Goal: Transaction & Acquisition: Book appointment/travel/reservation

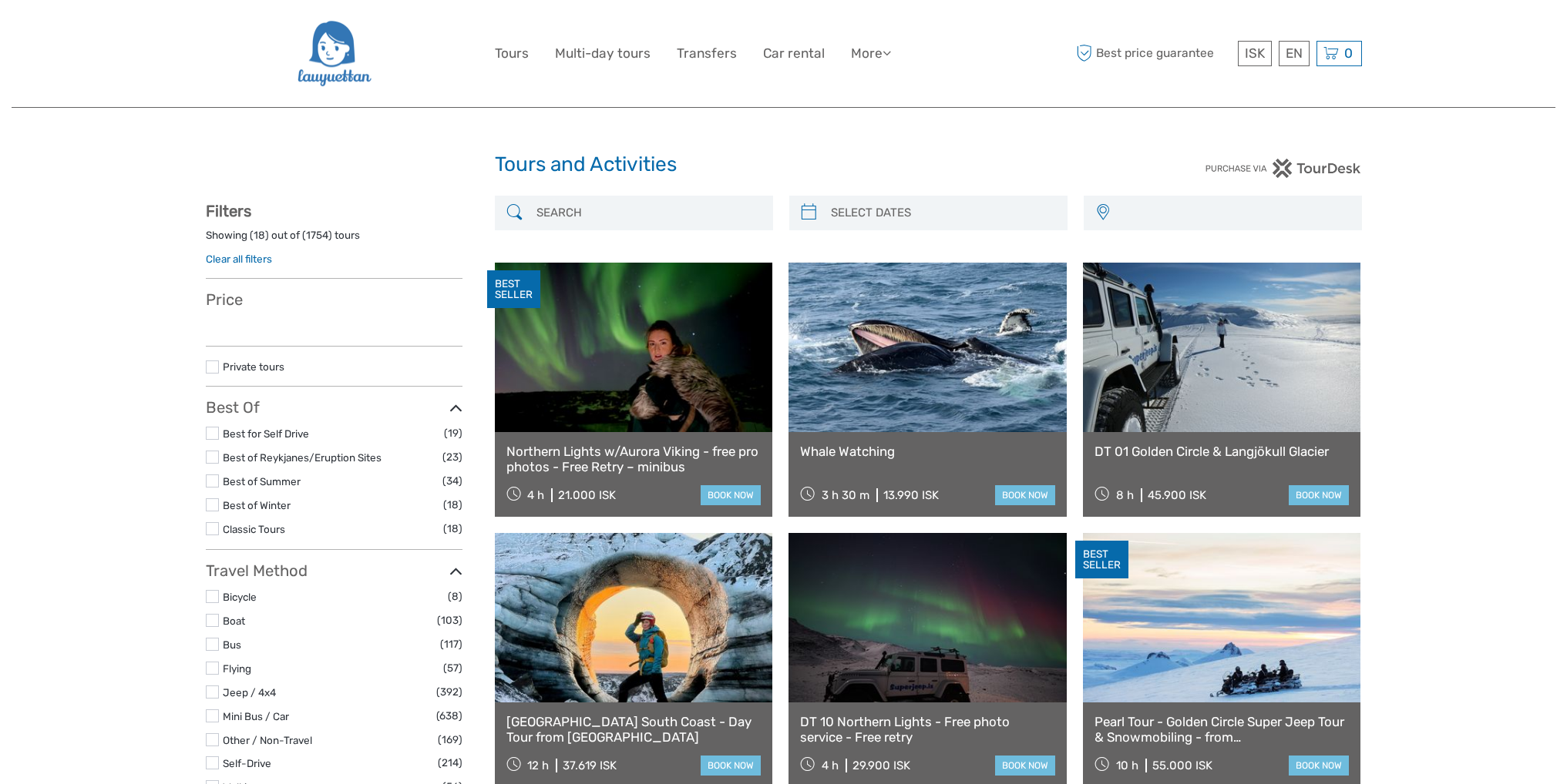
select select
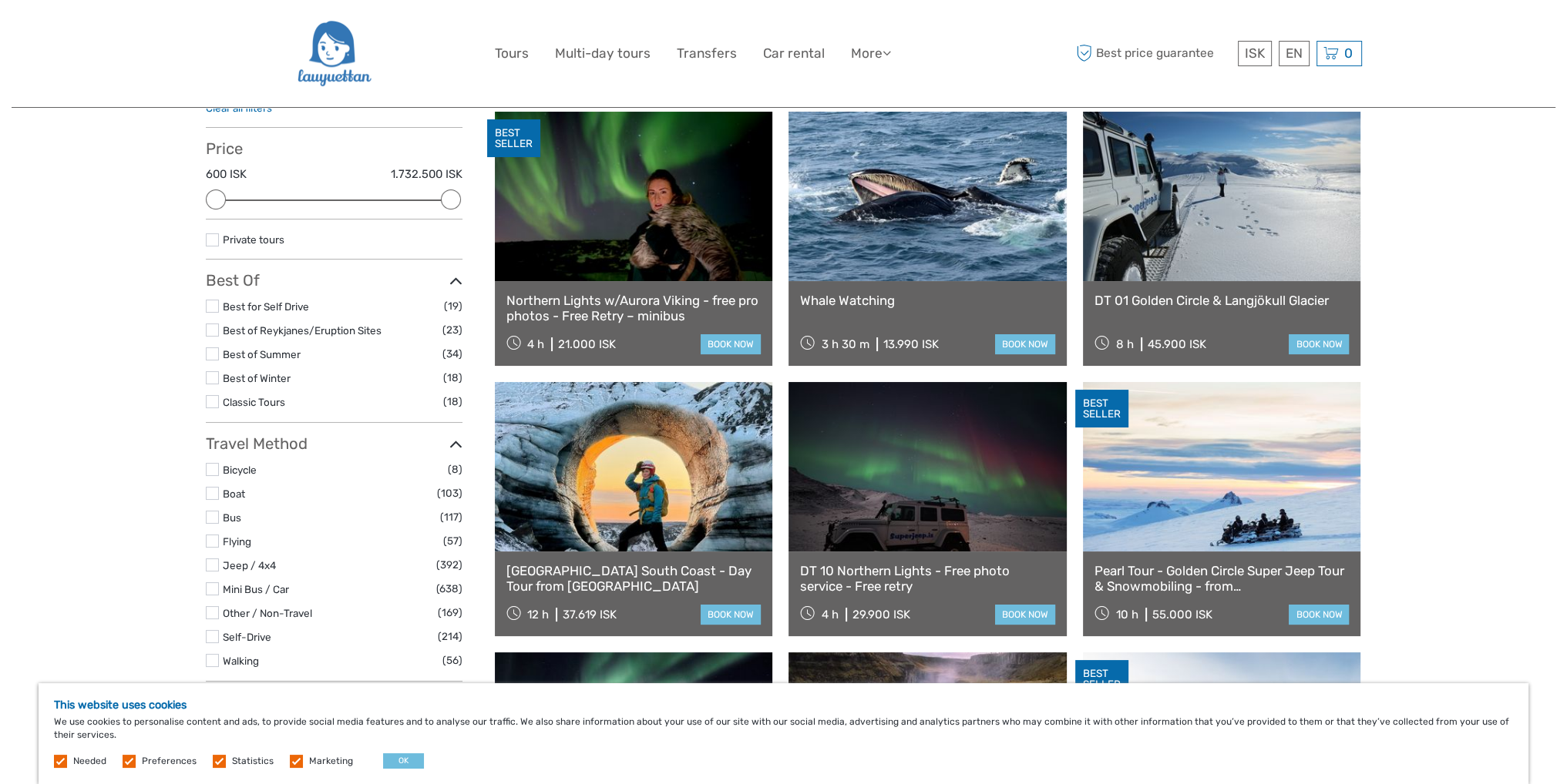
scroll to position [154, 0]
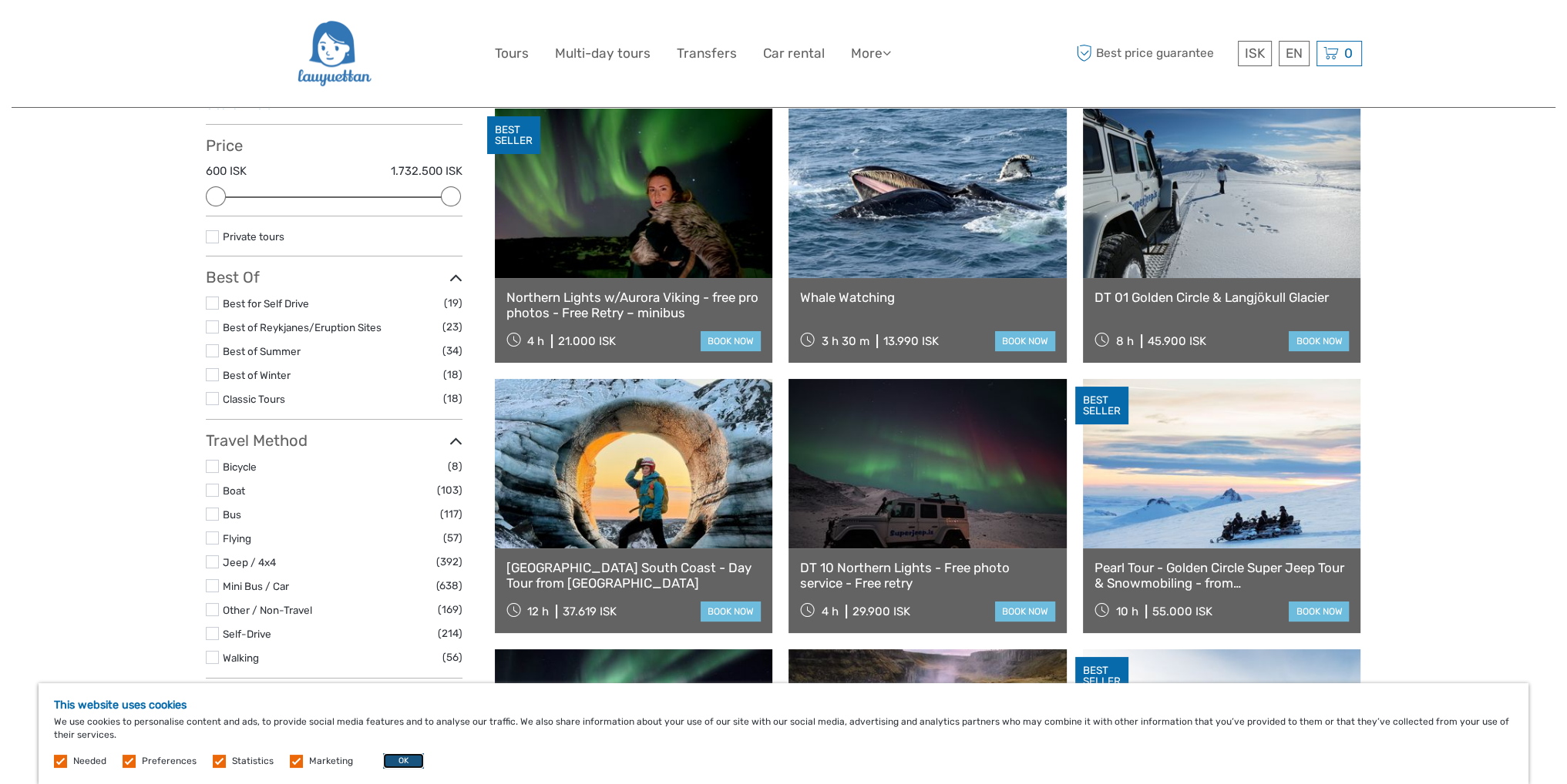
click at [404, 758] on button "OK" at bounding box center [403, 760] width 40 height 15
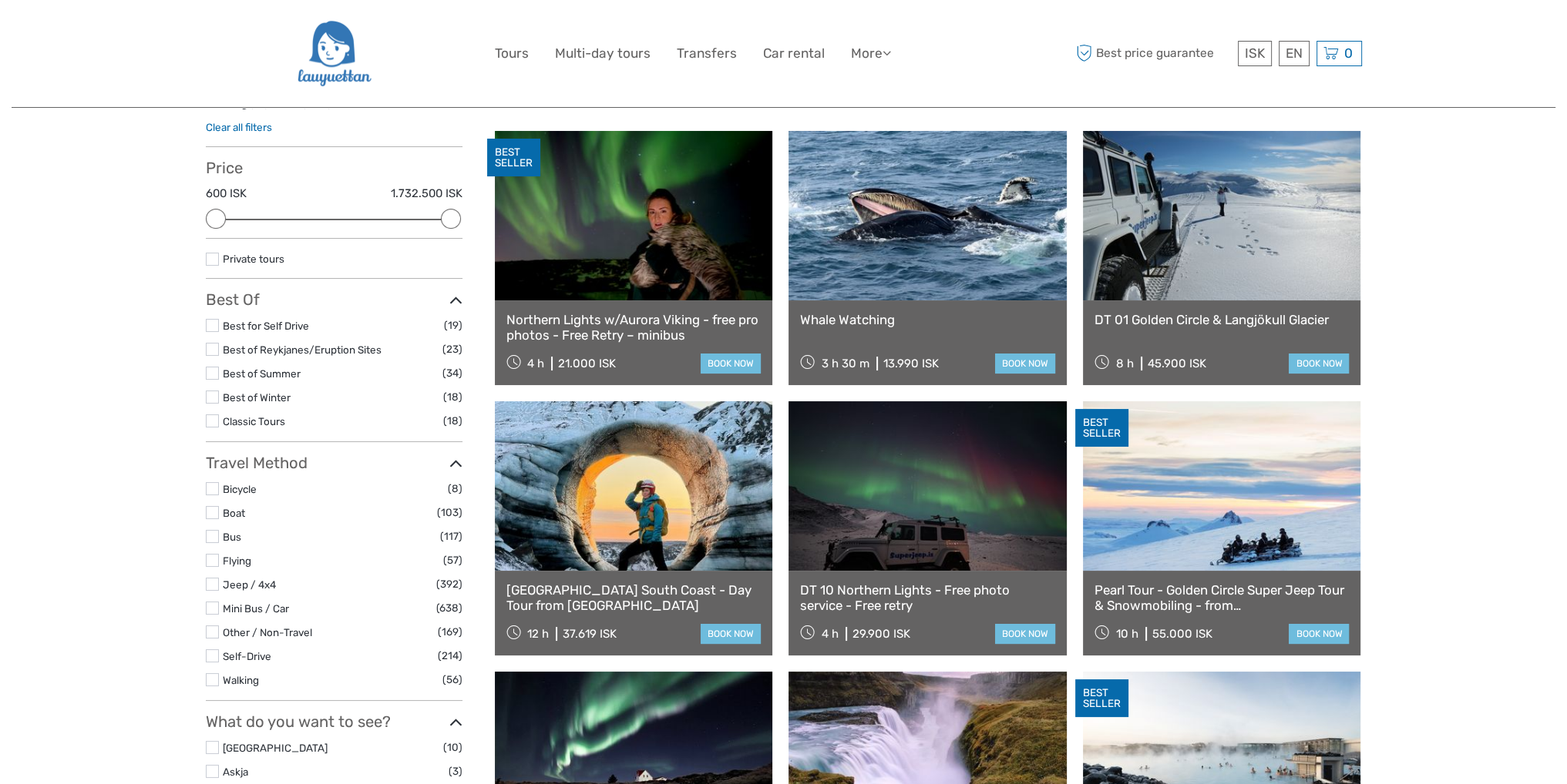
scroll to position [0, 0]
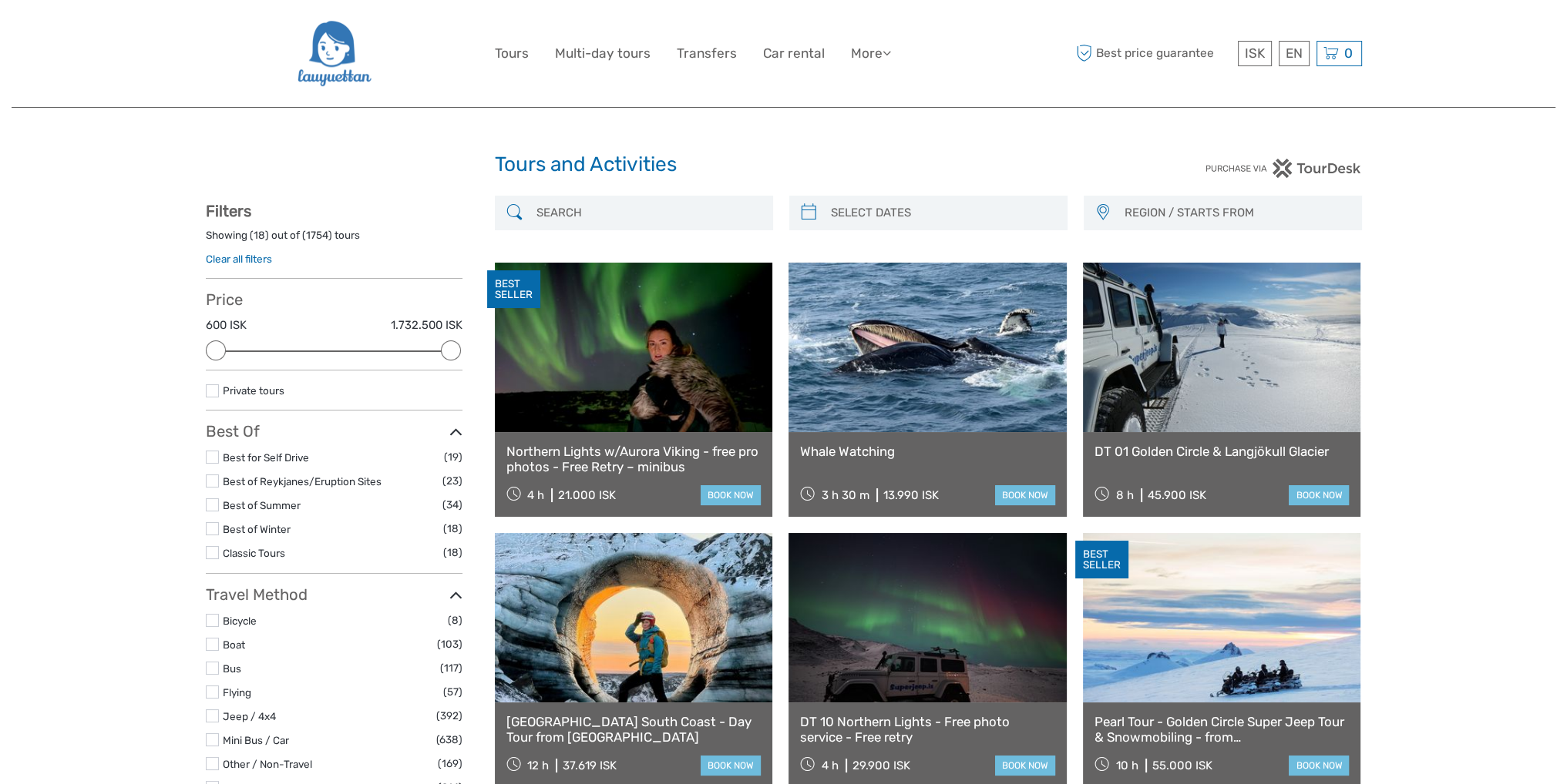
type input "08/09/2025"
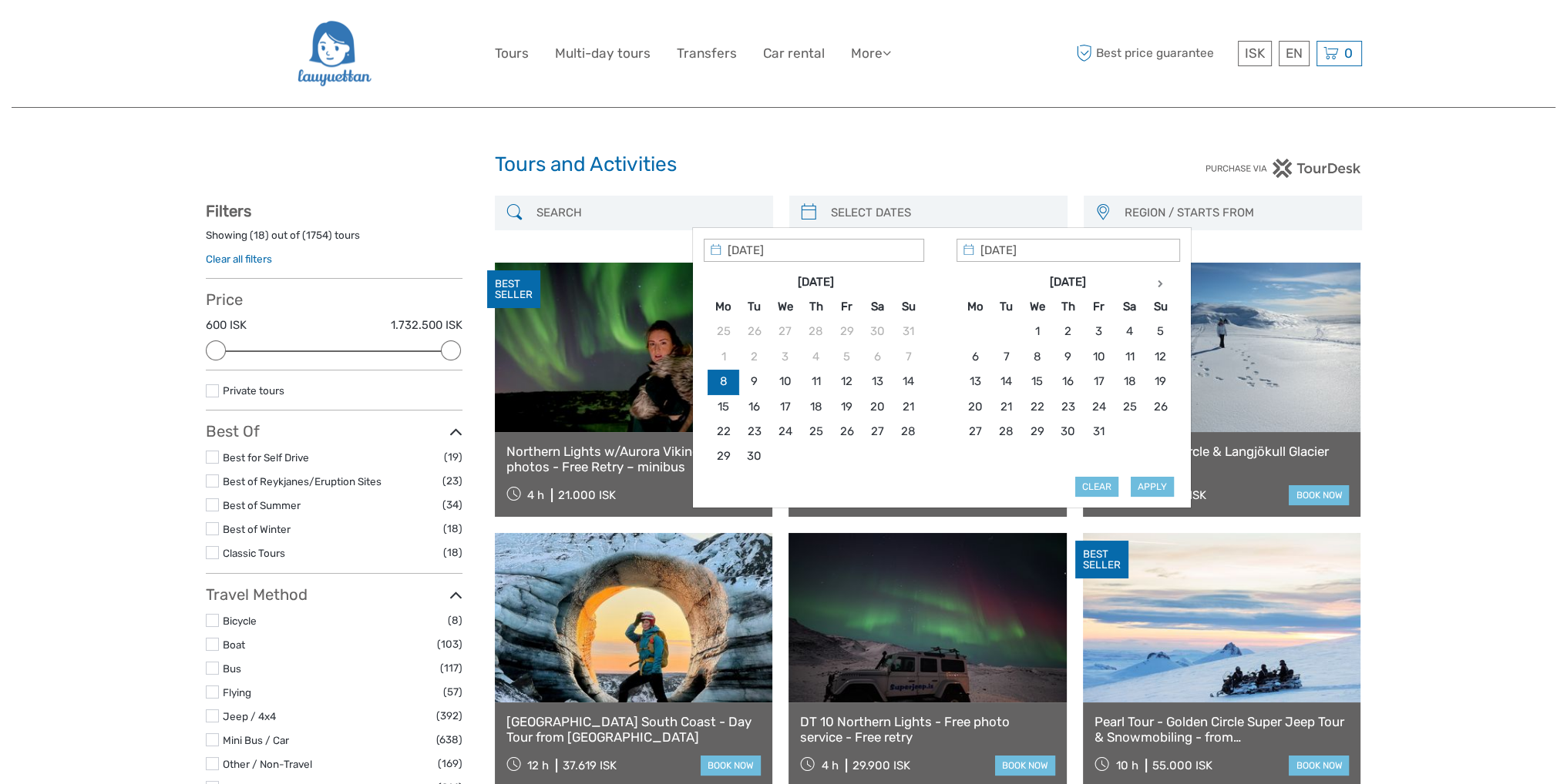
click at [914, 216] on input "search" at bounding box center [942, 212] width 235 height 27
click at [1166, 275] on th at bounding box center [1160, 282] width 31 height 24
type input "26/11/2025"
type input "23/11/2025"
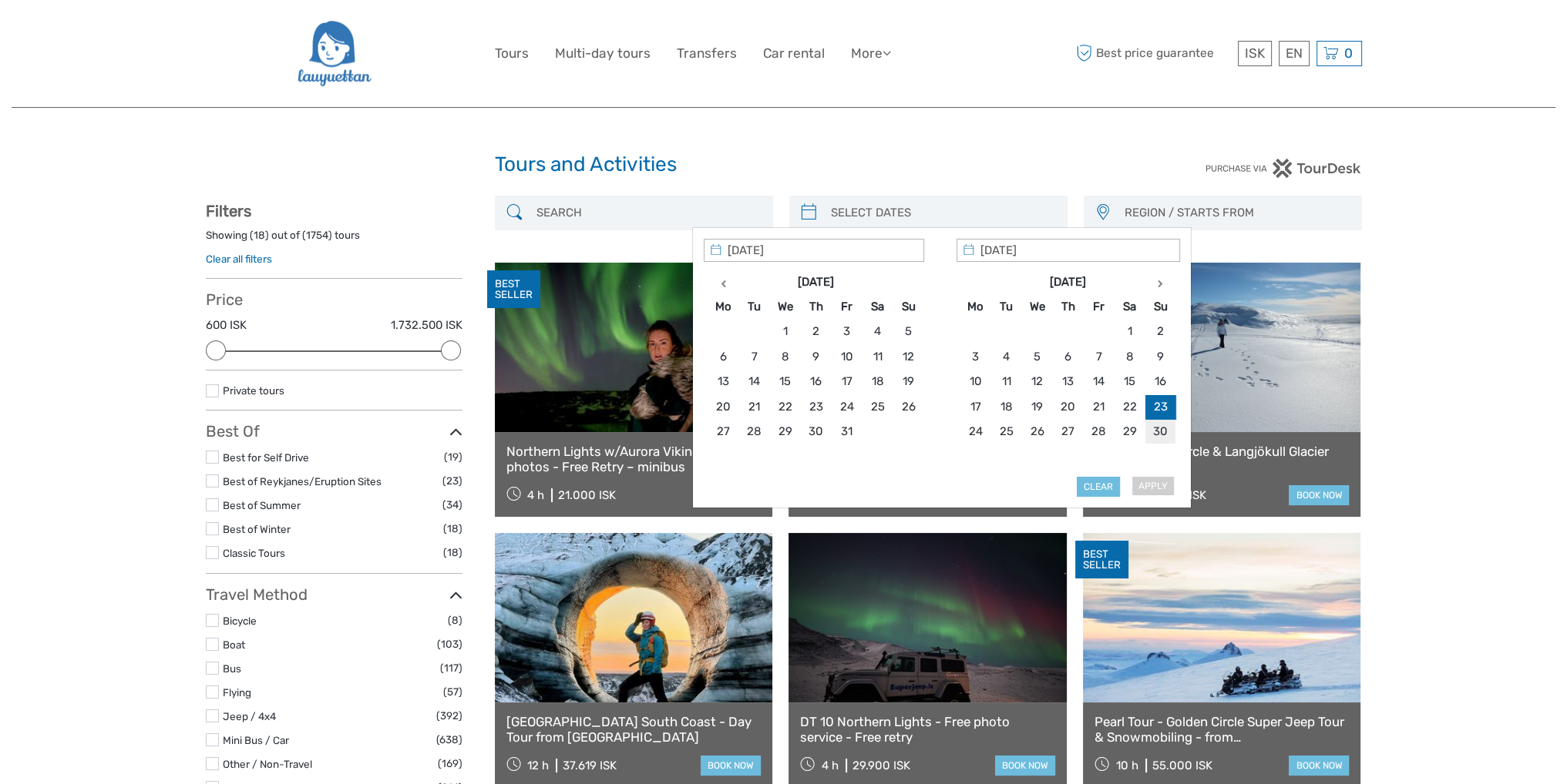
type input "30/11/2025"
type input "23/11/2025"
click at [1159, 481] on button "Apply" at bounding box center [1152, 486] width 43 height 20
type input "23/11/2025 - 30/11/2025"
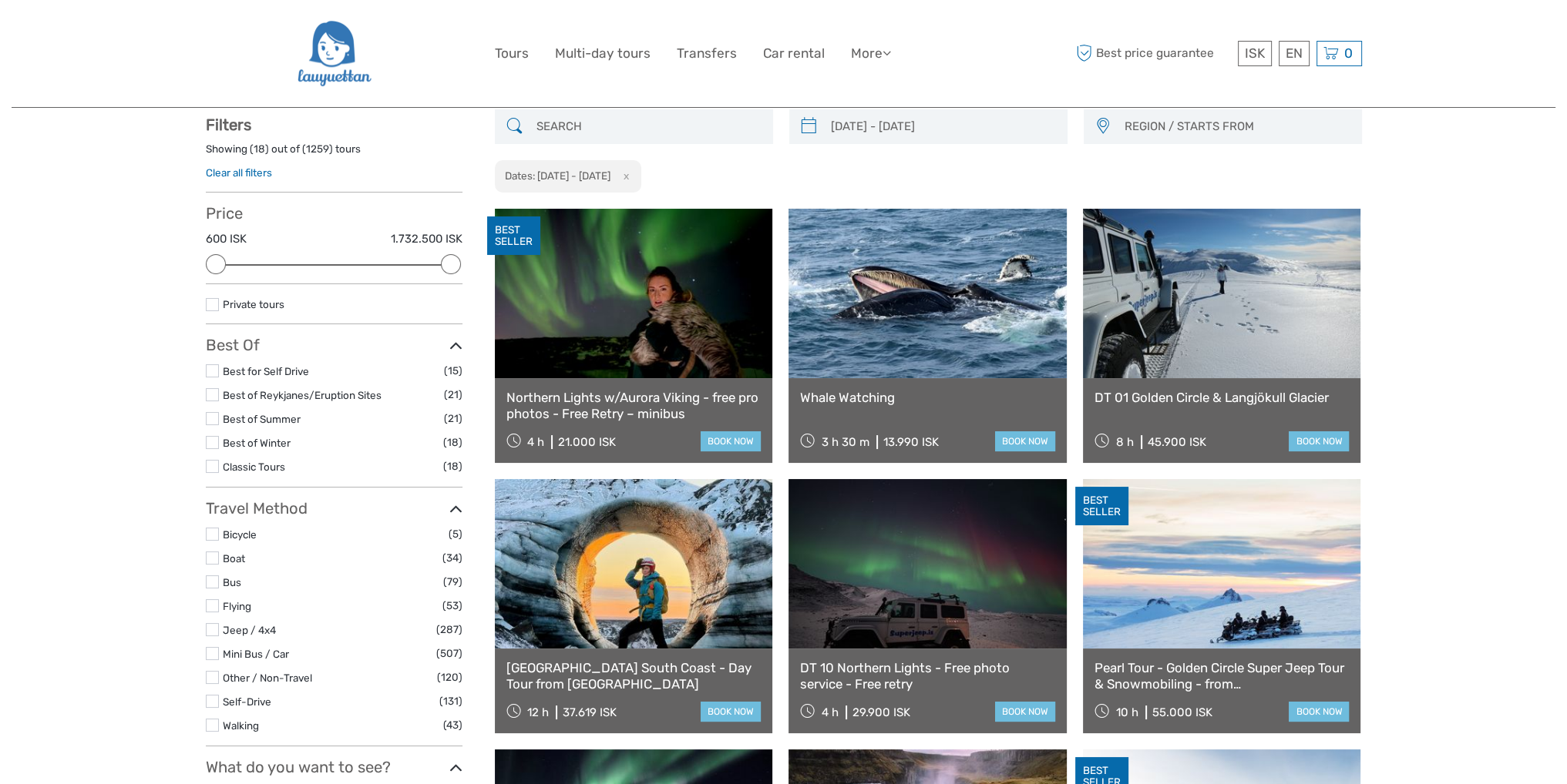
scroll to position [87, 0]
drag, startPoint x: 920, startPoint y: 445, endPoint x: 942, endPoint y: 445, distance: 22.0
click at [942, 445] on div "3 h 30 m 13.990 ISK book now" at bounding box center [927, 440] width 255 height 22
drag, startPoint x: 881, startPoint y: 445, endPoint x: 936, endPoint y: 432, distance: 56.5
click at [936, 434] on div "13.990 ISK" at bounding box center [910, 441] width 55 height 14
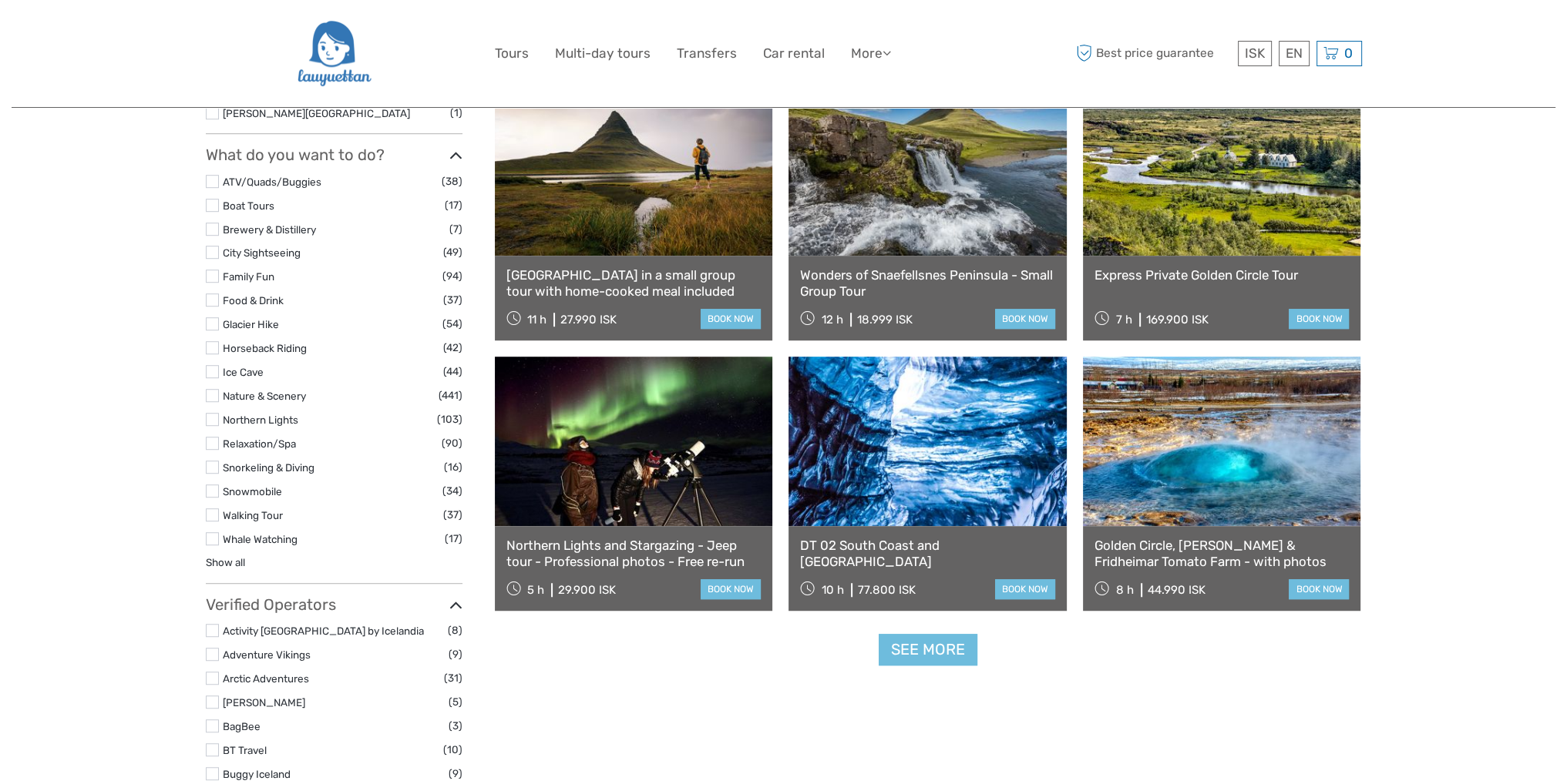
scroll to position [1320, 0]
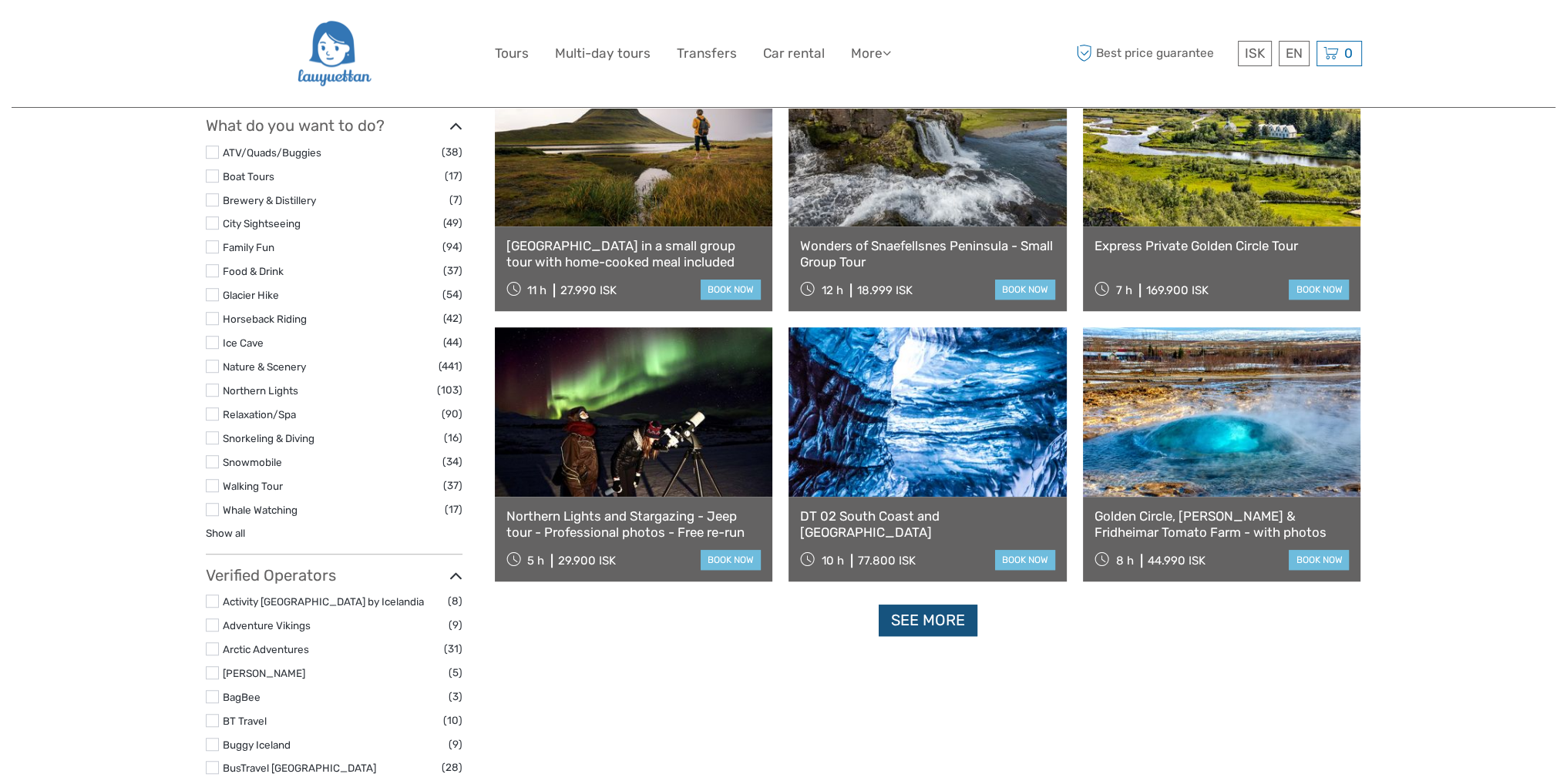
click at [954, 625] on link "See more" at bounding box center [927, 620] width 99 height 32
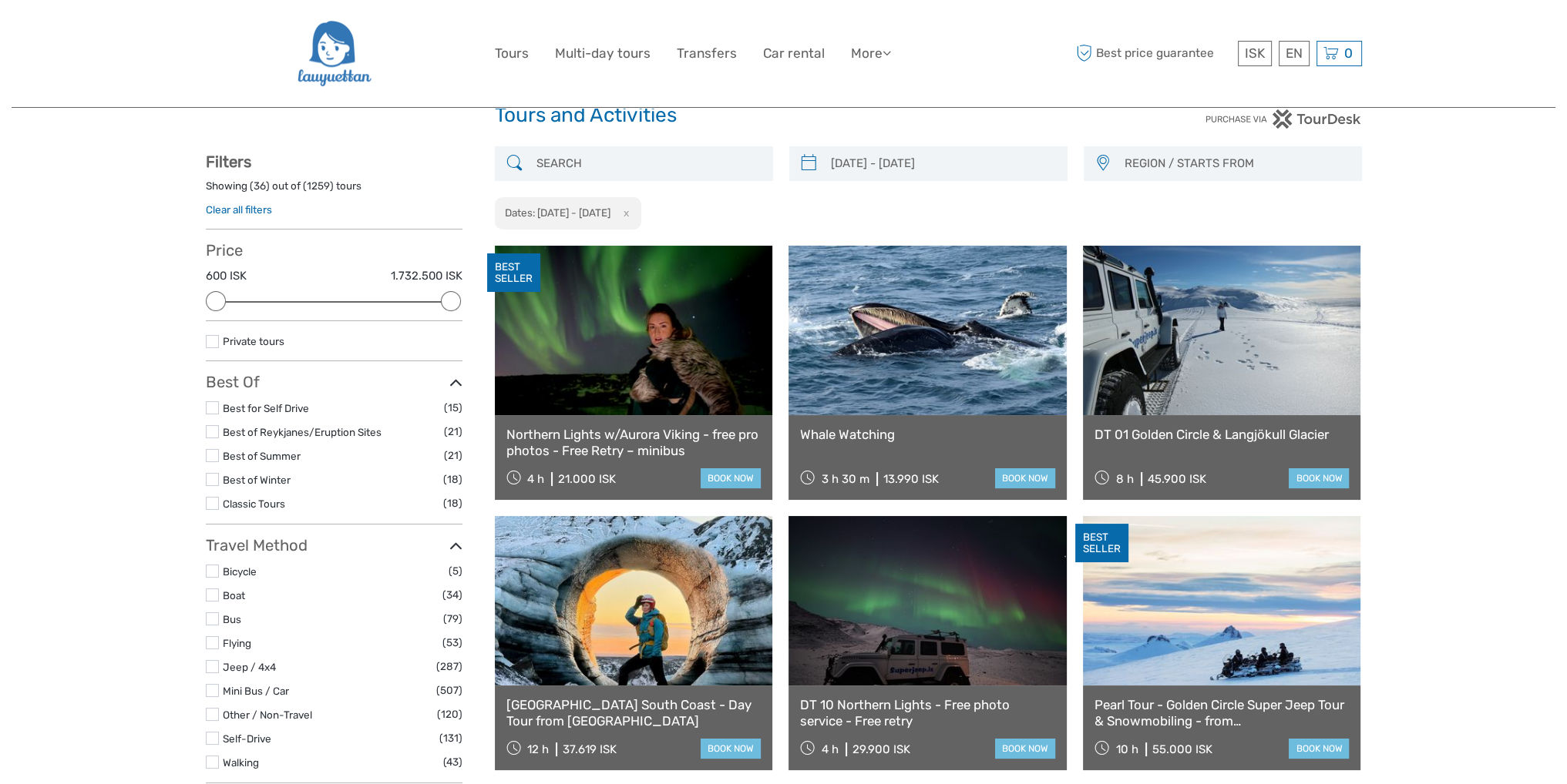
scroll to position [0, 0]
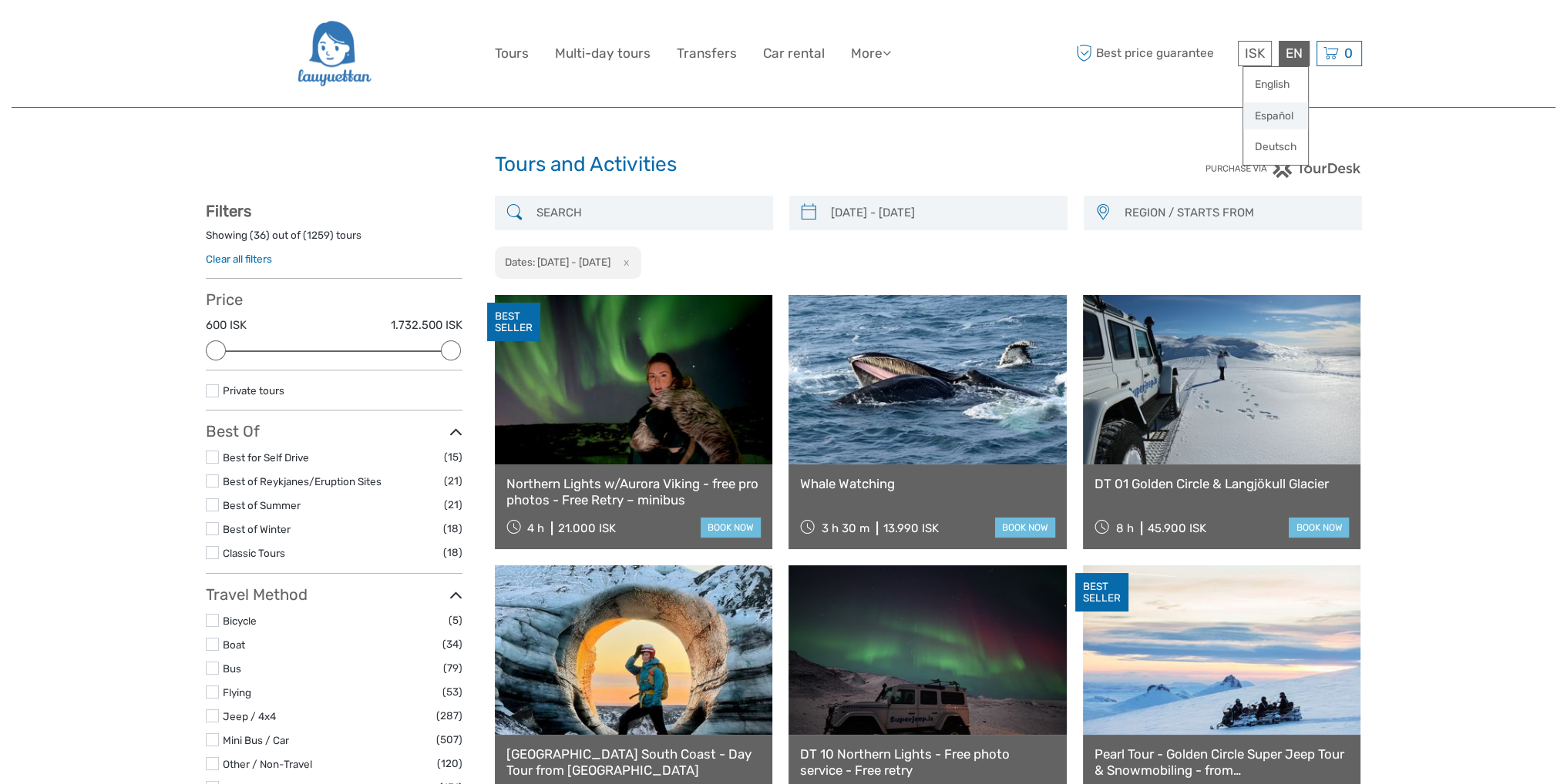
click at [1278, 117] on link "Español" at bounding box center [1275, 116] width 65 height 27
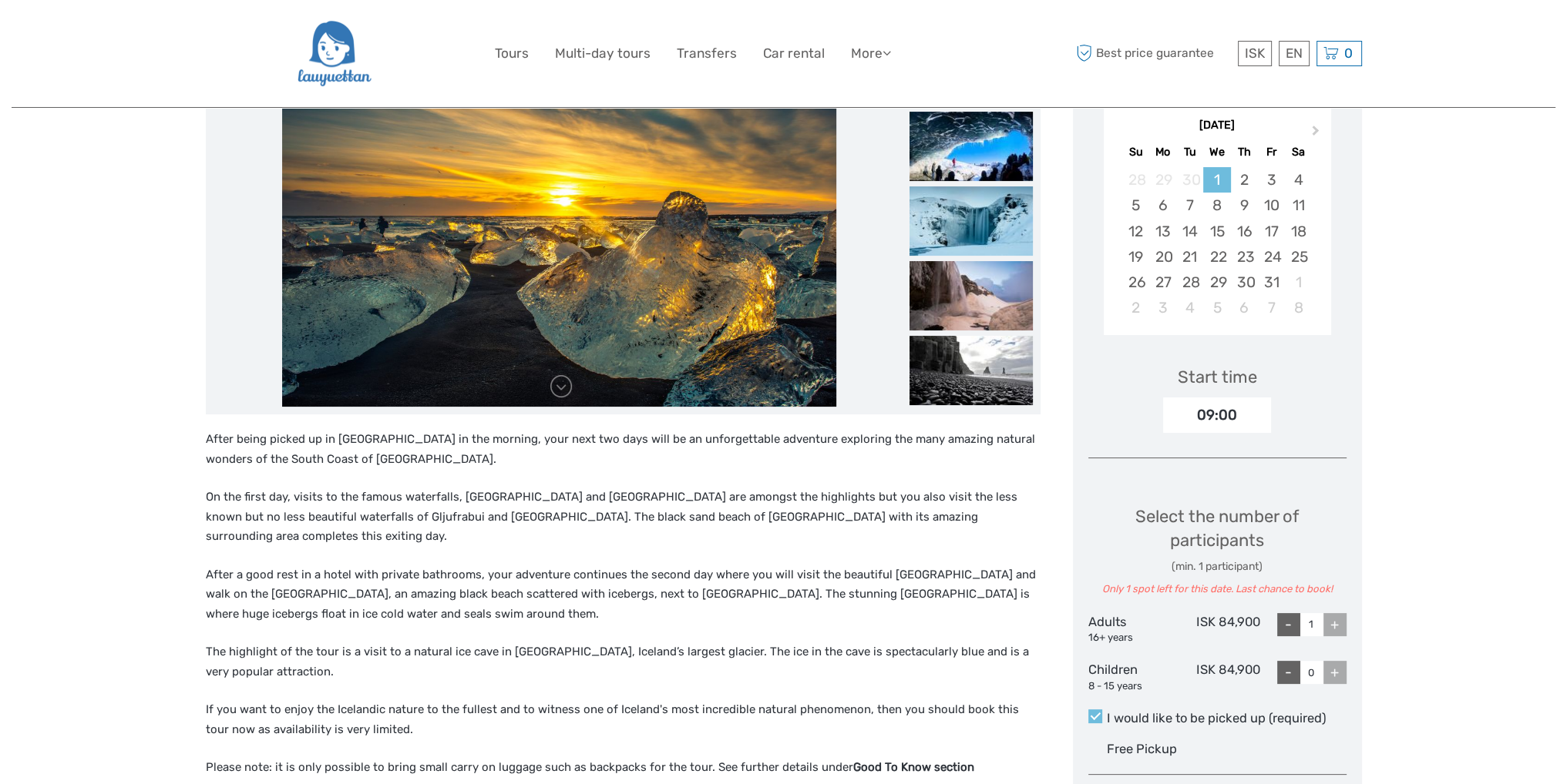
scroll to position [308, 0]
click at [986, 280] on img at bounding box center [971, 295] width 123 height 70
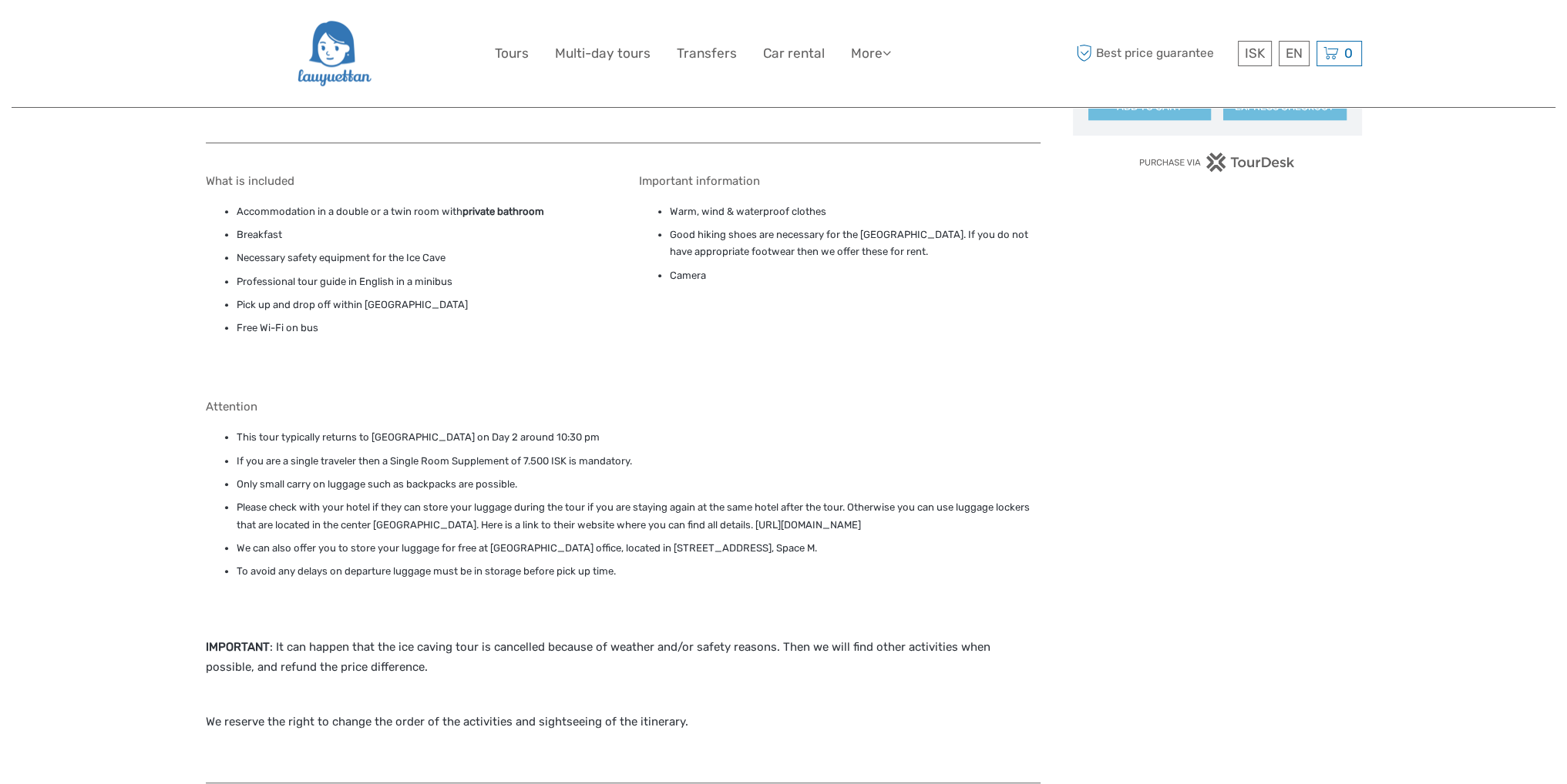
scroll to position [1232, 0]
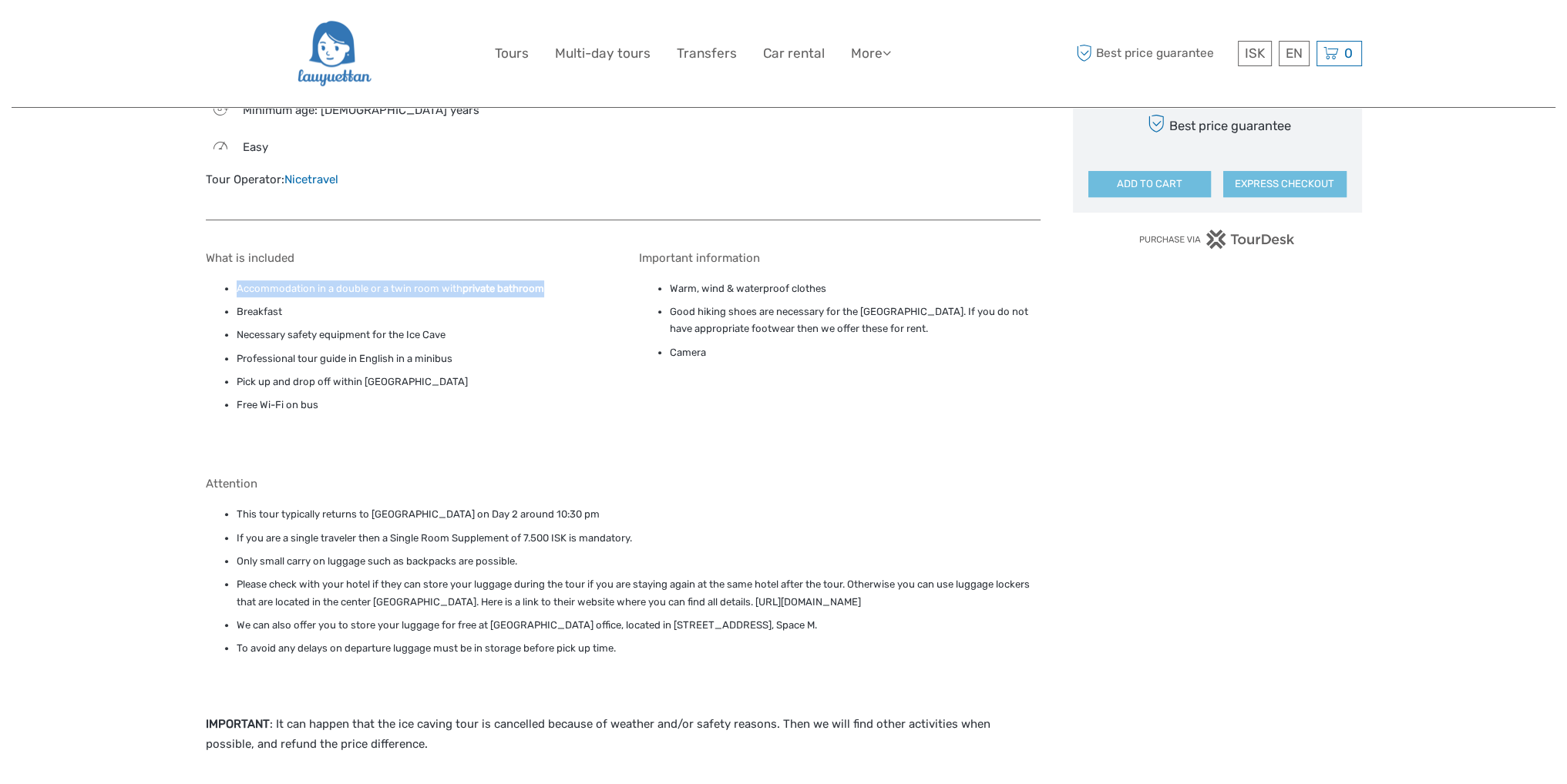
drag, startPoint x: 239, startPoint y: 236, endPoint x: 568, endPoint y: 233, distance: 329.0
click at [568, 280] on li "Accommodation in a double or a twin room with private bathroom" at bounding box center [422, 289] width 371 height 17
click at [453, 280] on ul "Accommodation in a double or a twin room with private bathroom Breakfast Necess…" at bounding box center [406, 355] width 402 height 151
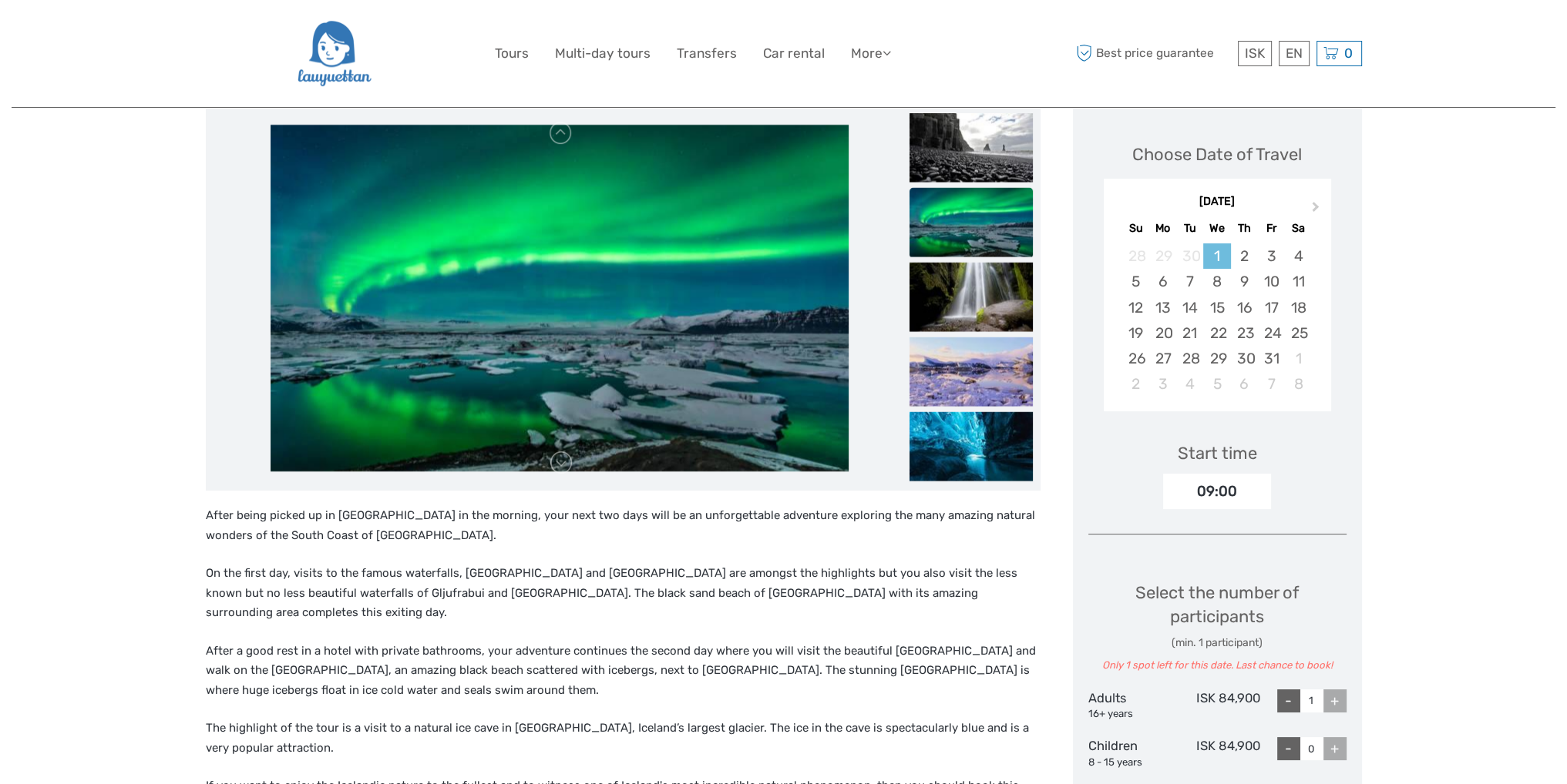
scroll to position [463, 0]
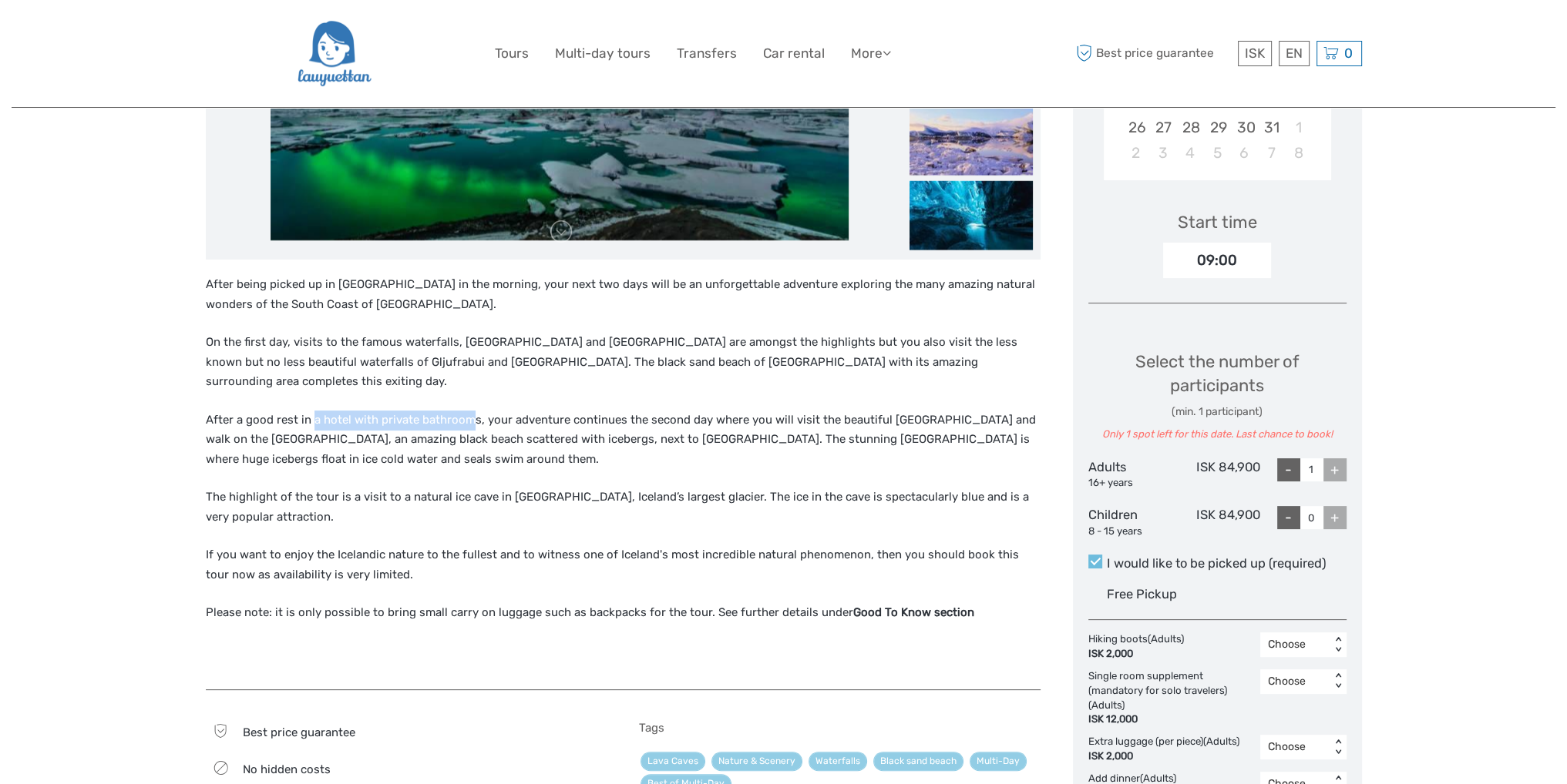
drag, startPoint x: 312, startPoint y: 366, endPoint x: 471, endPoint y: 359, distance: 159.2
click at [471, 411] on p "After a good rest in a hotel with private bathrooms, your adventure continues t…" at bounding box center [623, 440] width 834 height 59
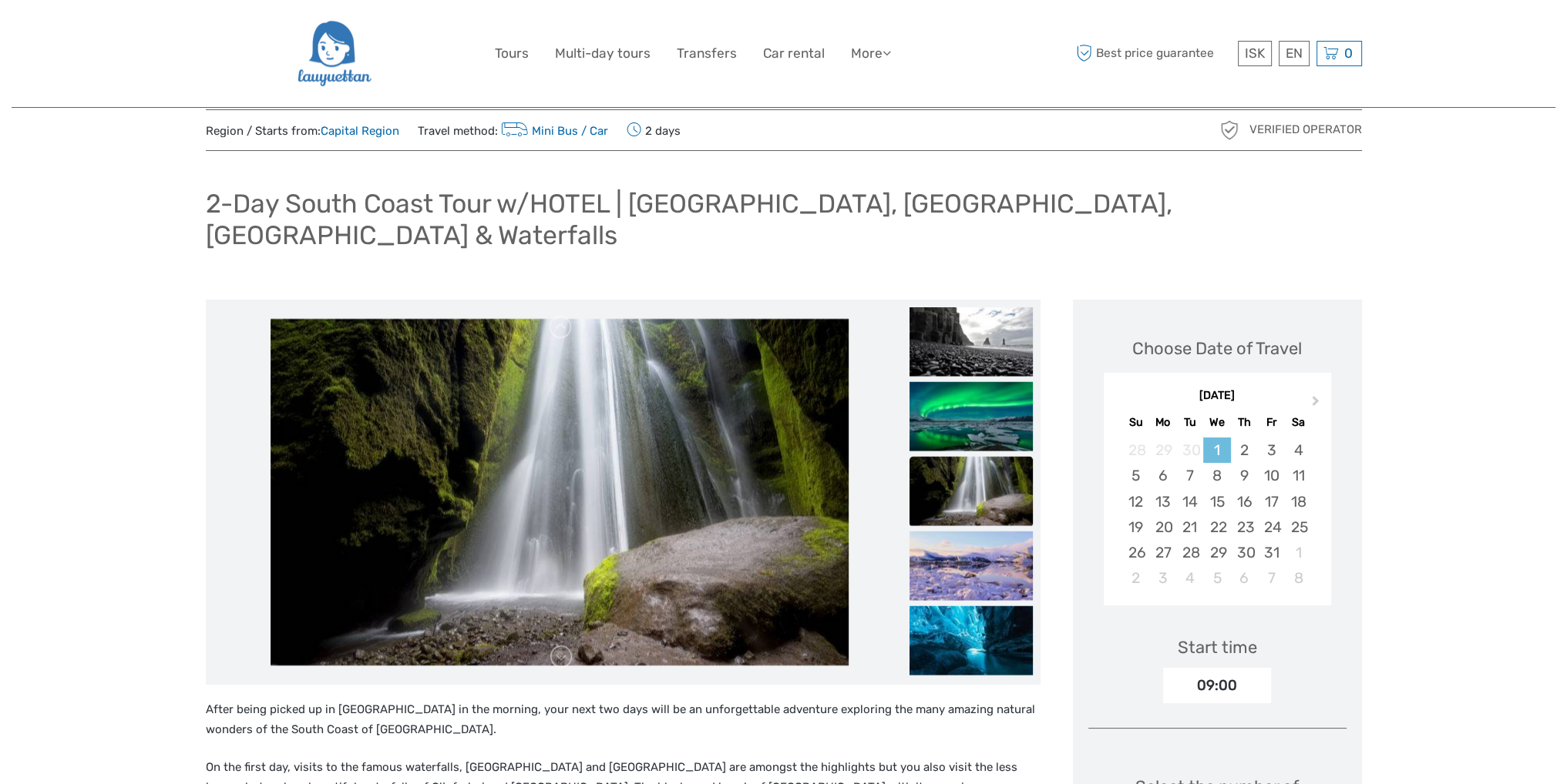
scroll to position [0, 0]
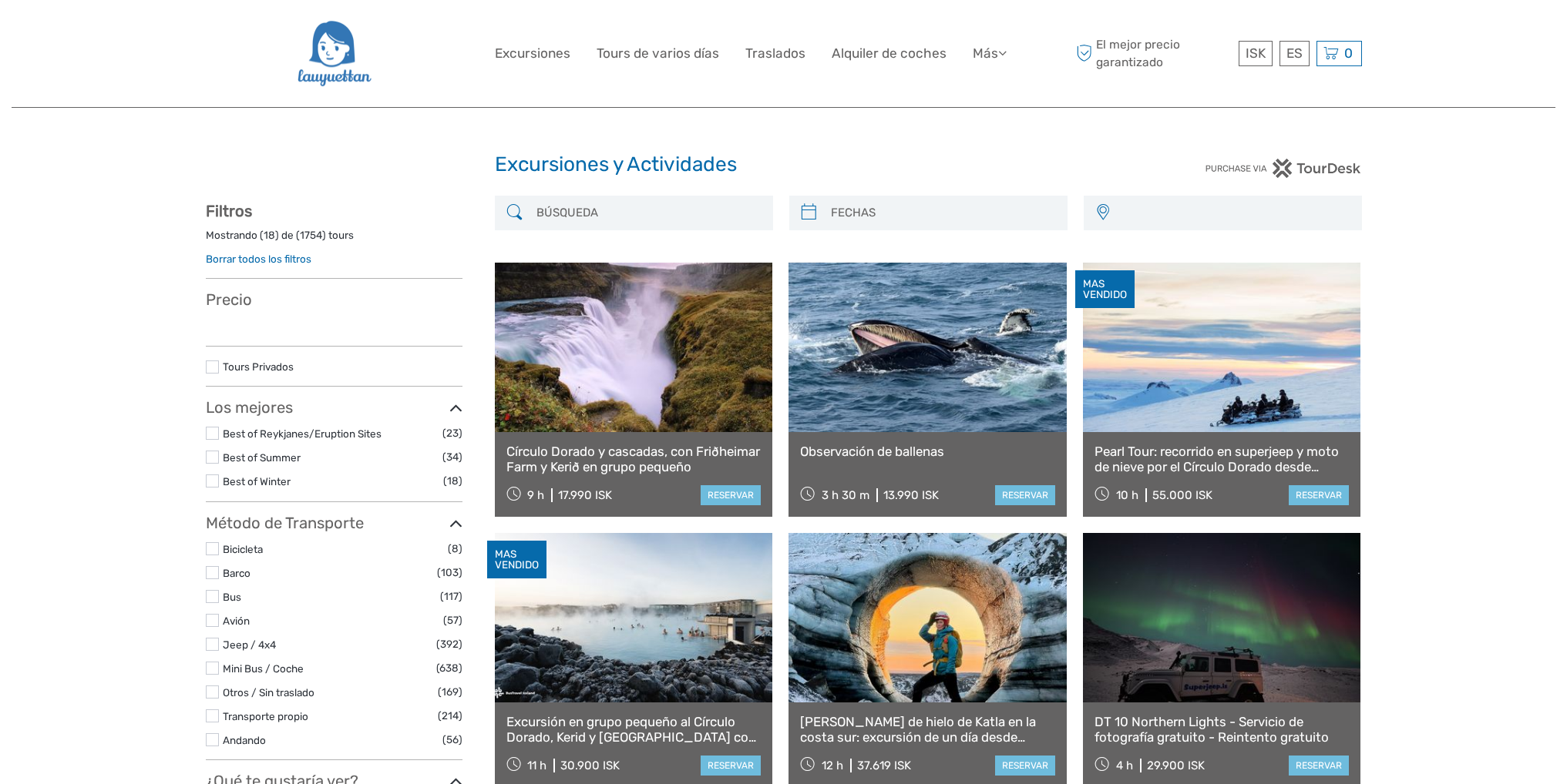
select select
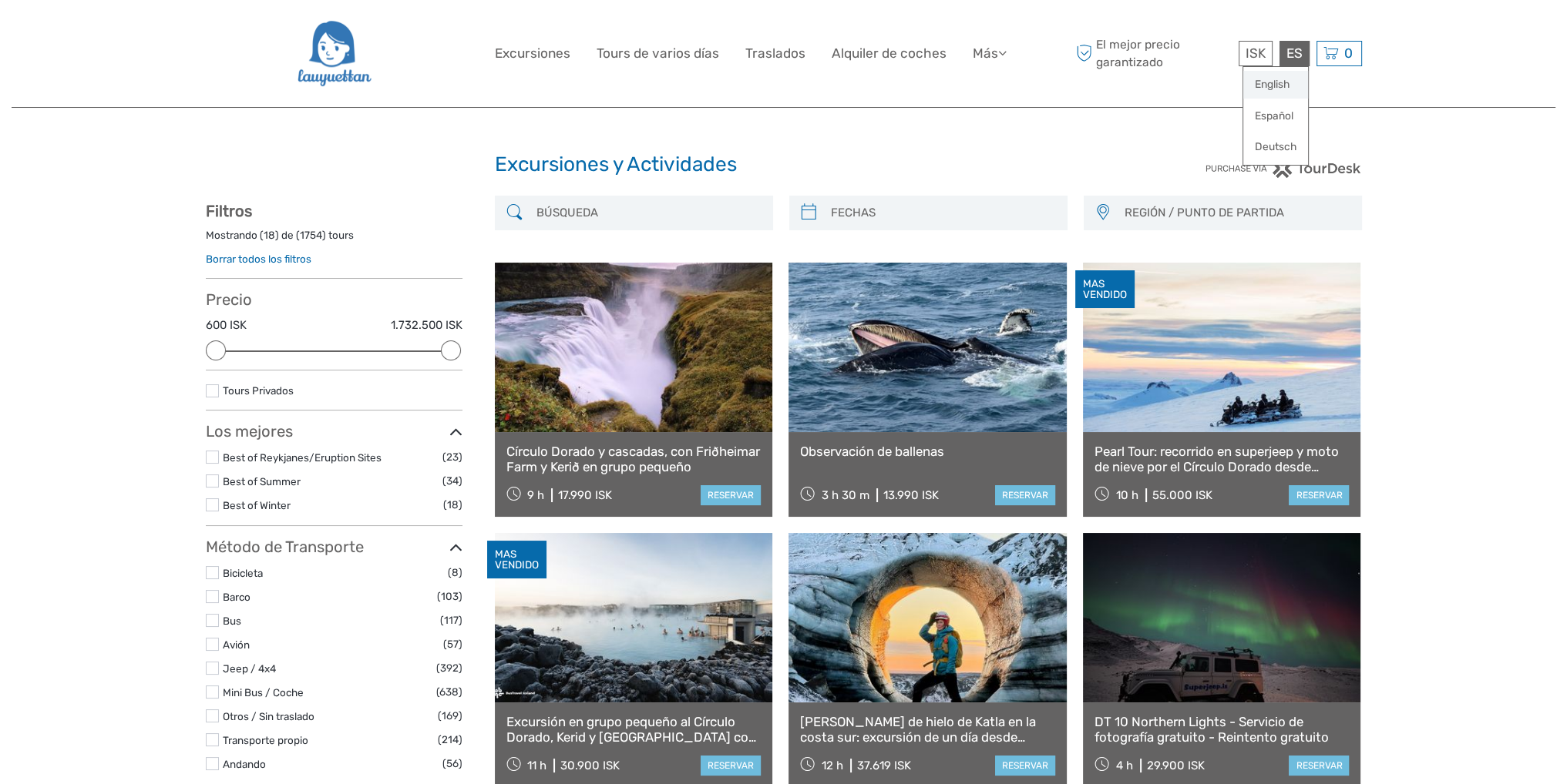
click at [1287, 87] on link "English" at bounding box center [1275, 84] width 65 height 27
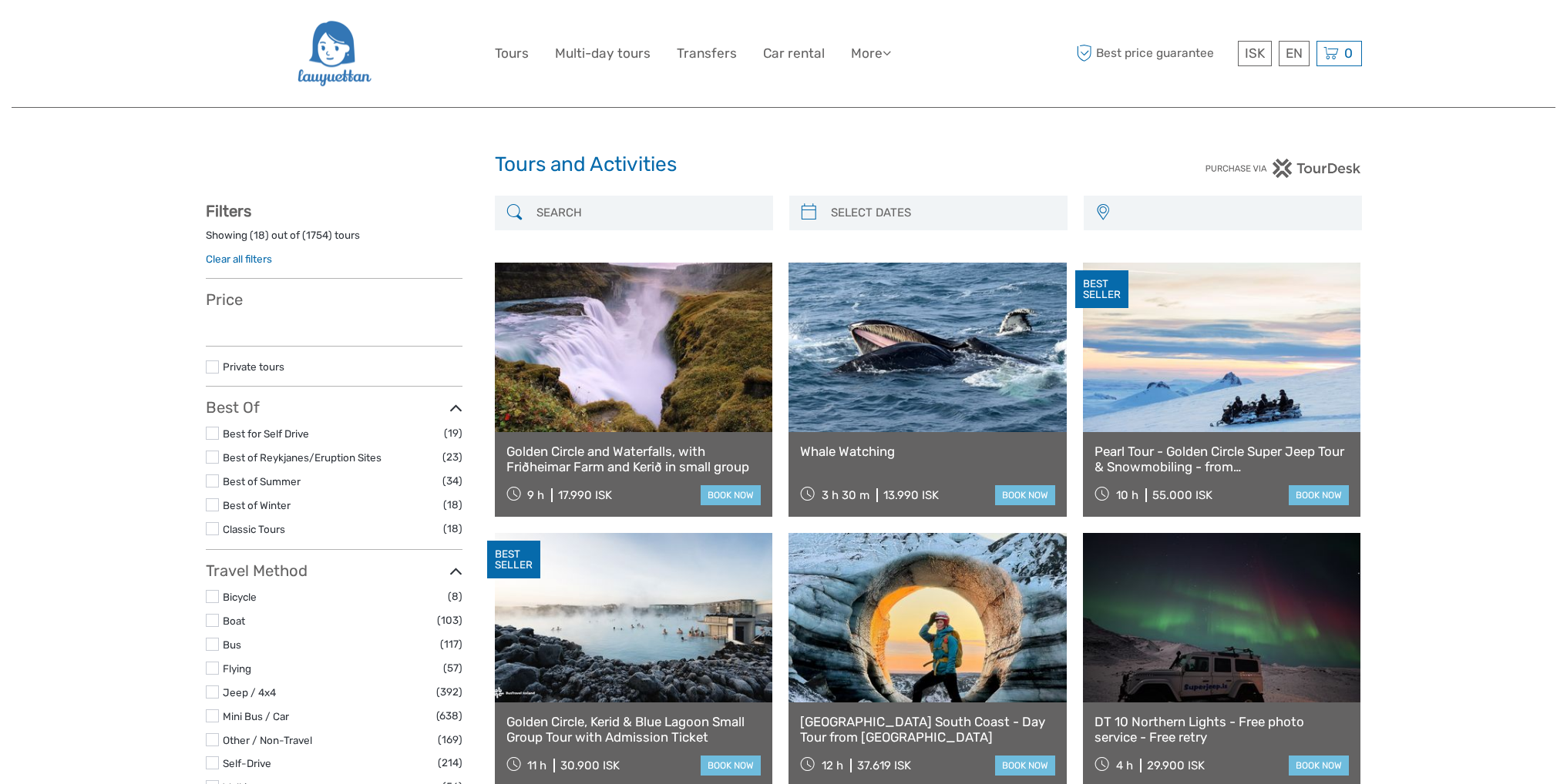
select select
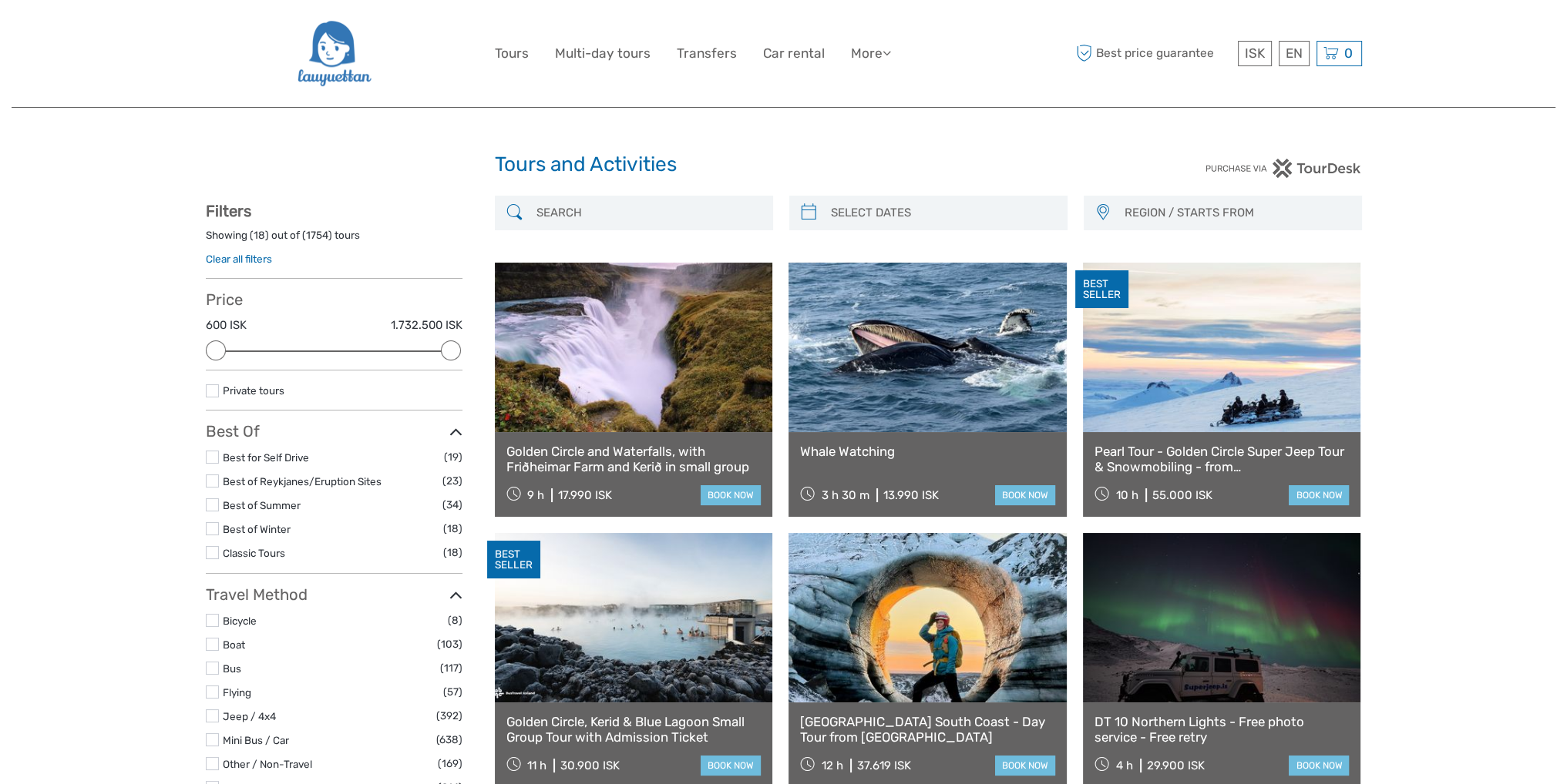
type input "08/09/2025"
click at [848, 211] on input "search" at bounding box center [942, 212] width 235 height 27
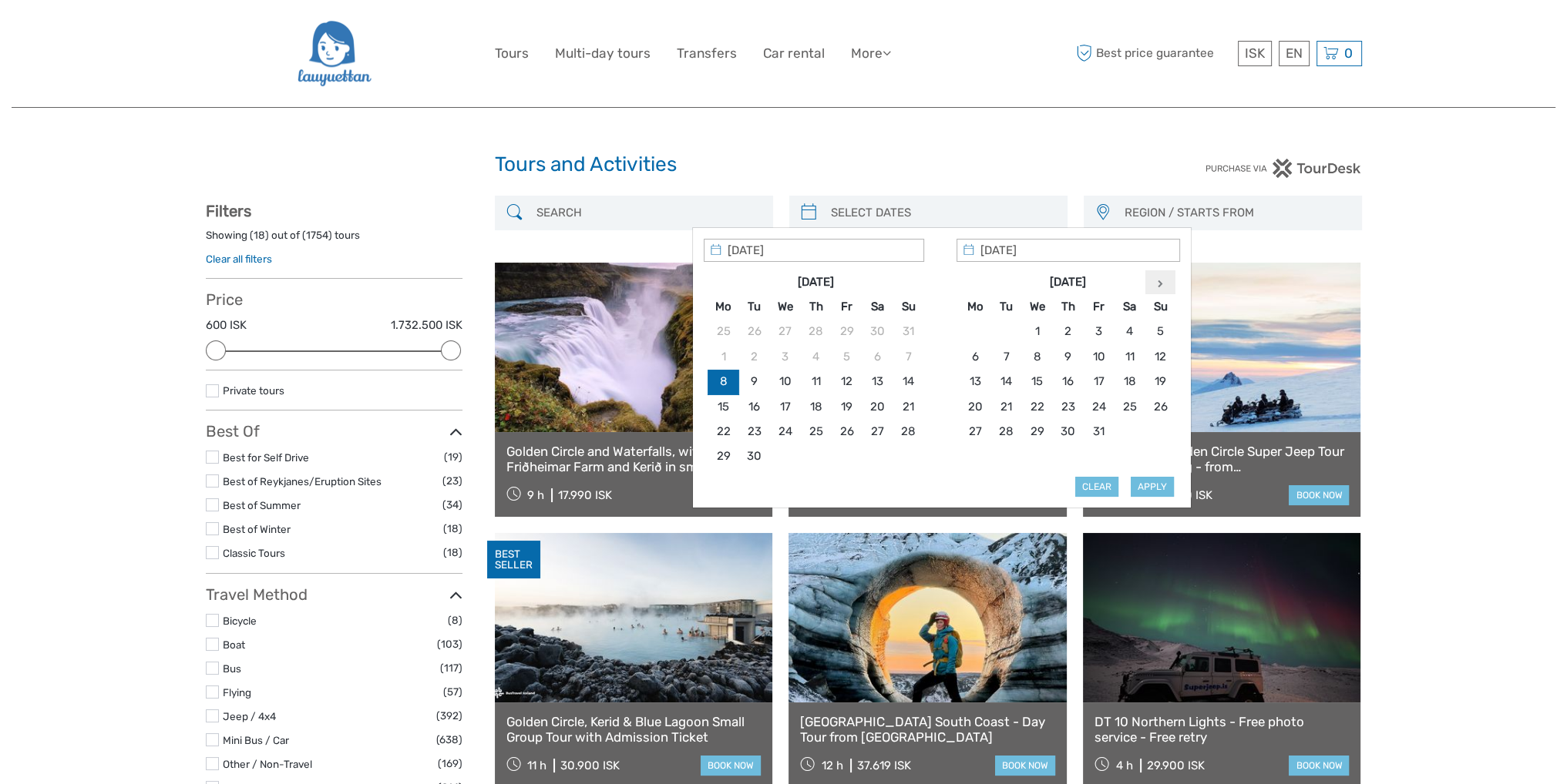
click at [1158, 290] on th at bounding box center [1160, 282] width 31 height 24
type input "23/11/2025"
type input "30/11/2025"
type input "23/11/2025"
click at [1160, 481] on button "Apply" at bounding box center [1152, 486] width 43 height 20
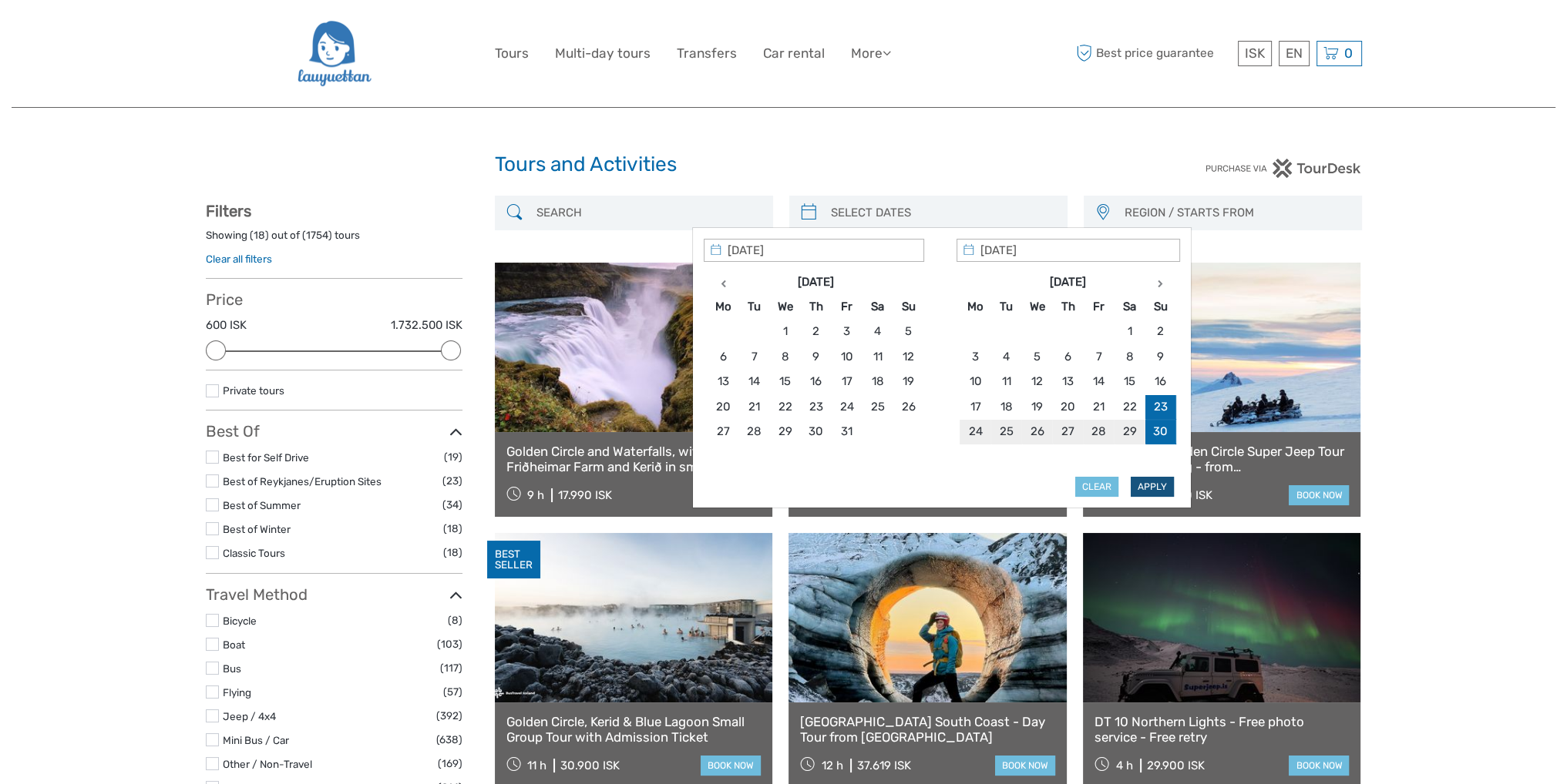
type input "23/11/2025 - 30/11/2025"
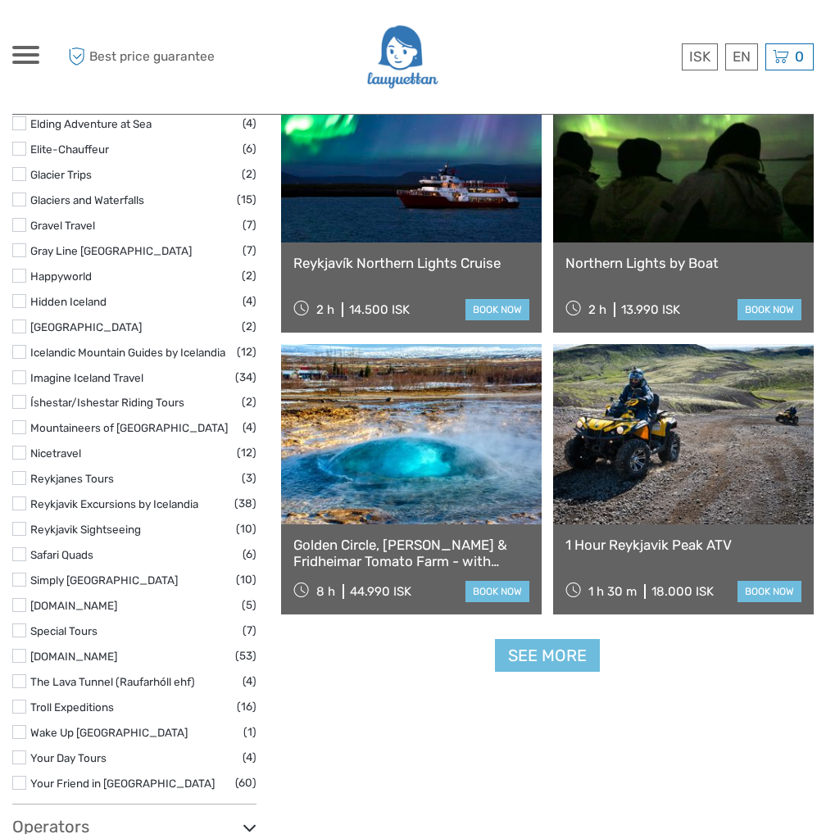
scroll to position [2294, 0]
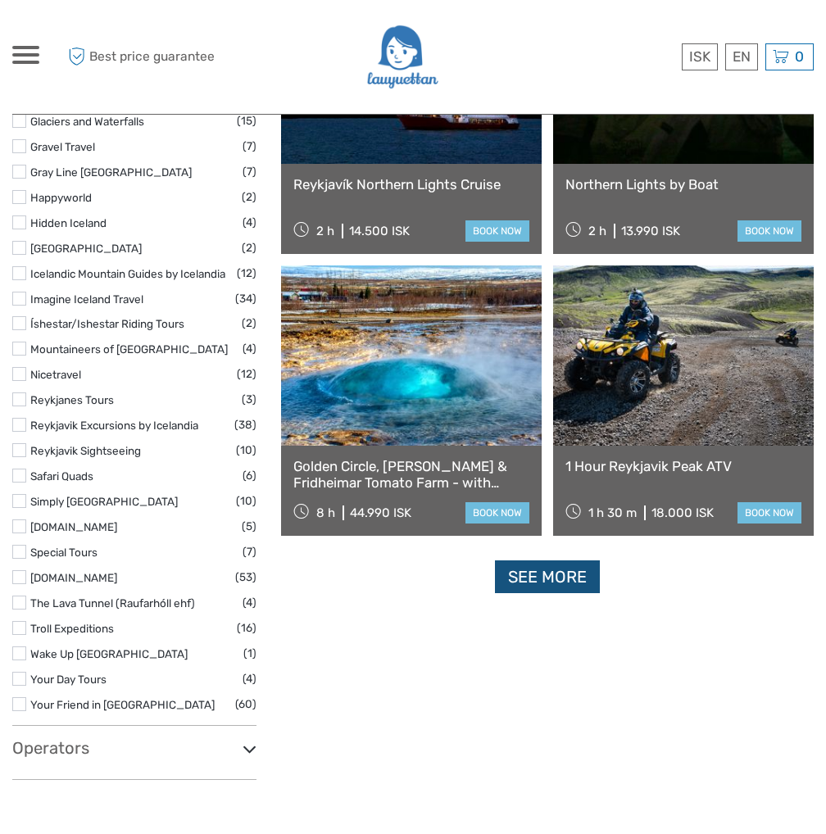
click at [540, 578] on link "See more" at bounding box center [547, 577] width 105 height 34
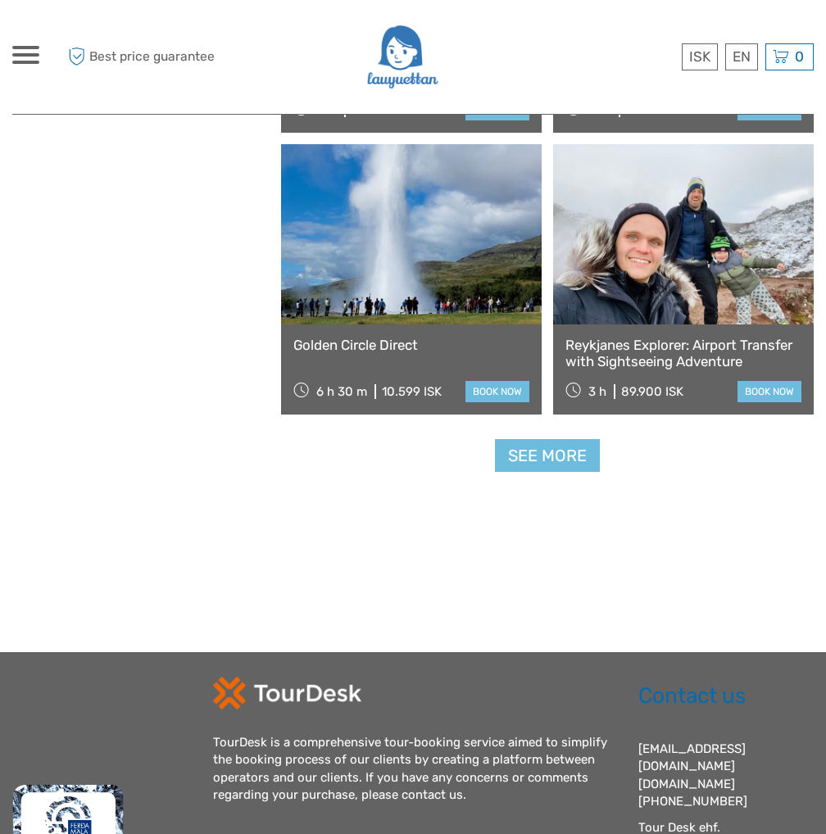
scroll to position [4916, 0]
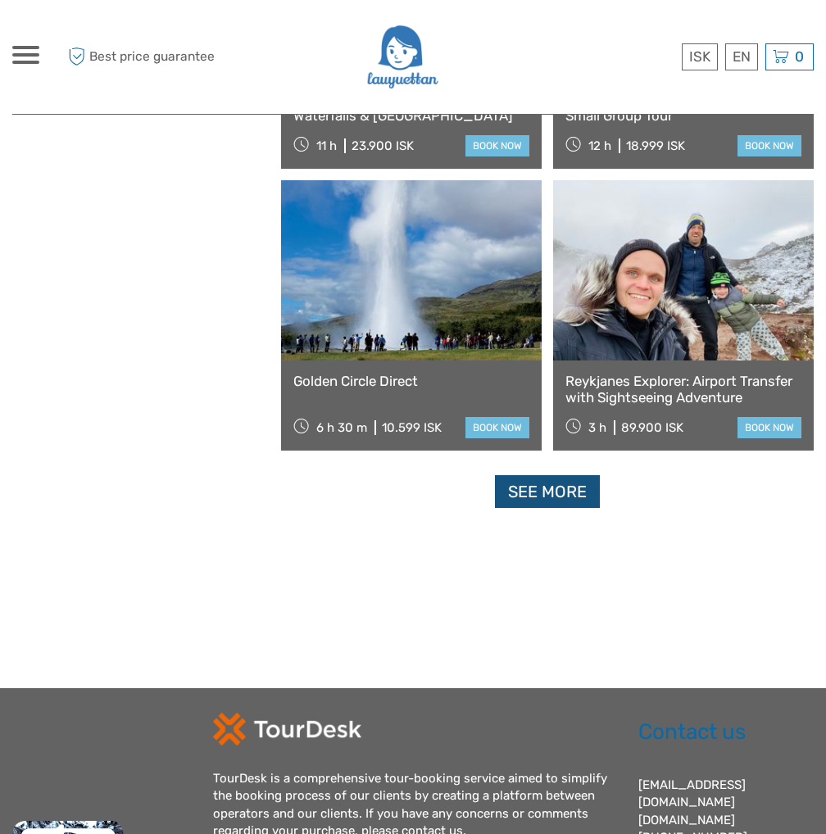
click at [546, 492] on link "See more" at bounding box center [547, 492] width 105 height 34
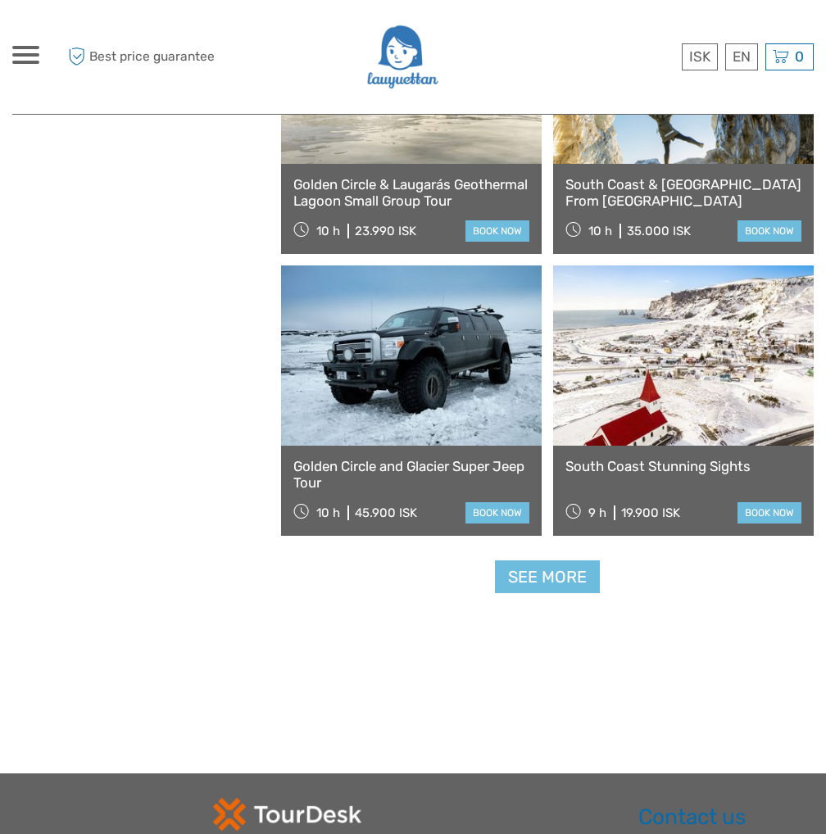
scroll to position [7374, 0]
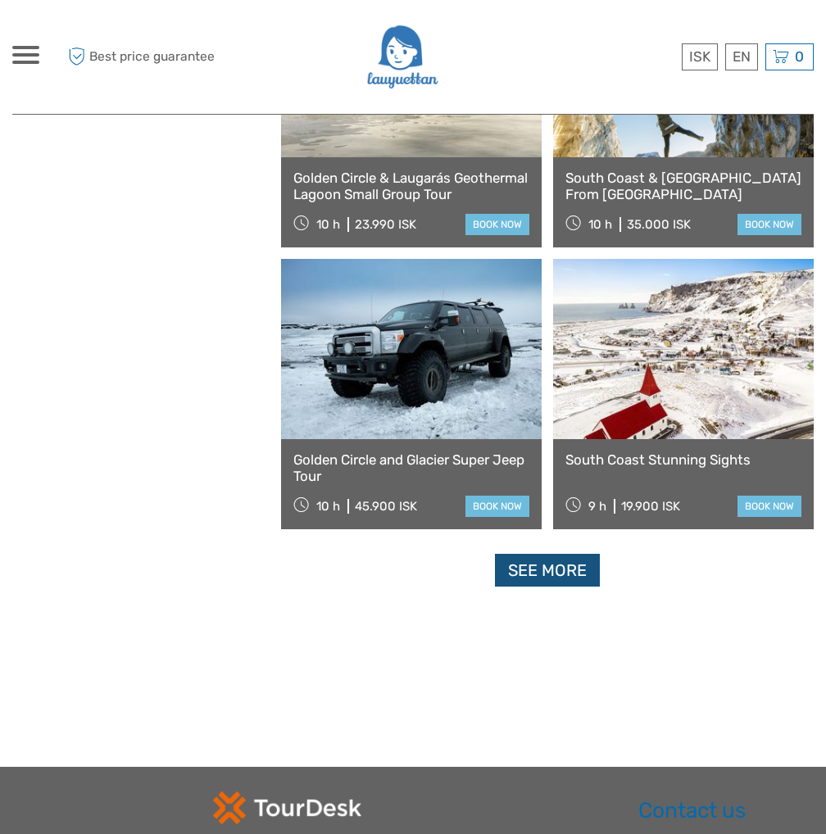
click at [539, 569] on link "See more" at bounding box center [547, 571] width 105 height 34
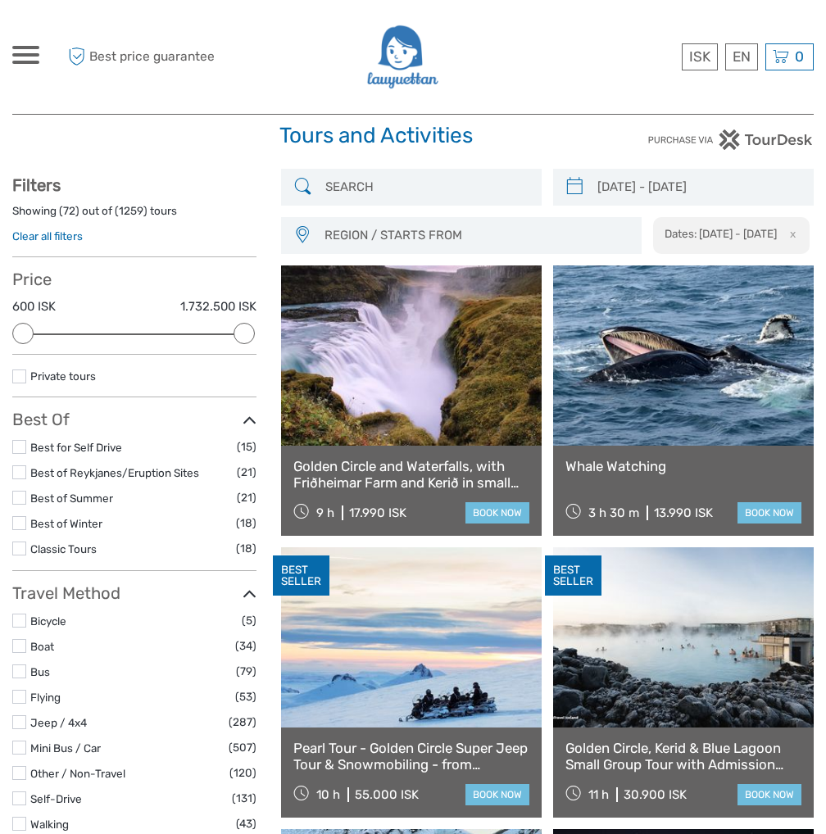
scroll to position [0, 0]
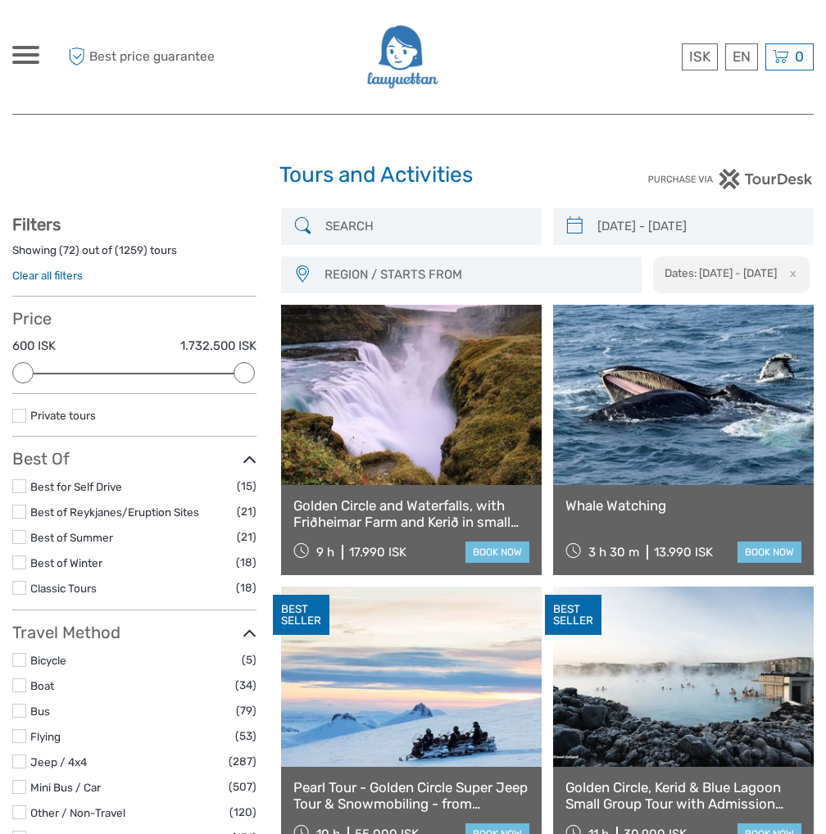
click at [354, 227] on input "search" at bounding box center [426, 226] width 215 height 29
click at [787, 274] on button "x" at bounding box center [790, 273] width 22 height 17
click at [457, 240] on div at bounding box center [411, 226] width 261 height 37
click at [453, 225] on div "REGION / STARTS FROM Capital Region East North Northeast Reykjanes / Keflavík S…" at bounding box center [547, 250] width 533 height 85
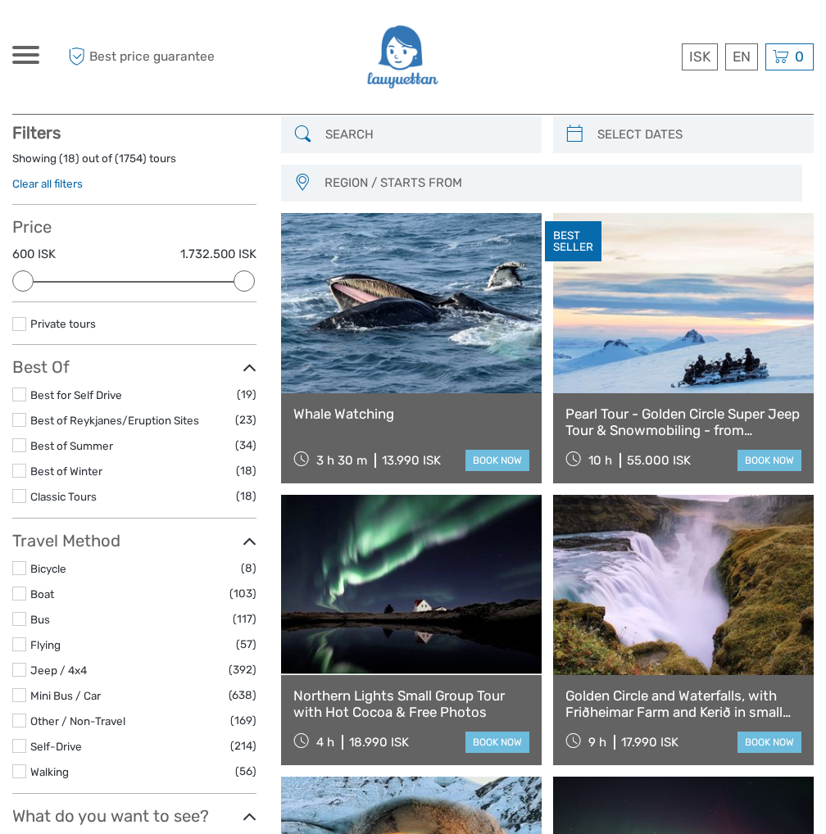
scroll to position [93, 0]
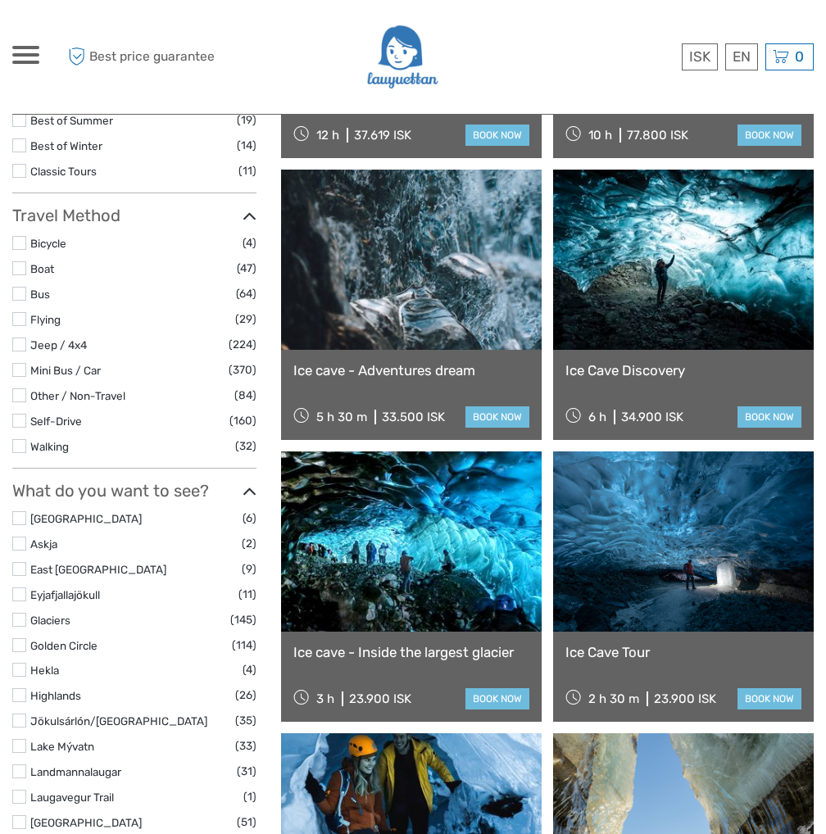
scroll to position [420, 0]
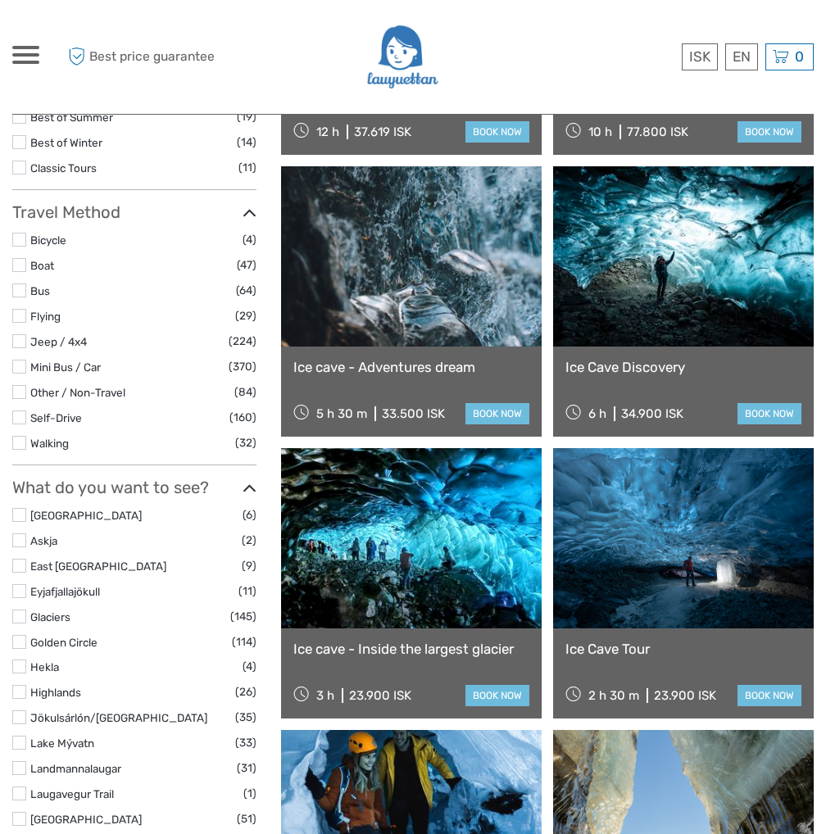
type input "ice cave"
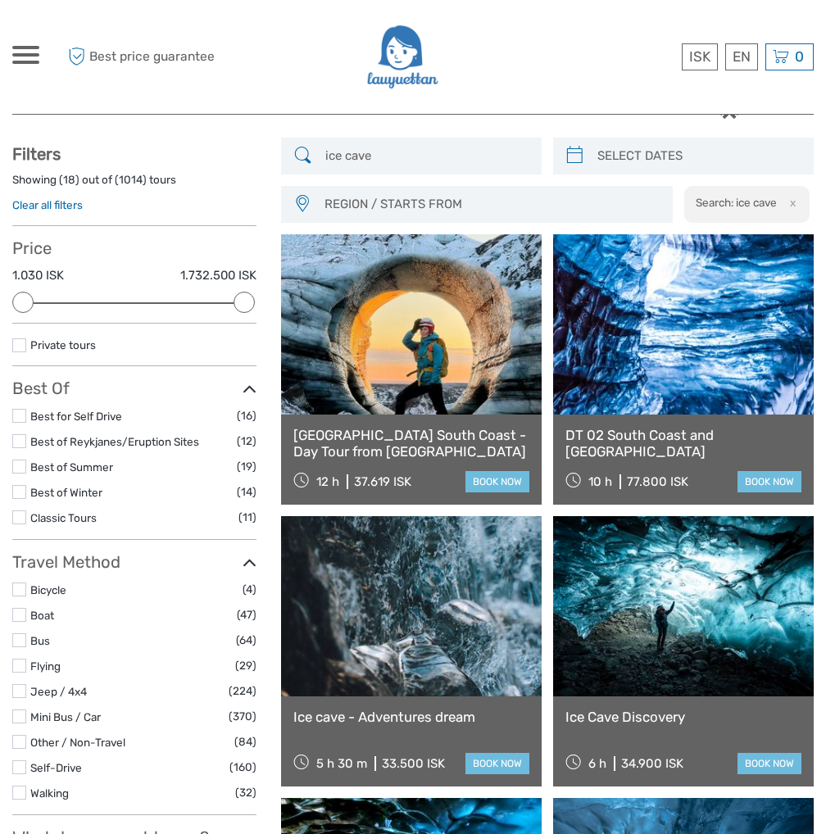
scroll to position [0, 0]
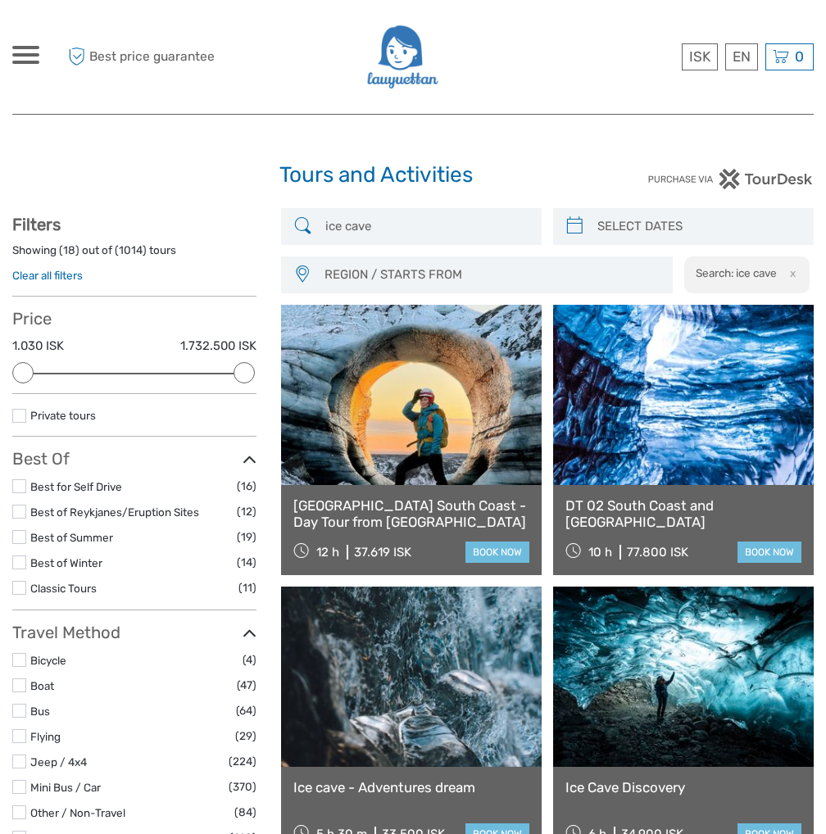
click at [364, 273] on span "REGION / STARTS FROM" at bounding box center [490, 274] width 347 height 27
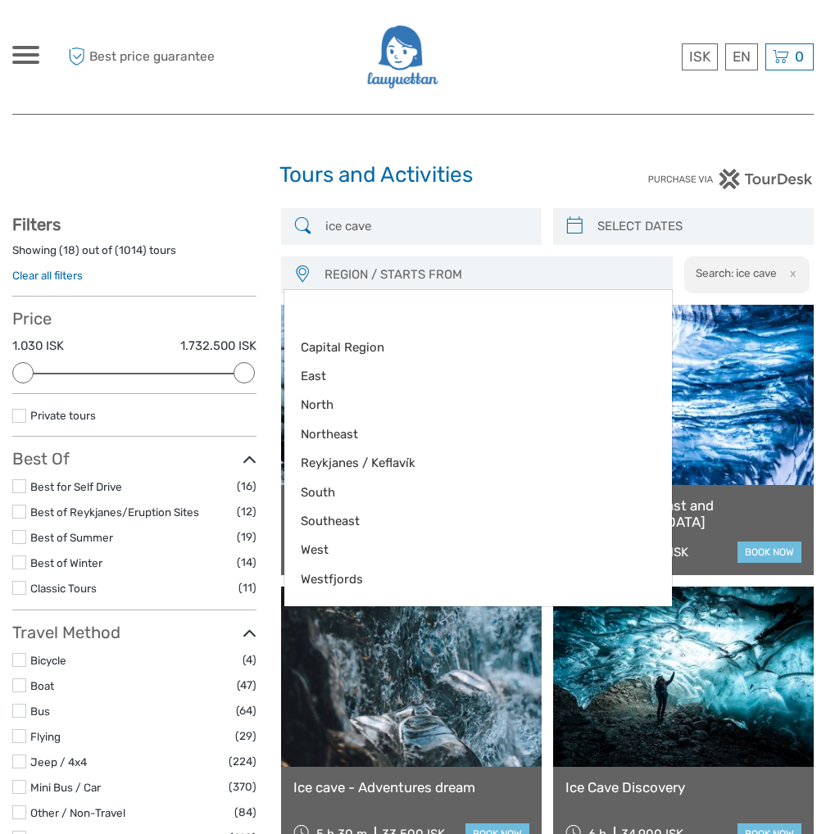
type input "08/09/2025"
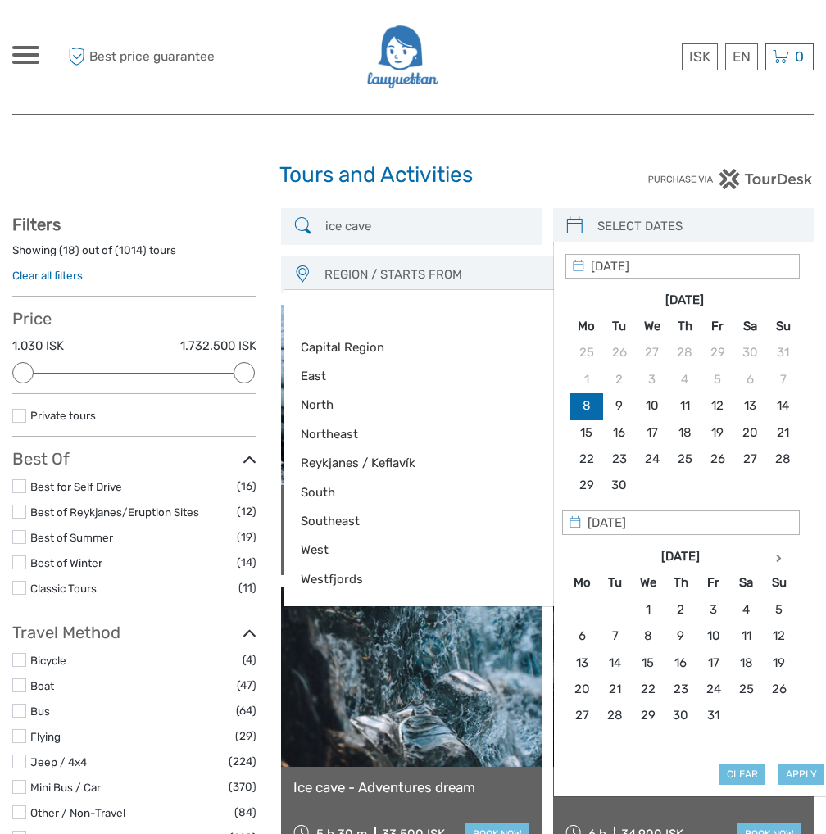
click at [652, 234] on input "search" at bounding box center [698, 226] width 215 height 29
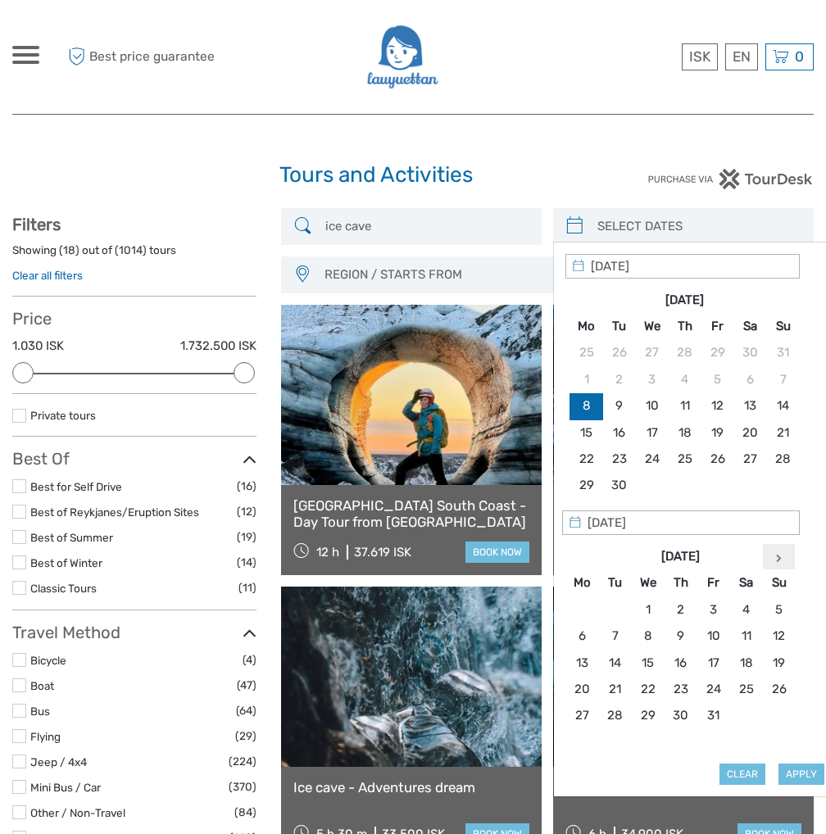
click at [782, 554] on th at bounding box center [779, 556] width 33 height 26
type input "23/11/2025"
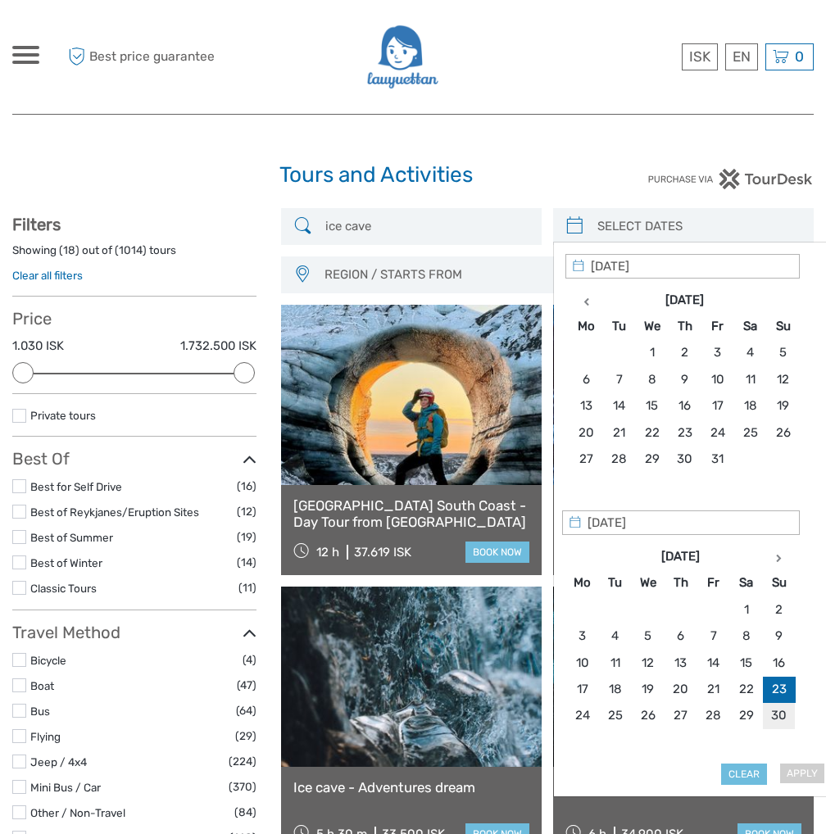
type input "30/11/2025"
type input "23/11/2025"
click at [442, 220] on input "ice cave" at bounding box center [426, 226] width 215 height 29
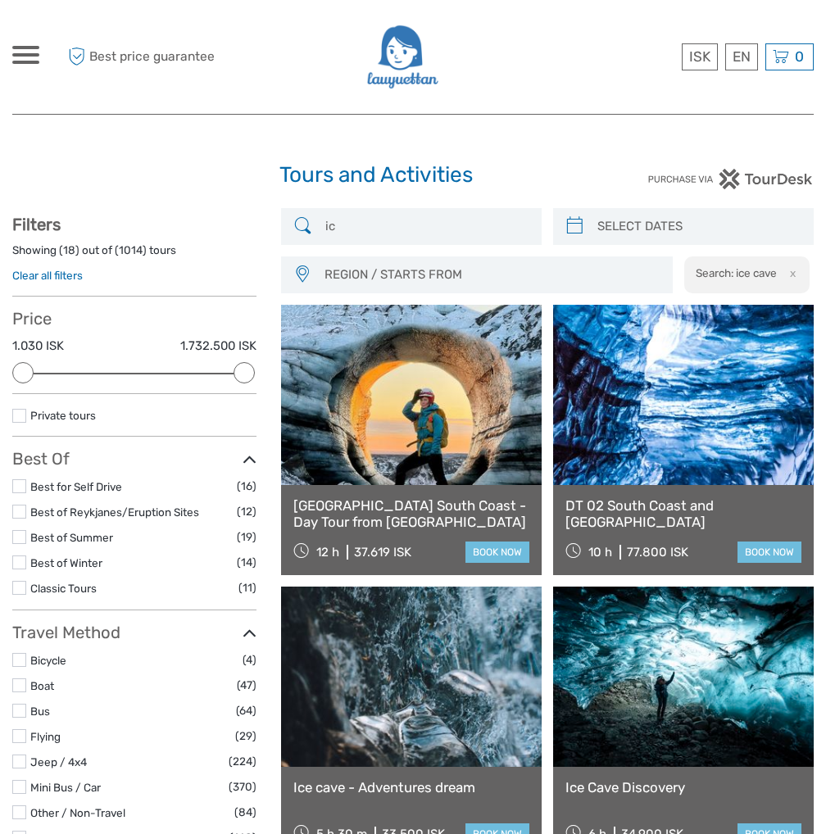
type input "i"
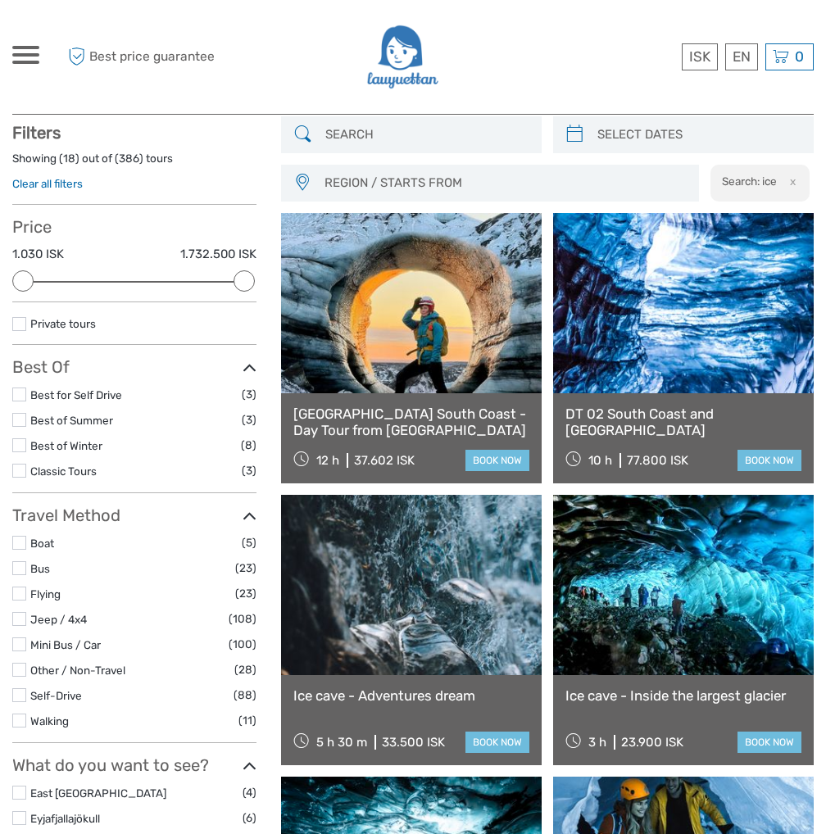
scroll to position [93, 0]
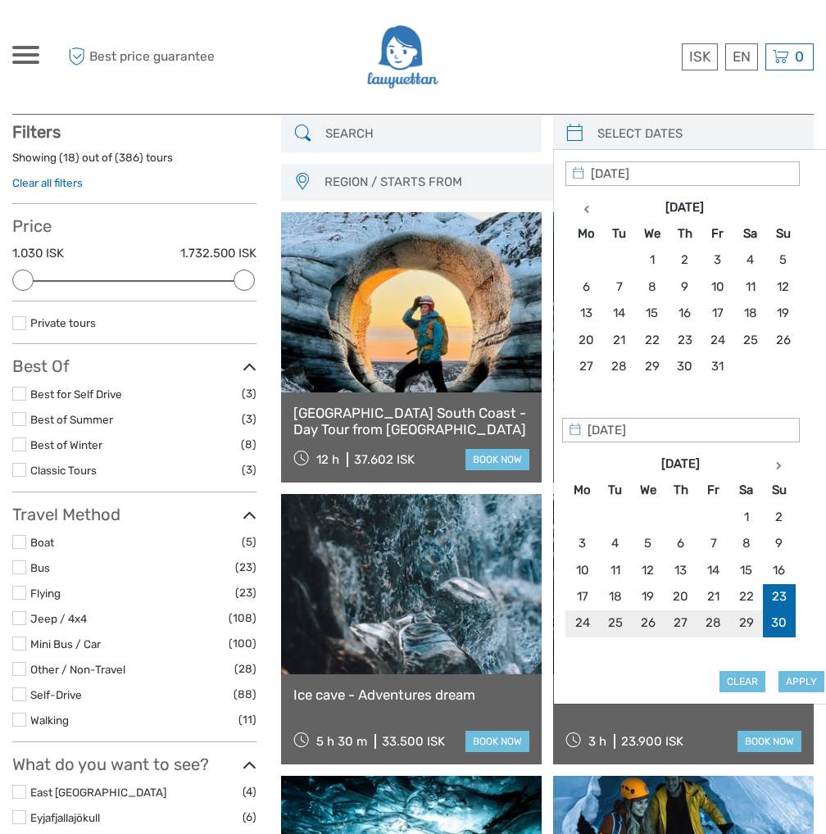
click at [635, 132] on input "search" at bounding box center [698, 134] width 215 height 29
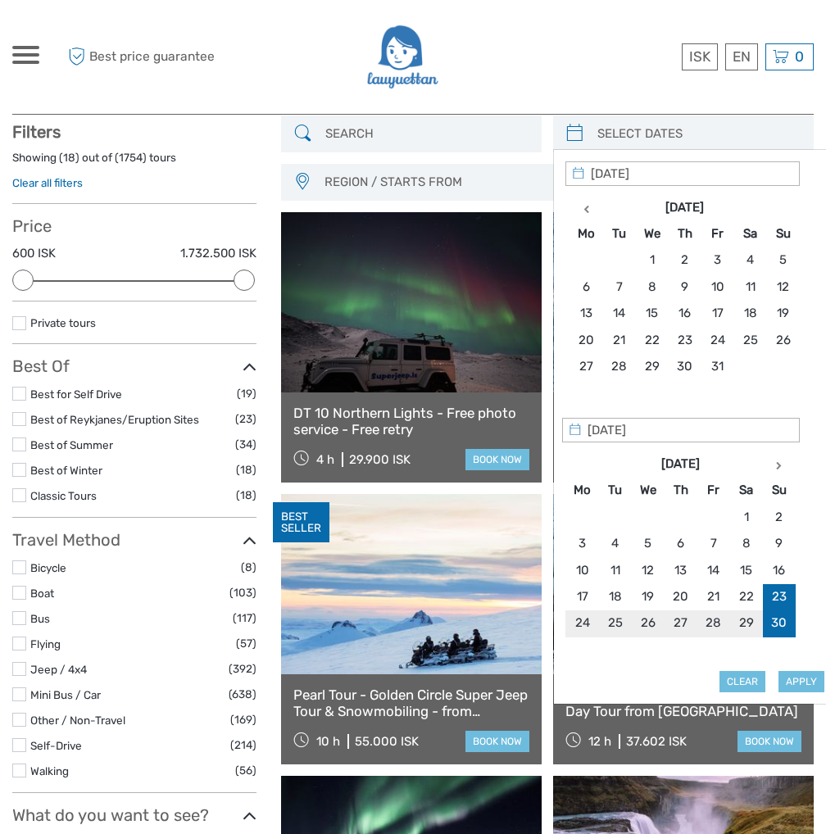
type input "23/11/2025"
click at [792, 681] on button "Apply" at bounding box center [801, 681] width 46 height 21
type input "[DATE] - [DATE]"
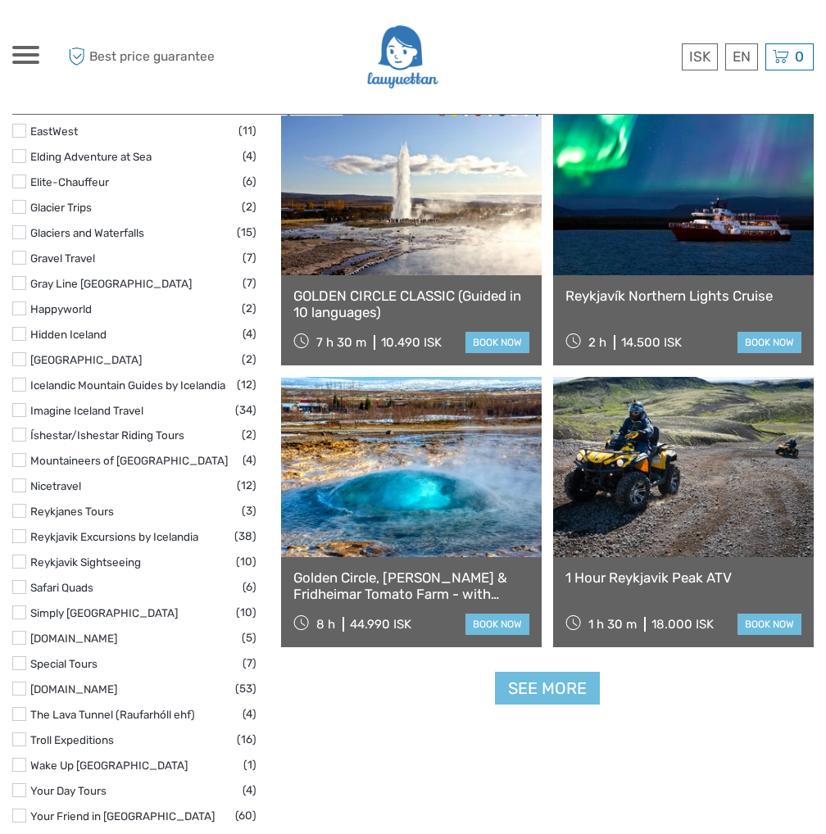
scroll to position [2212, 0]
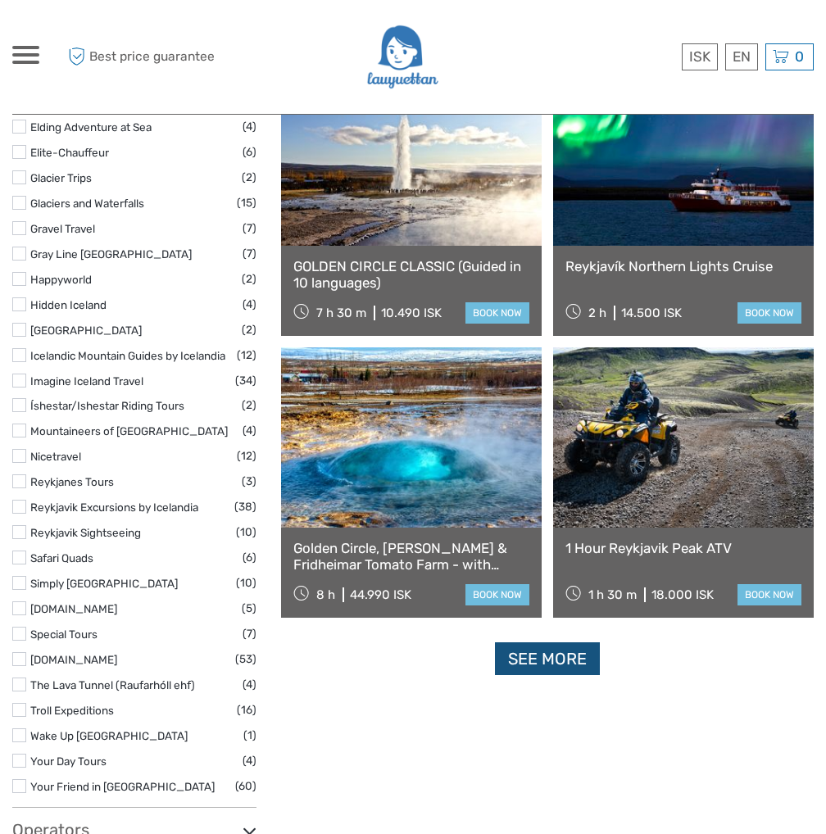
click at [567, 651] on link "See more" at bounding box center [547, 659] width 105 height 34
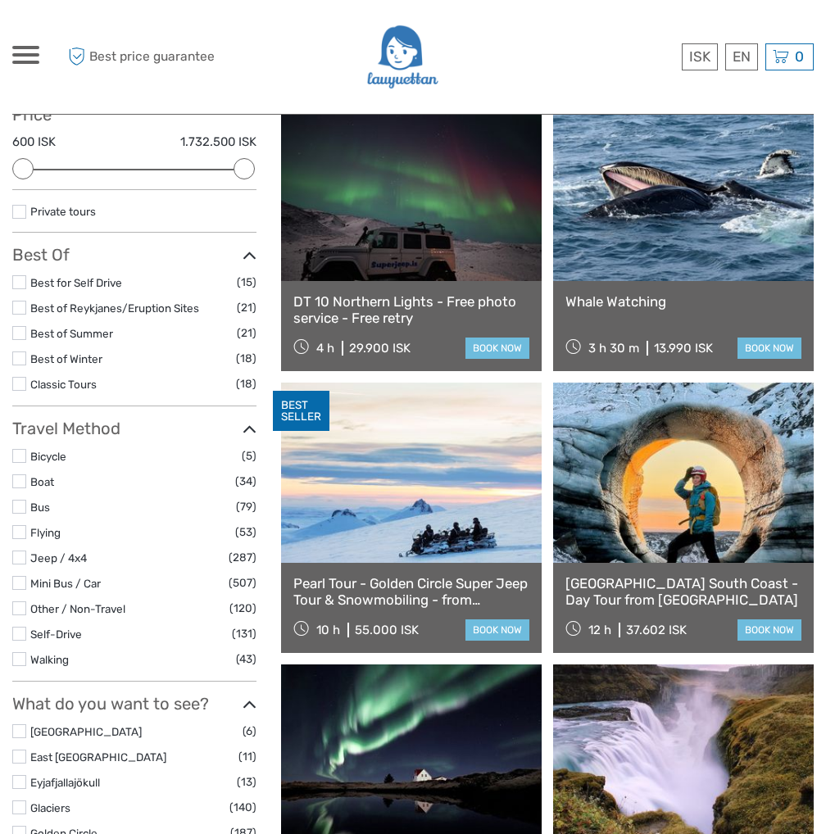
scroll to position [0, 0]
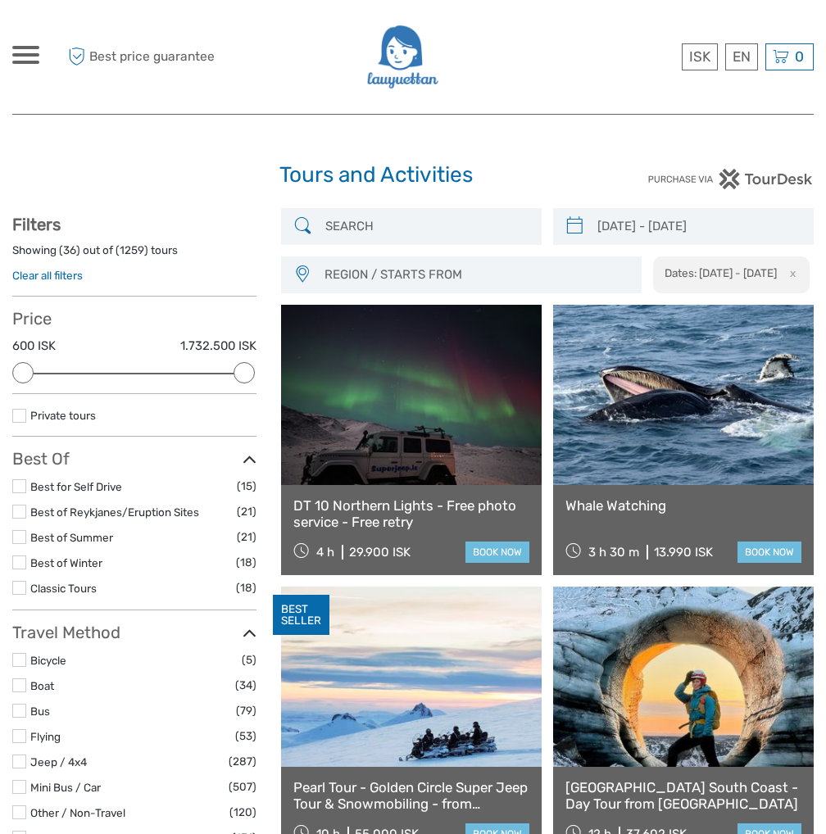
click at [32, 53] on span at bounding box center [25, 54] width 27 height 3
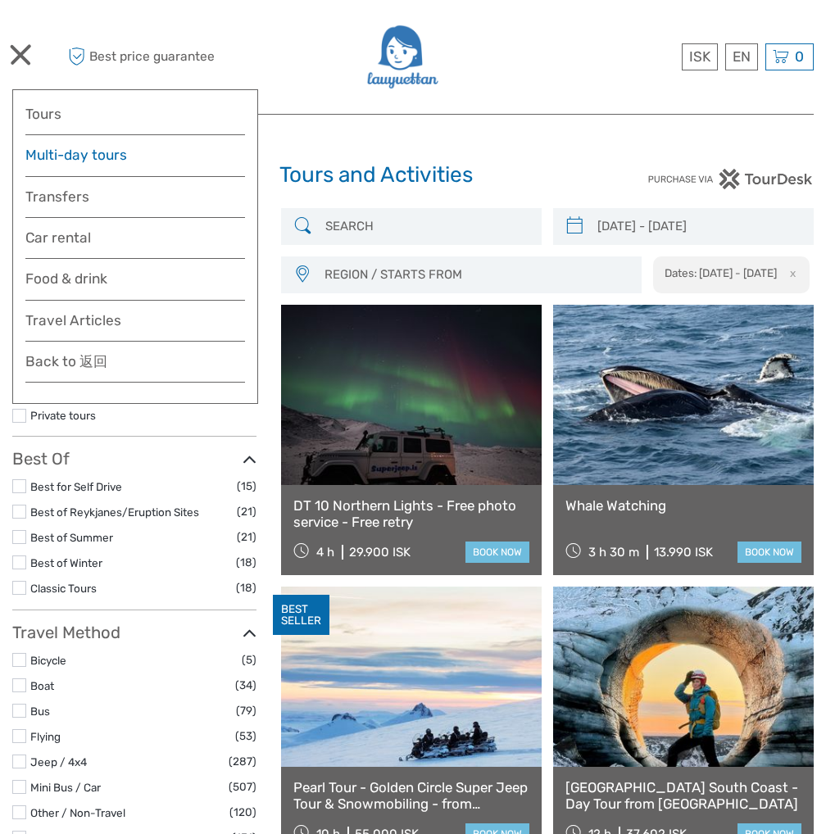
click at [79, 148] on link "Multi-day tours" at bounding box center [135, 155] width 220 height 24
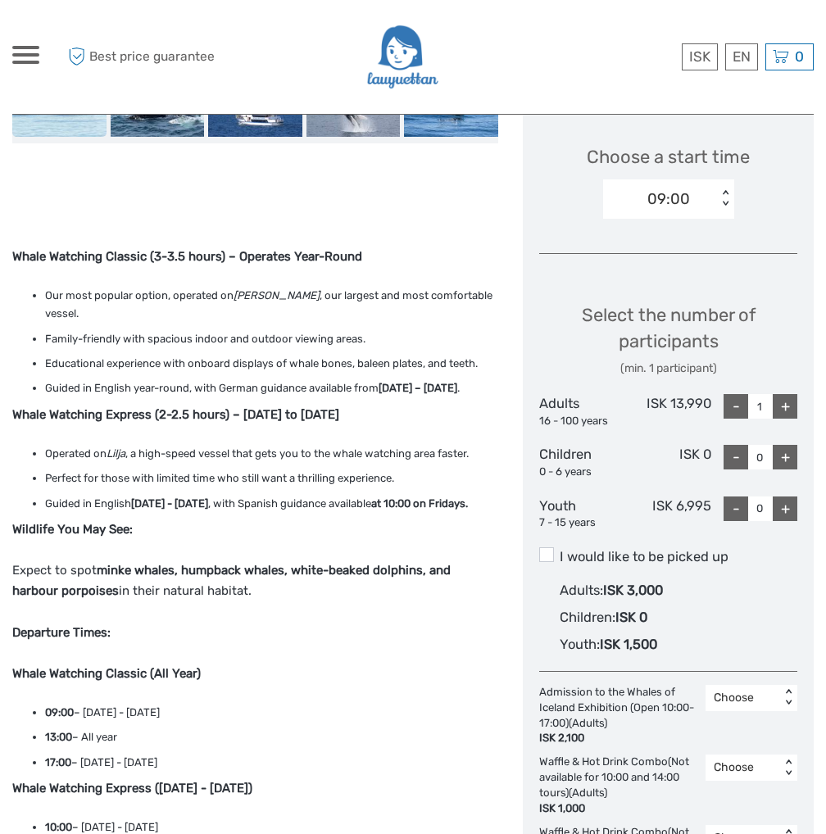
scroll to position [655, 0]
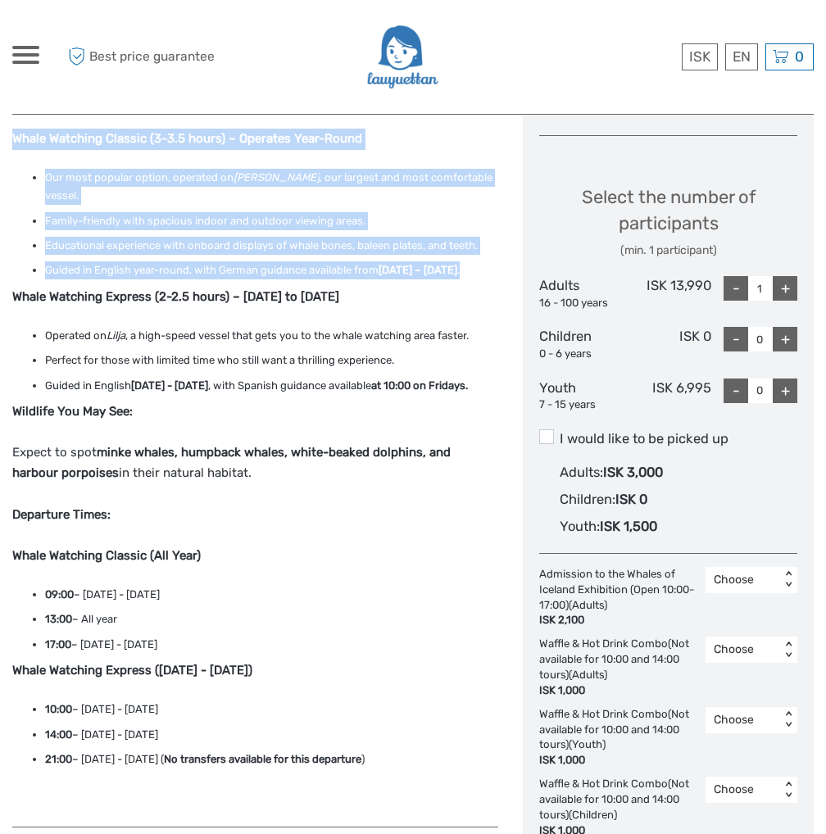
drag, startPoint x: 16, startPoint y: 138, endPoint x: 134, endPoint y: 265, distance: 172.8
click at [134, 265] on div "Whale Watching Classic (3-3.5 hours) – Operates Year-Round Our most popular opt…" at bounding box center [255, 470] width 486 height 683
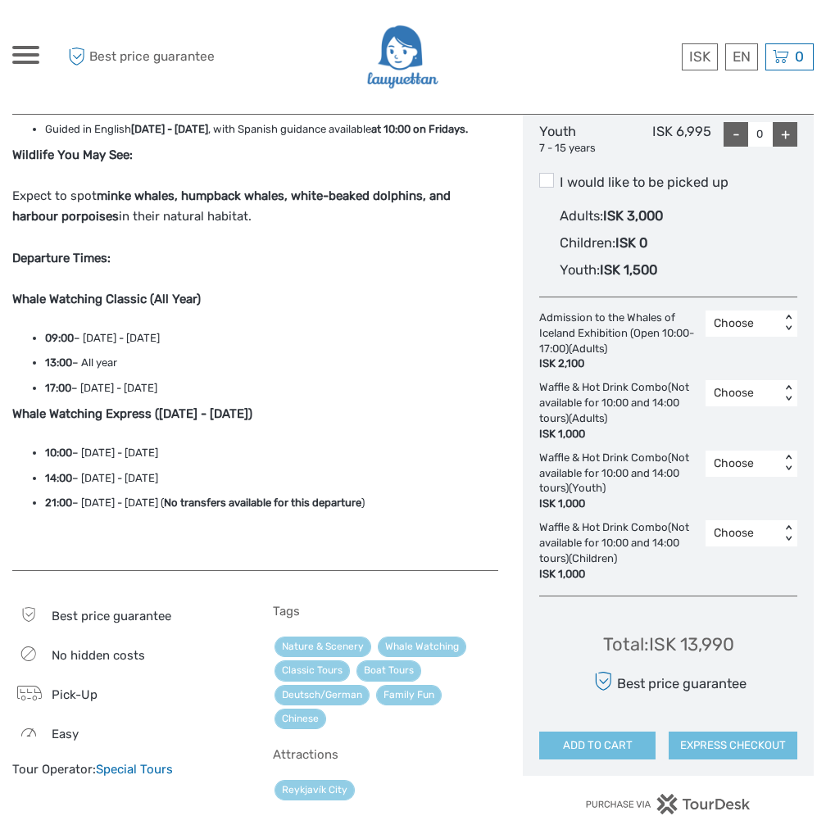
scroll to position [983, 0]
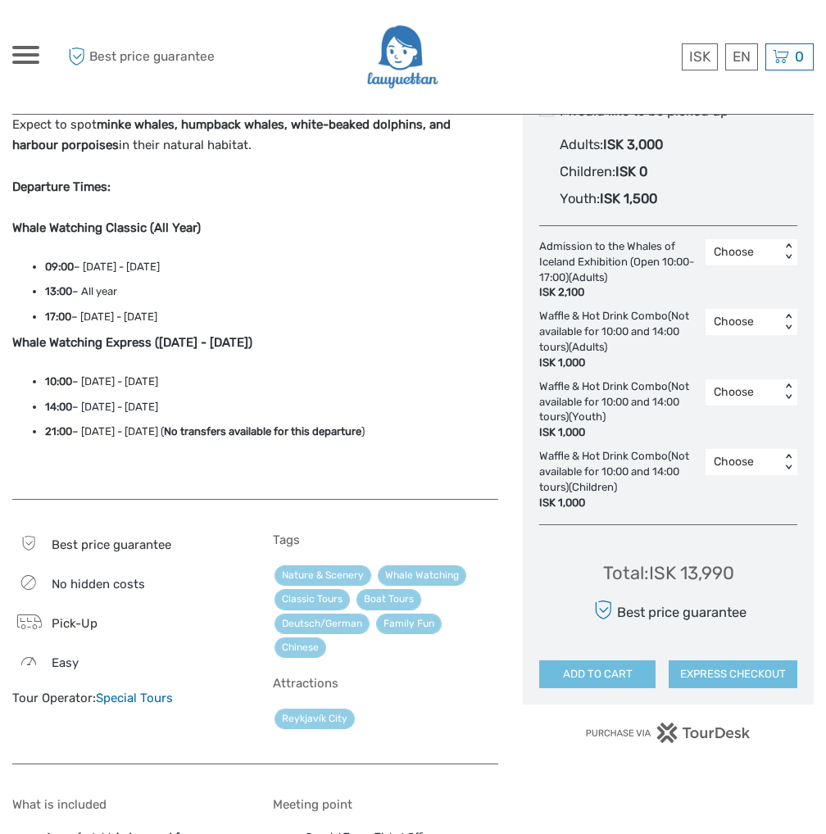
drag, startPoint x: 36, startPoint y: 282, endPoint x: 234, endPoint y: 342, distance: 206.6
click at [234, 326] on ul "09:00 – [DATE] - [DATE] 13:00 – All year 17:00 – [DATE] - [DATE]" at bounding box center [255, 292] width 486 height 68
click at [241, 326] on li "17:00 – [DATE] - [DATE]" at bounding box center [271, 317] width 453 height 18
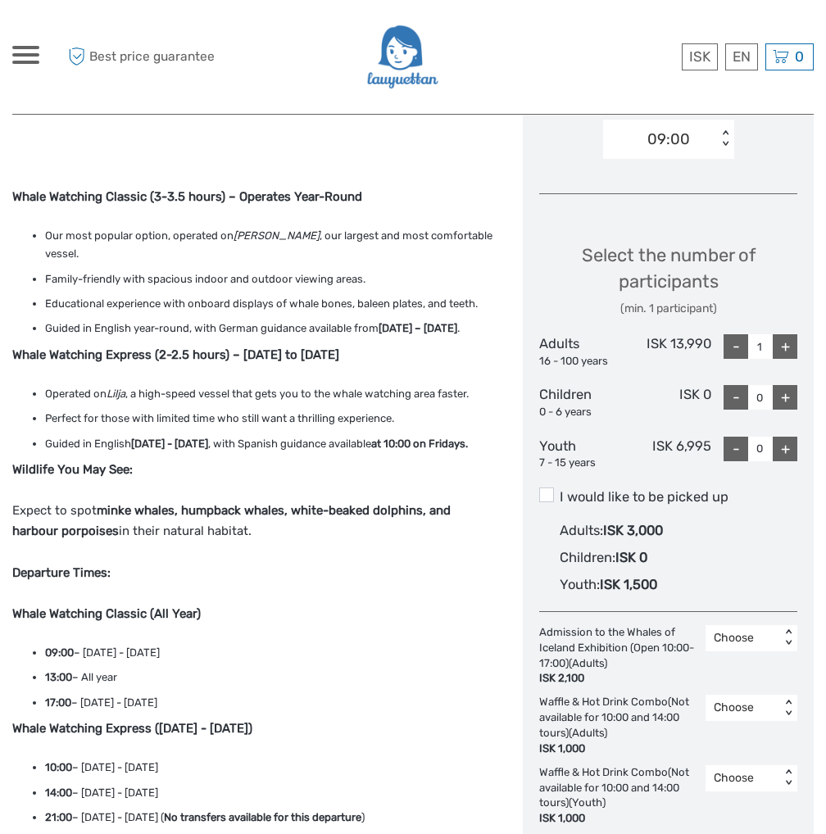
scroll to position [574, 0]
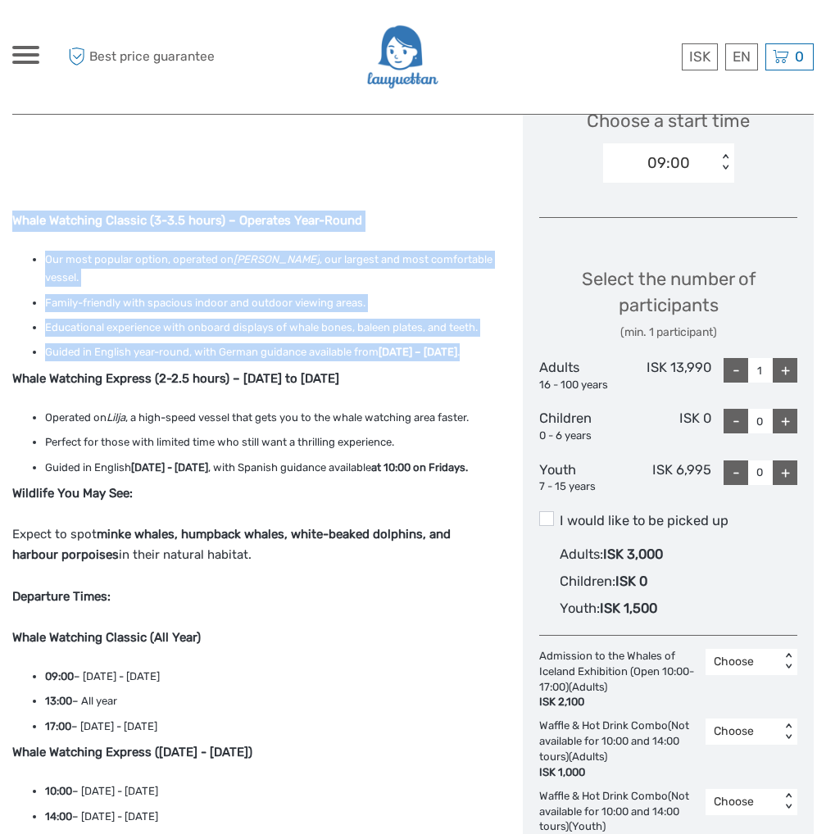
drag, startPoint x: 8, startPoint y: 209, endPoint x: 383, endPoint y: 352, distance: 401.4
click at [383, 352] on body "ISK ISK € $ £ EN English Español Deutsch Tours Multi-day tours Transfers Car re…" at bounding box center [413, 800] width 826 height 2748
click at [383, 352] on li "Guided in English year-round, with German guidance available from [DATE] – [DAT…" at bounding box center [271, 352] width 453 height 18
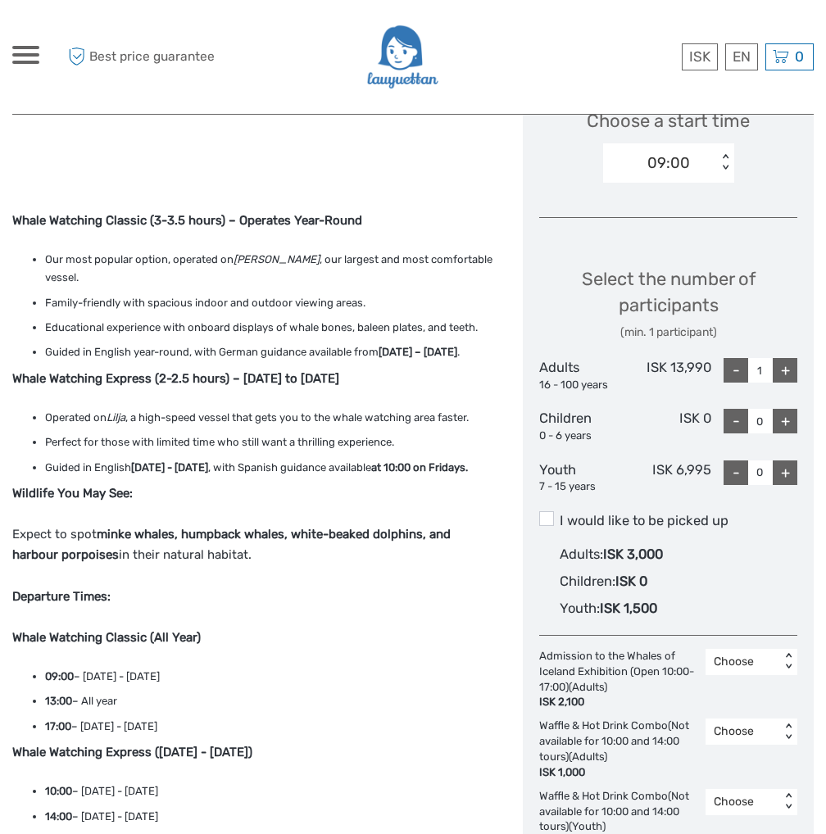
drag, startPoint x: 236, startPoint y: 371, endPoint x: 407, endPoint y: 372, distance: 171.3
click at [407, 372] on p "Whale Watching Express (2-2.5 hours) – [DATE] to [DATE]" at bounding box center [255, 379] width 486 height 21
click at [407, 371] on p "Whale Watching Express (2-2.5 hours) – June 1st to September 30th" at bounding box center [255, 379] width 486 height 21
click at [398, 367] on div "Whale Watching Classic (3-3.5 hours) – Operates Year-Round Our most popular opt…" at bounding box center [255, 552] width 486 height 683
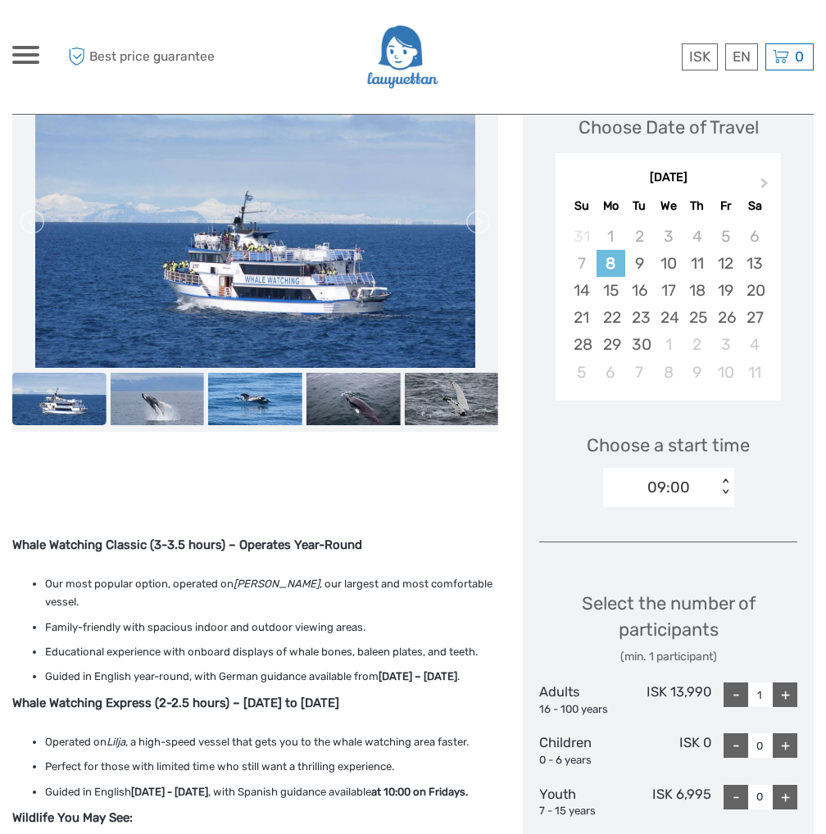
scroll to position [82, 0]
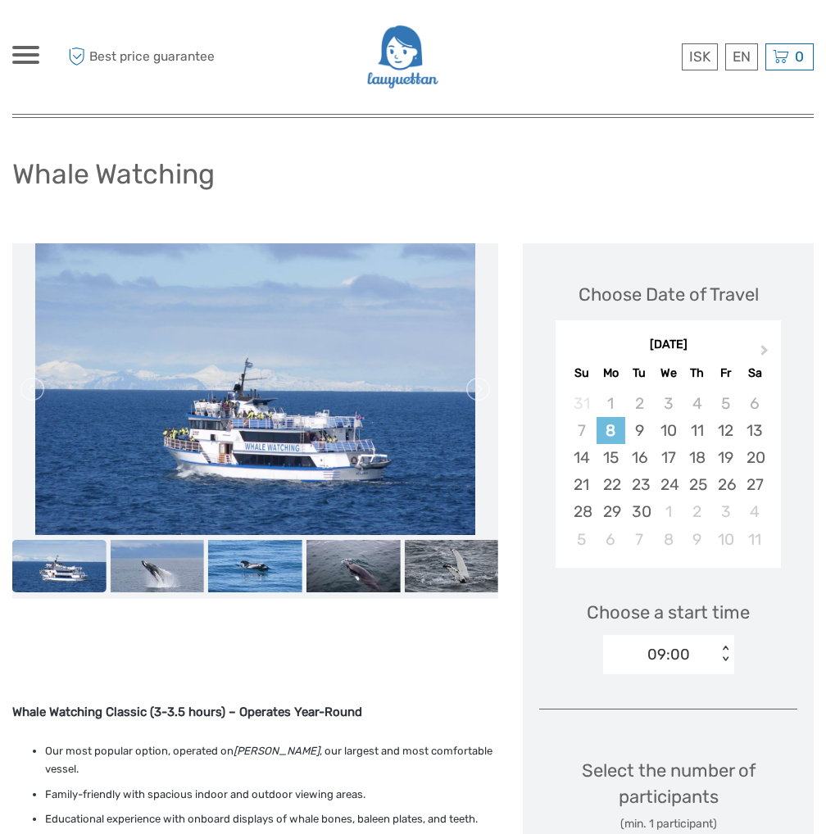
click at [751, 357] on div "September 2025 Su Mo Tu We Th Fr Sa" at bounding box center [668, 357] width 225 height 54
click at [758, 353] on button "Next Month" at bounding box center [766, 354] width 26 height 26
click at [764, 352] on span "Next Month" at bounding box center [764, 354] width 0 height 24
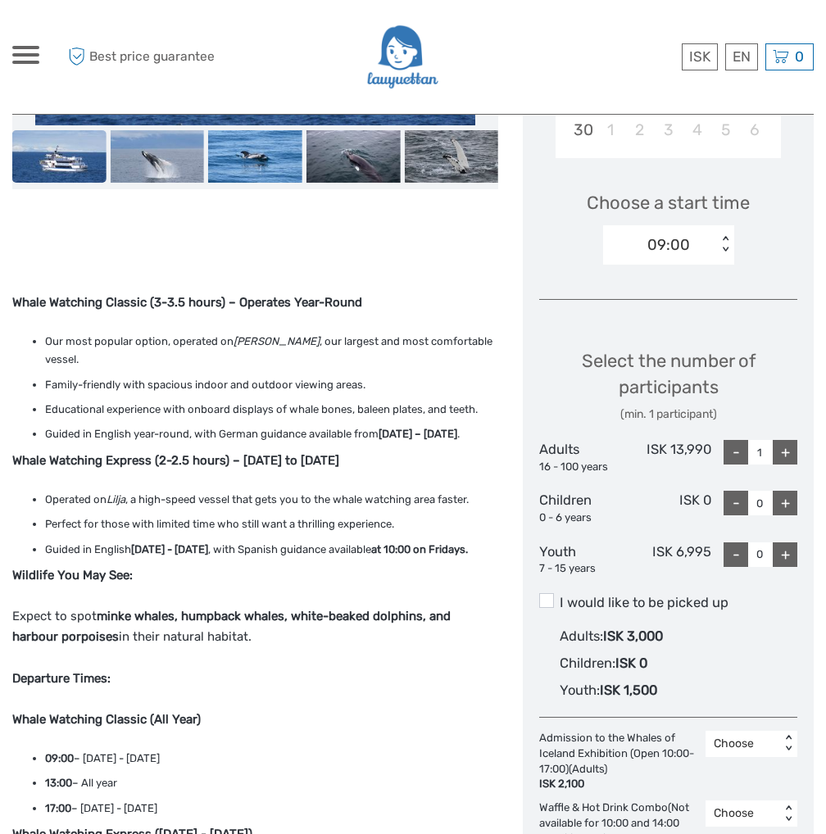
scroll to position [983, 0]
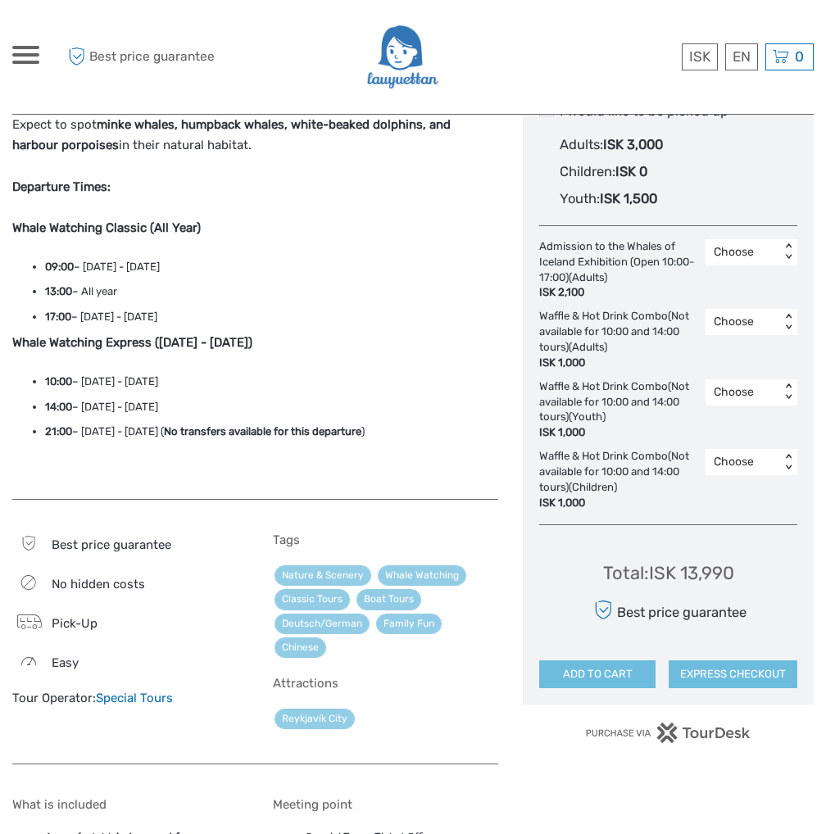
drag, startPoint x: 47, startPoint y: 279, endPoint x: 272, endPoint y: 279, distance: 225.3
click at [272, 276] on li "09:00 – March 1st - November 15th" at bounding box center [271, 267] width 453 height 18
drag, startPoint x: 43, startPoint y: 306, endPoint x: 138, endPoint y: 307, distance: 95.9
click at [138, 307] on ul "09:00 – March 1st - November 15th 13:00 – All year 17:00 – May 15th - September…" at bounding box center [255, 292] width 486 height 68
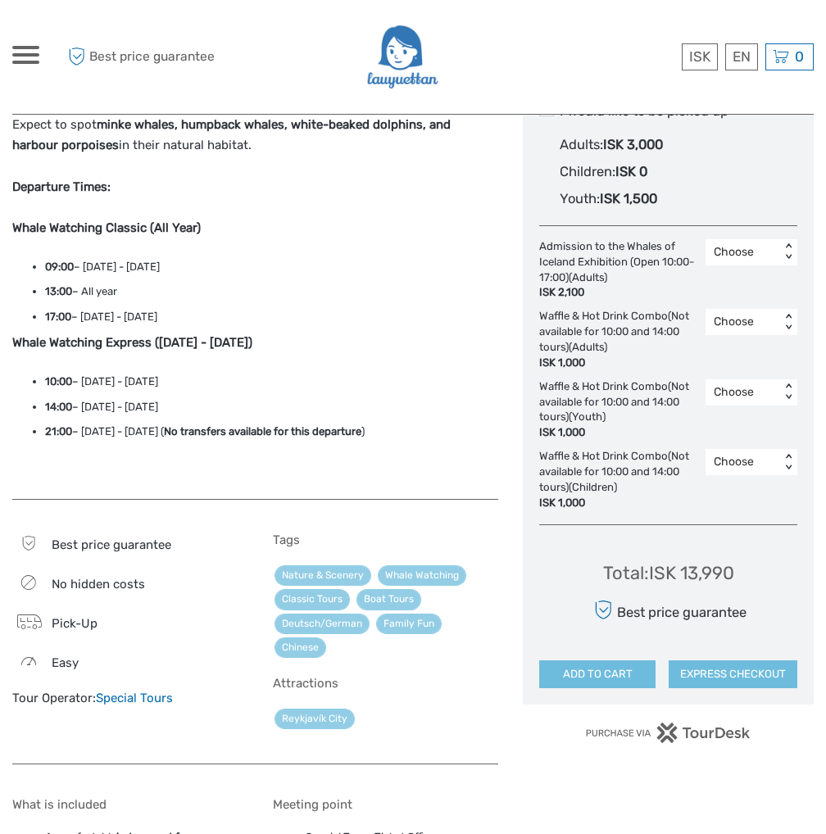
click at [138, 301] on li "13:00 – All year" at bounding box center [271, 292] width 453 height 18
drag, startPoint x: 42, startPoint y: 306, endPoint x: 249, endPoint y: 332, distance: 208.9
click at [249, 326] on ul "09:00 – March 1st - November 15th 13:00 – All year 17:00 – May 15th - September…" at bounding box center [255, 292] width 486 height 68
click at [249, 326] on li "17:00 – May 15th - September 30th" at bounding box center [271, 317] width 453 height 18
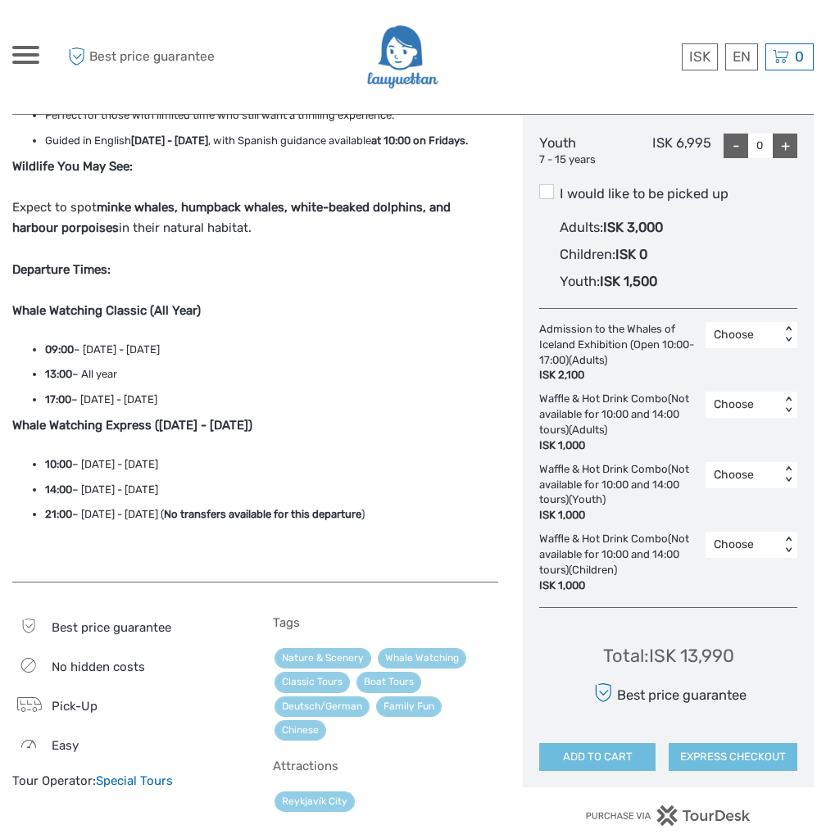
scroll to position [901, 0]
click at [410, 358] on li "09:00 – March 1st - November 15th" at bounding box center [271, 349] width 453 height 18
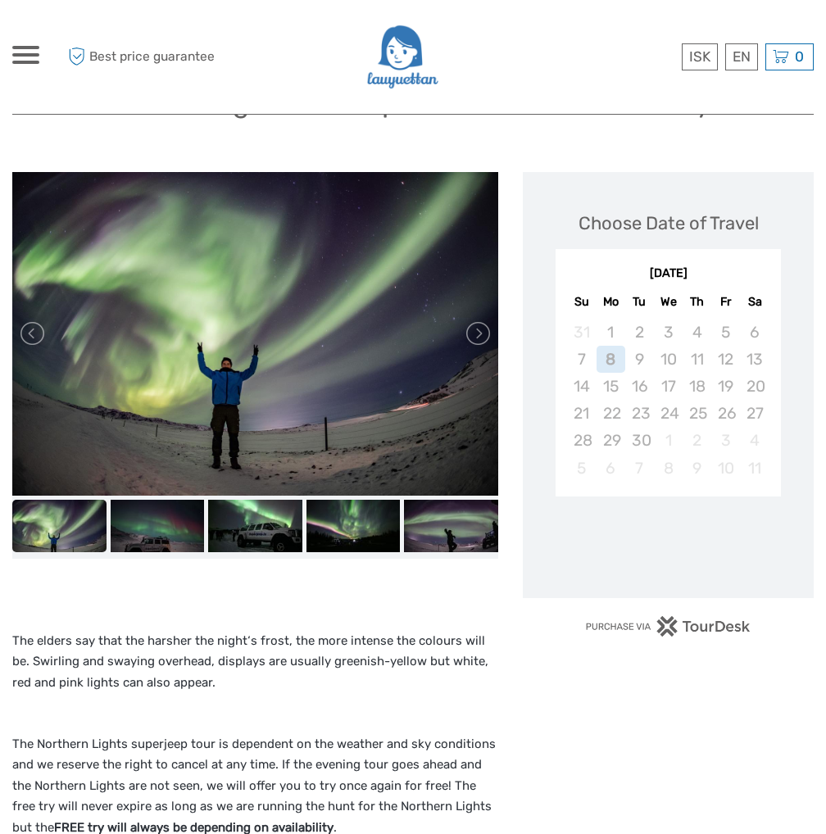
scroll to position [164, 0]
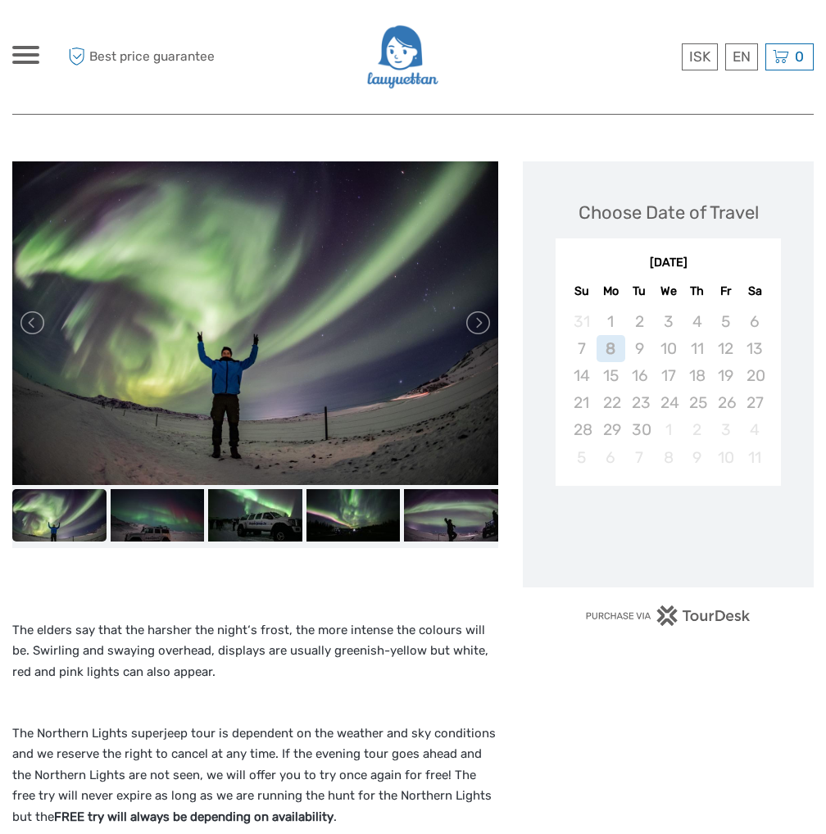
click at [488, 335] on img at bounding box center [255, 323] width 486 height 324
click at [481, 324] on link at bounding box center [477, 323] width 26 height 26
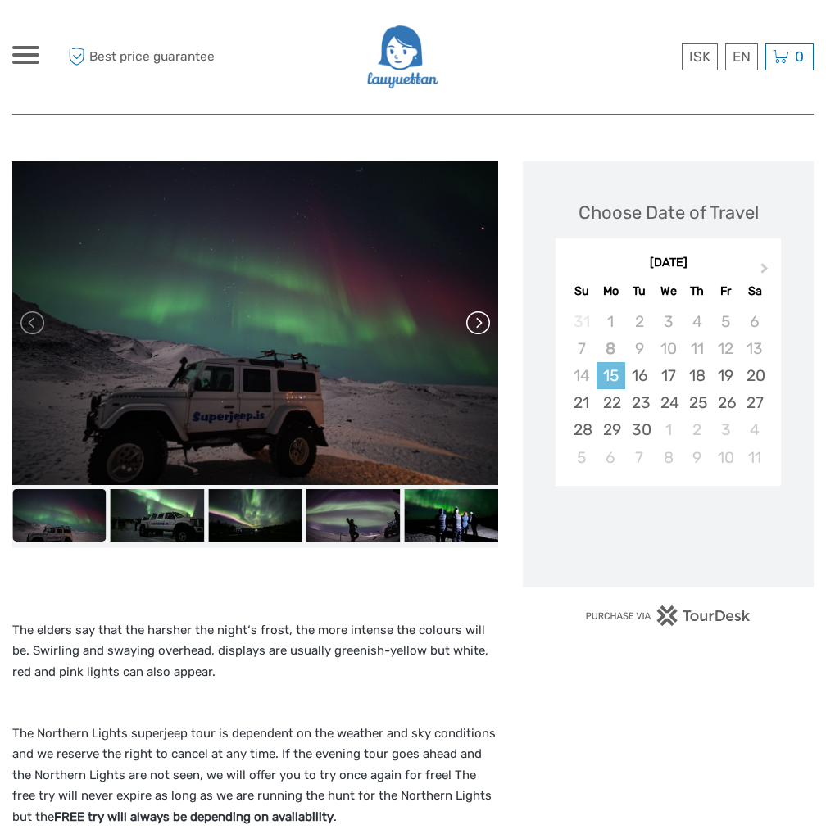
click at [481, 324] on link at bounding box center [477, 323] width 26 height 26
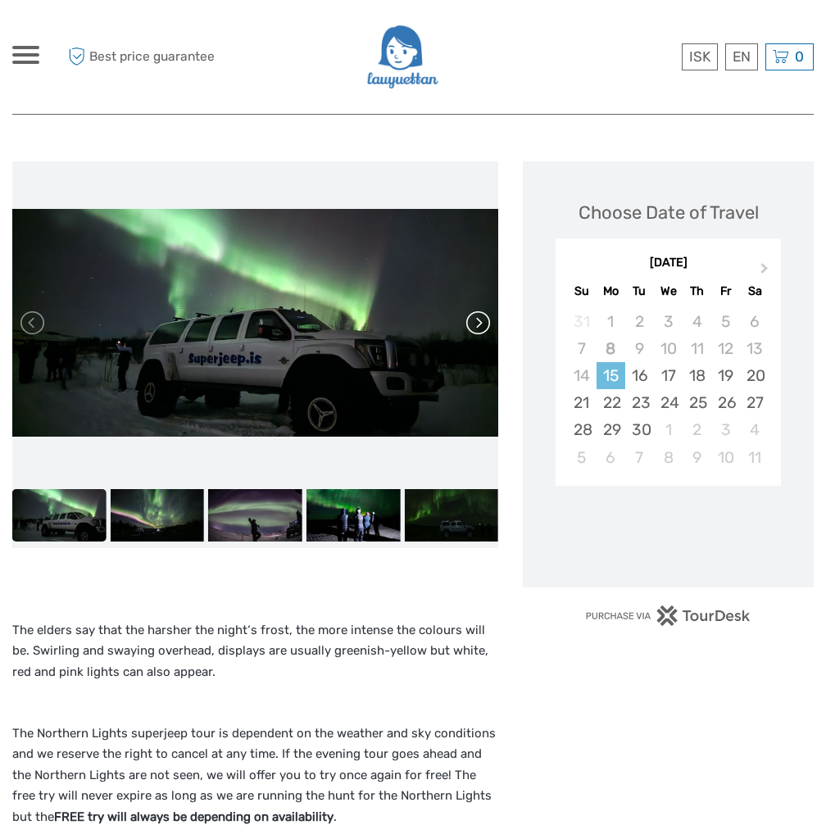
click at [481, 324] on link at bounding box center [477, 323] width 26 height 26
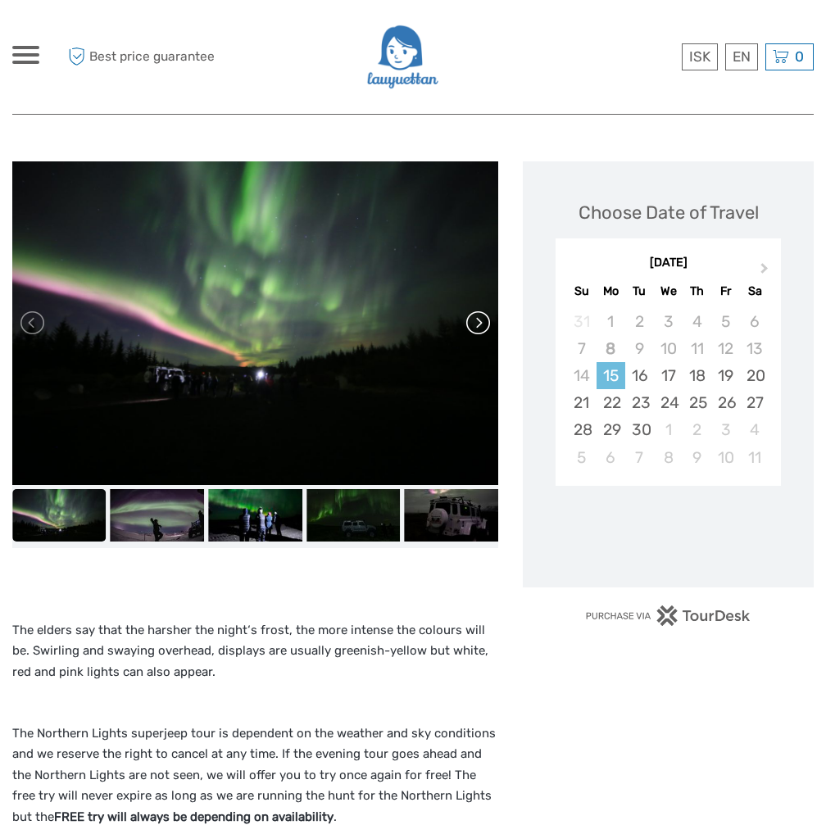
click at [481, 324] on link at bounding box center [477, 323] width 26 height 26
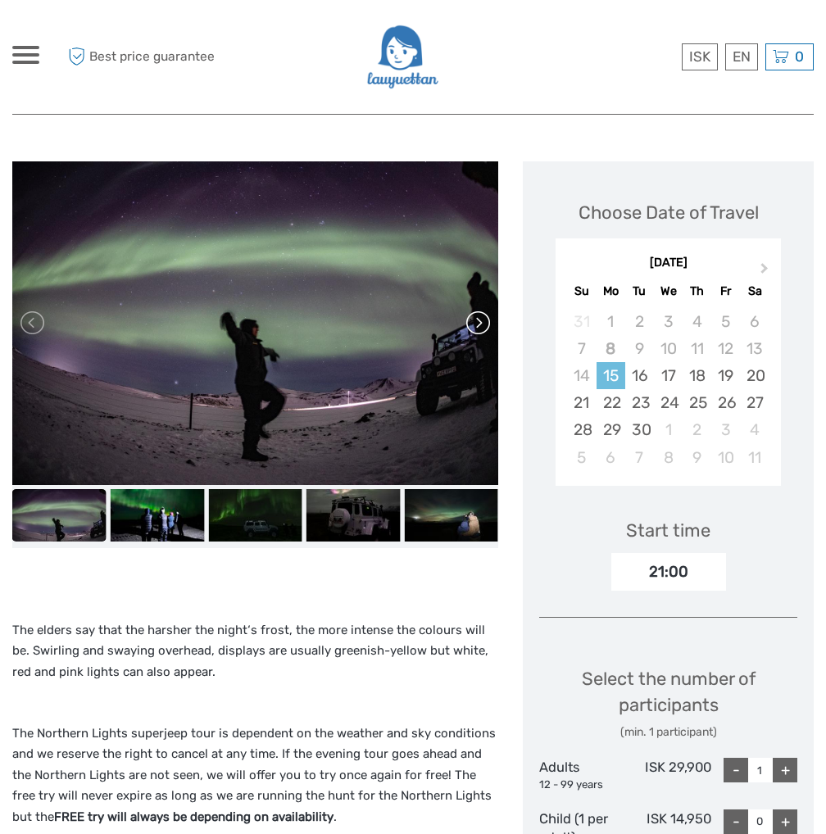
click at [481, 324] on link at bounding box center [477, 323] width 26 height 26
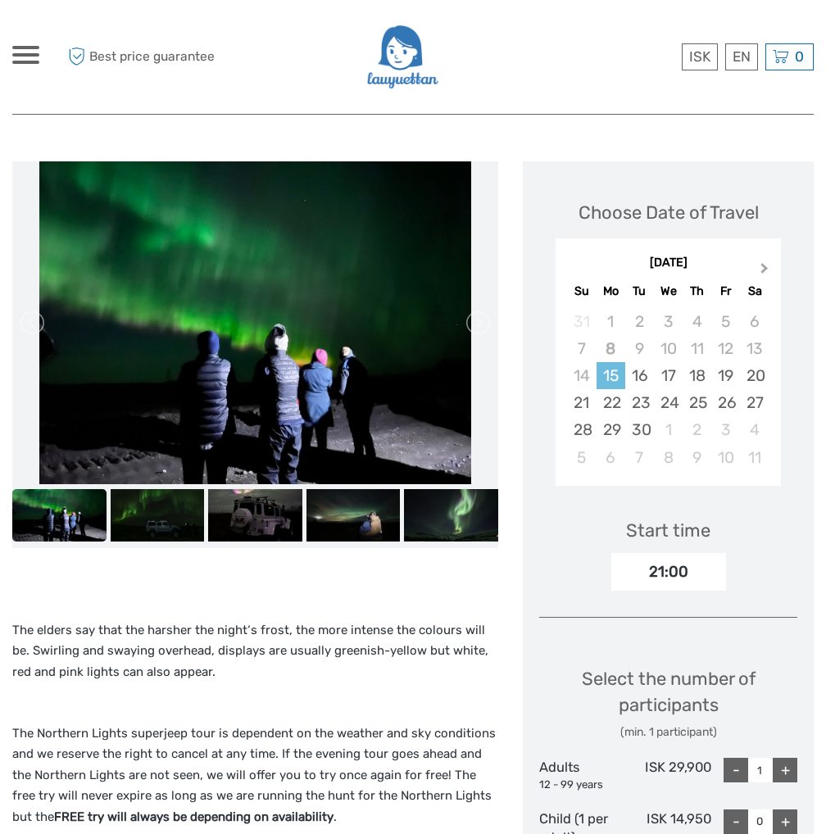
click at [759, 261] on button "Next Month" at bounding box center [766, 272] width 26 height 26
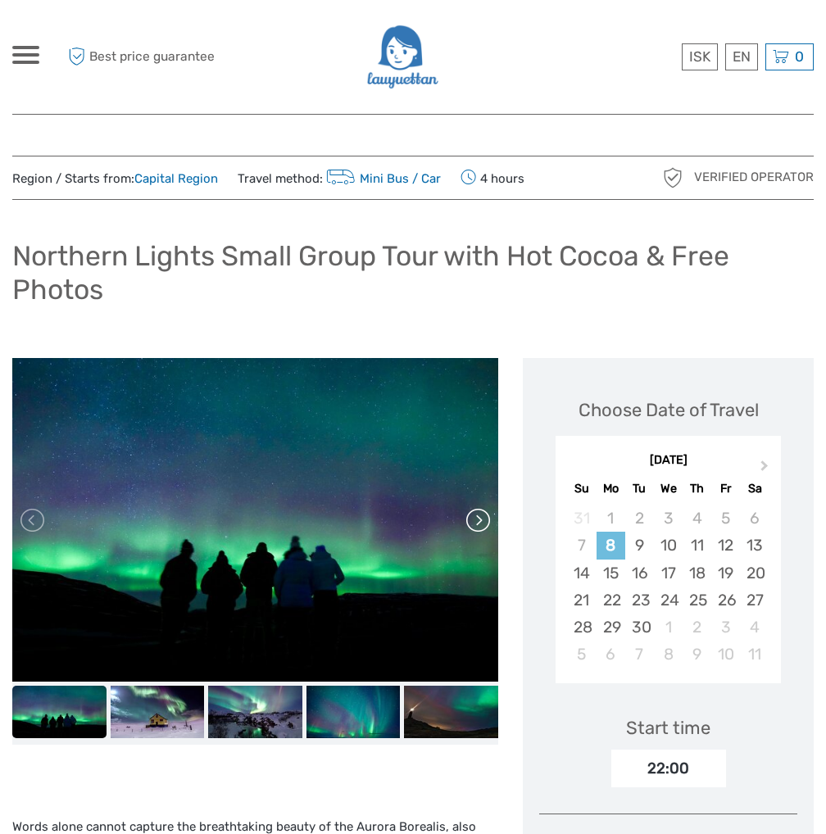
click at [478, 518] on link at bounding box center [477, 520] width 26 height 26
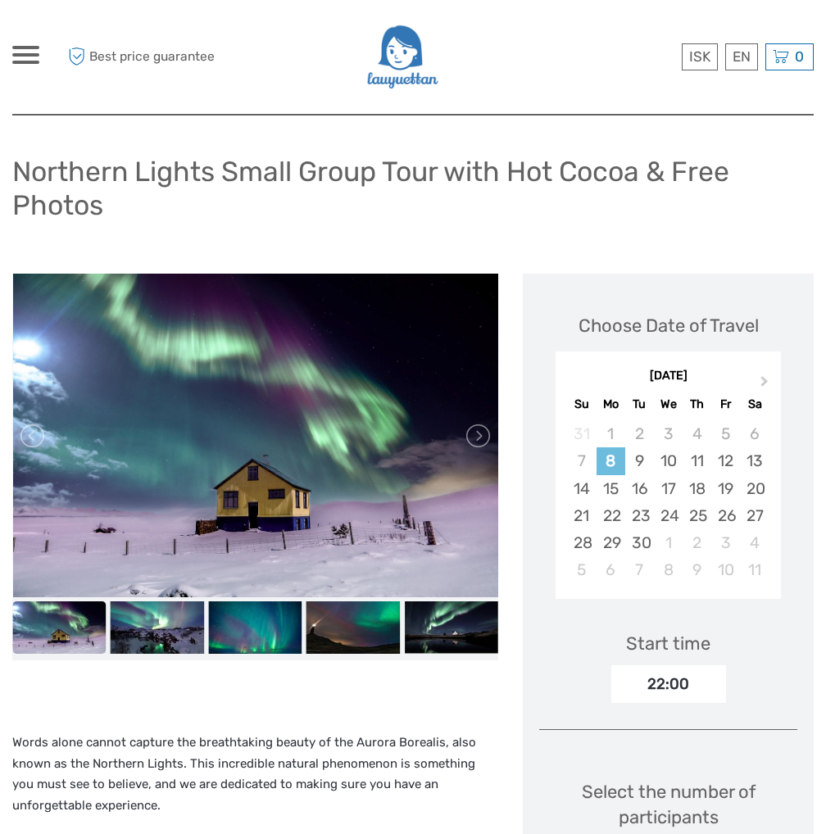
scroll to position [246, 0]
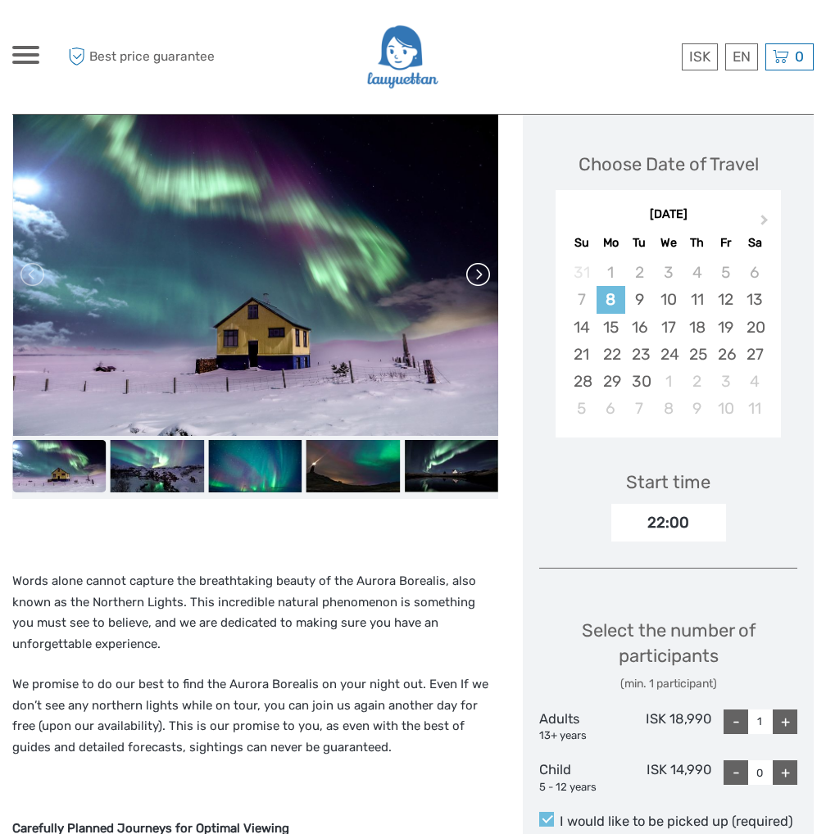
click at [482, 275] on link at bounding box center [477, 274] width 26 height 26
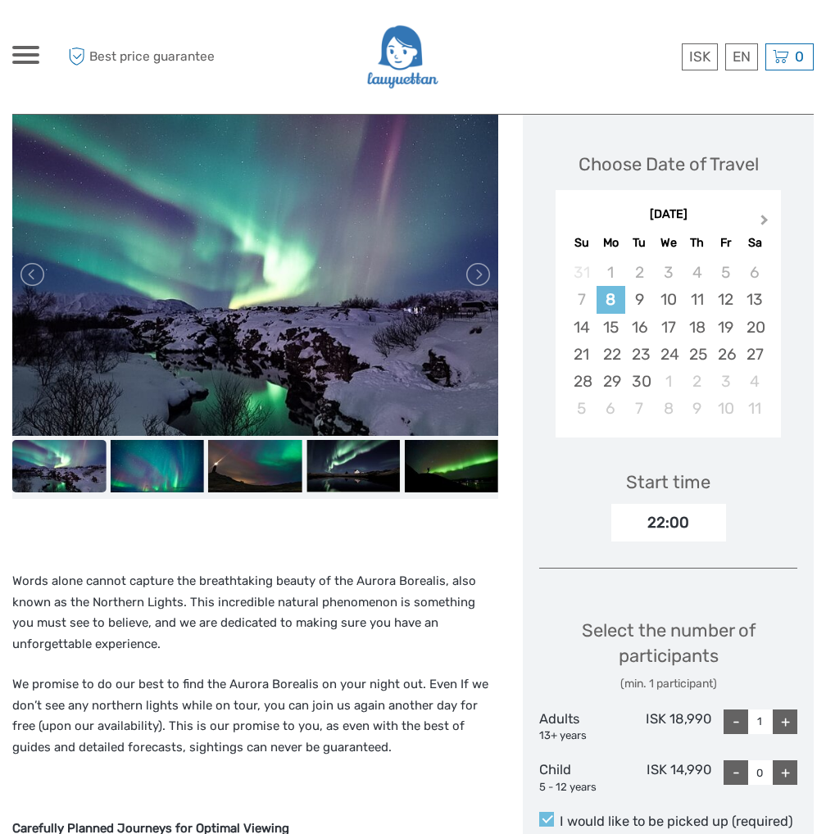
click at [758, 213] on button "Next Month" at bounding box center [766, 224] width 26 height 26
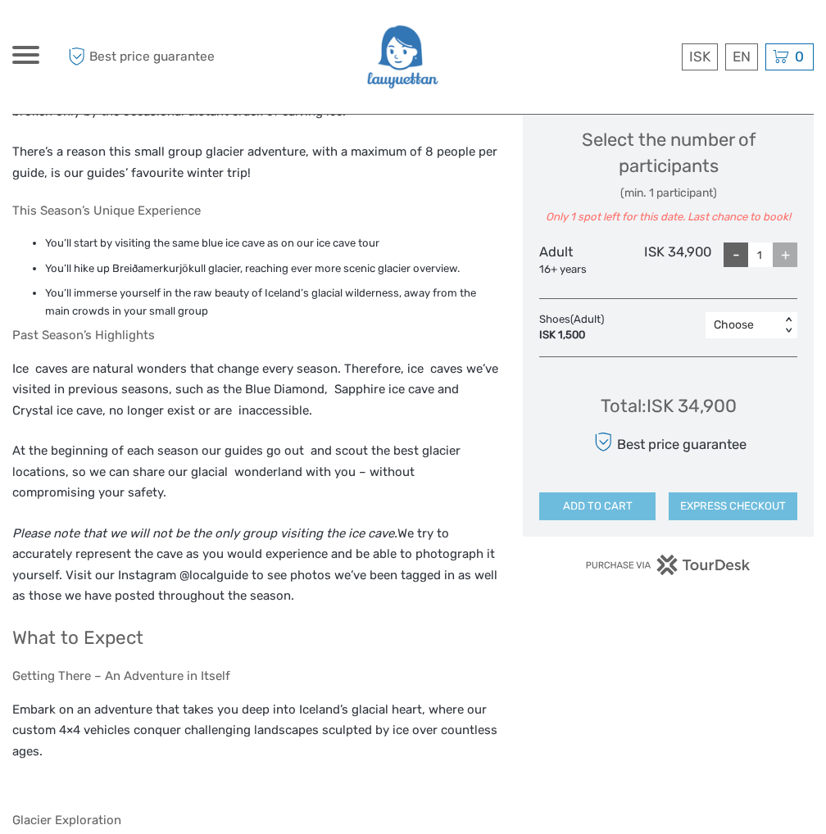
scroll to position [737, 0]
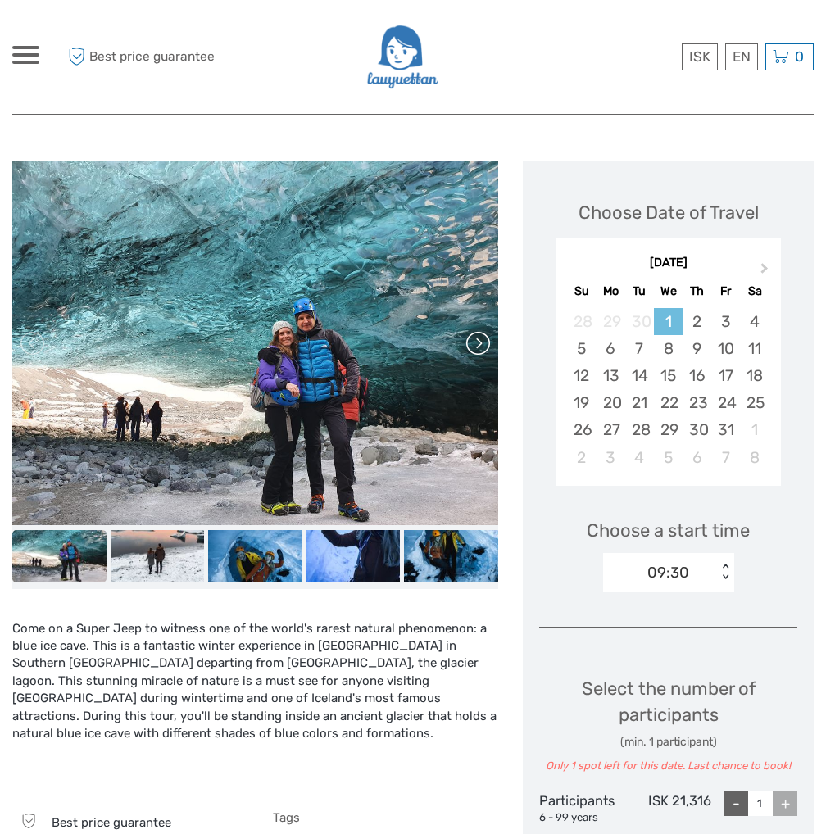
click at [469, 345] on link at bounding box center [477, 343] width 26 height 26
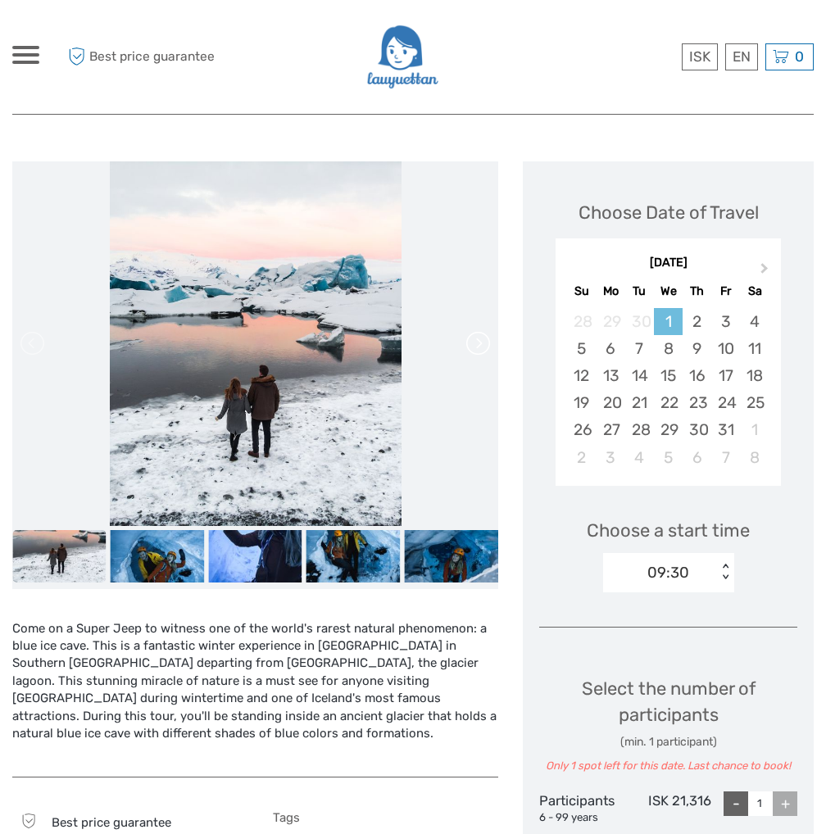
click at [469, 345] on link at bounding box center [477, 343] width 26 height 26
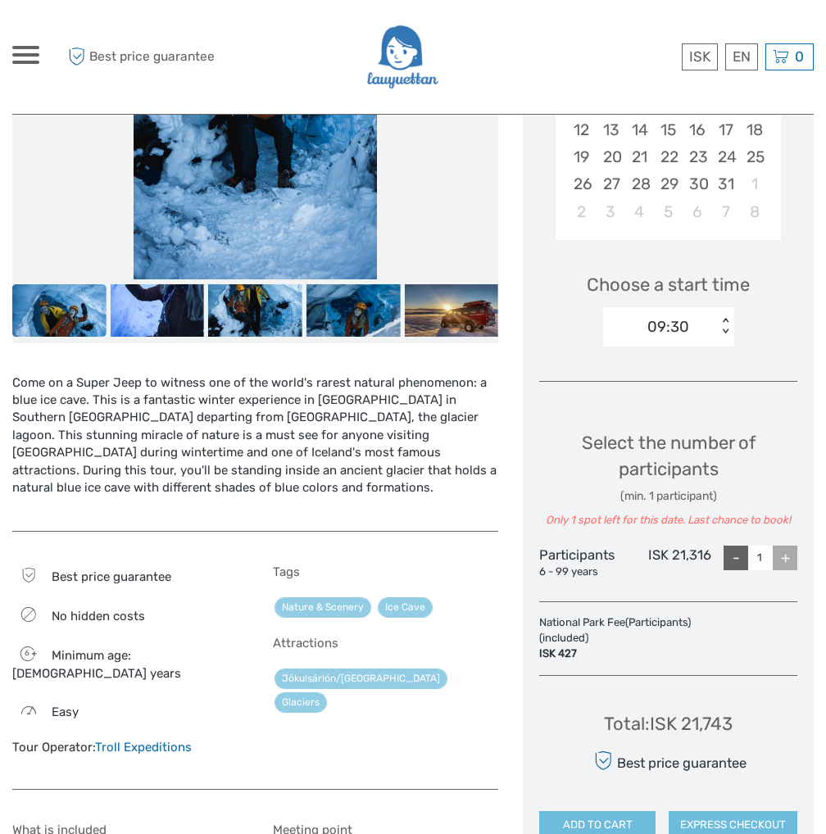
scroll to position [164, 0]
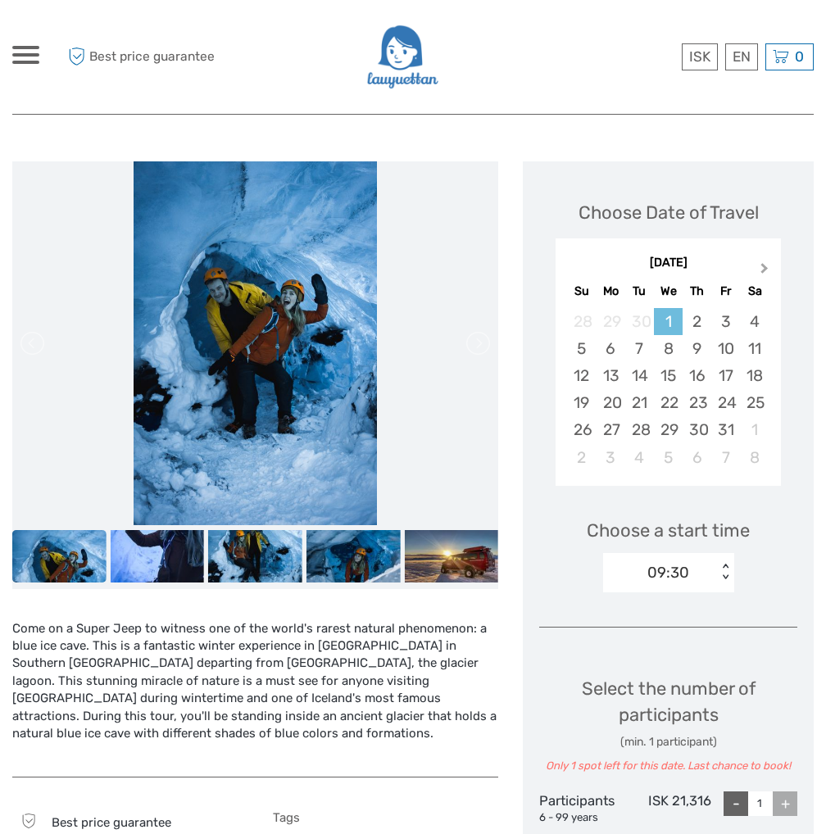
click at [764, 270] on span "Next Month" at bounding box center [764, 272] width 0 height 24
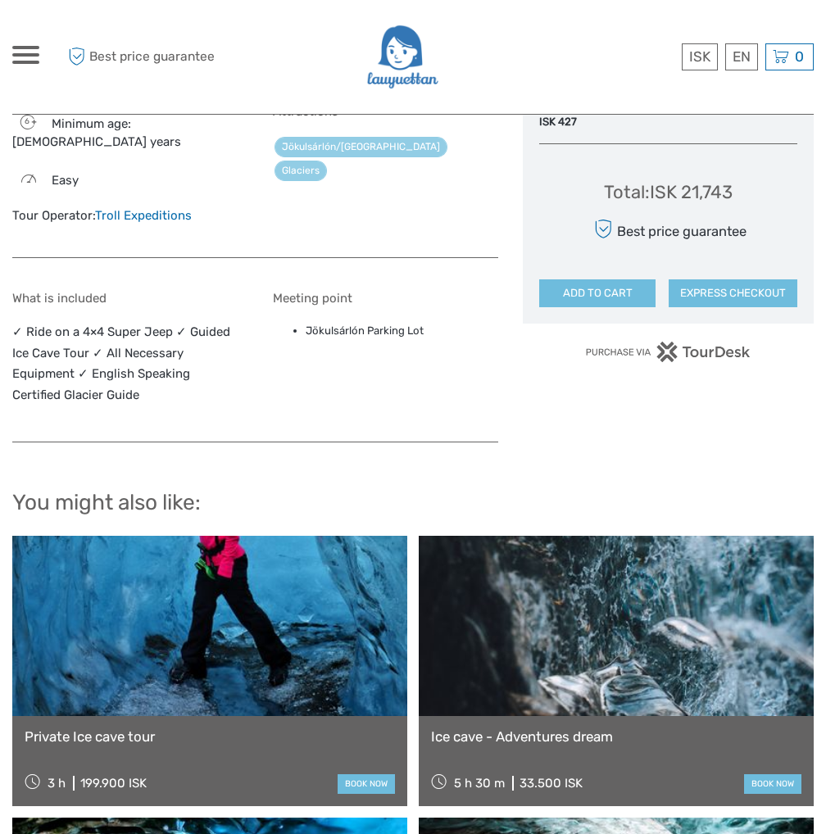
scroll to position [744, 0]
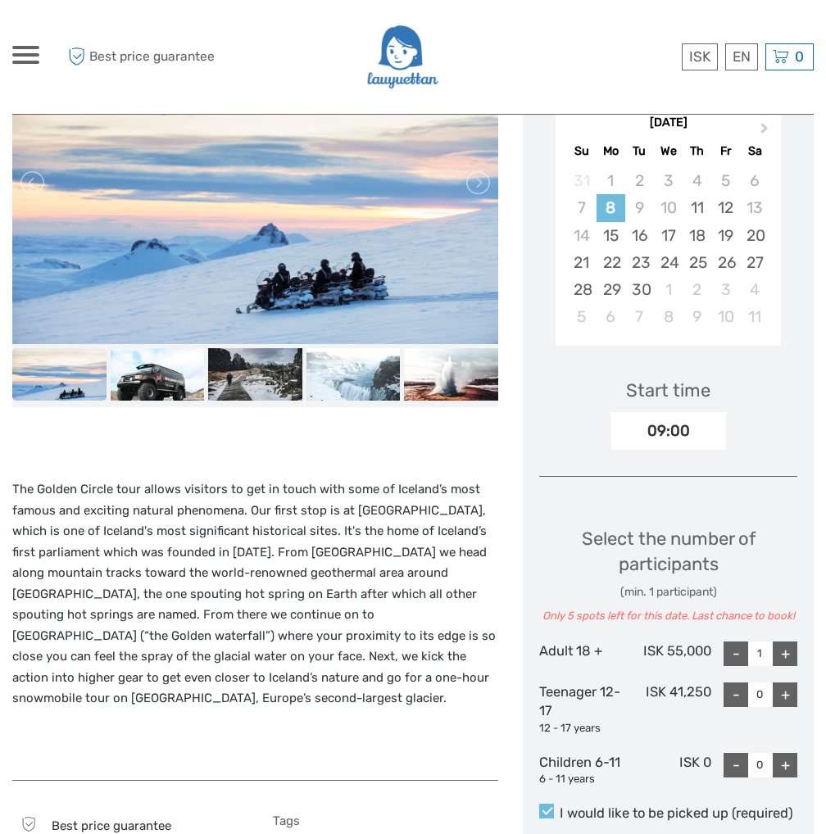
scroll to position [328, 0]
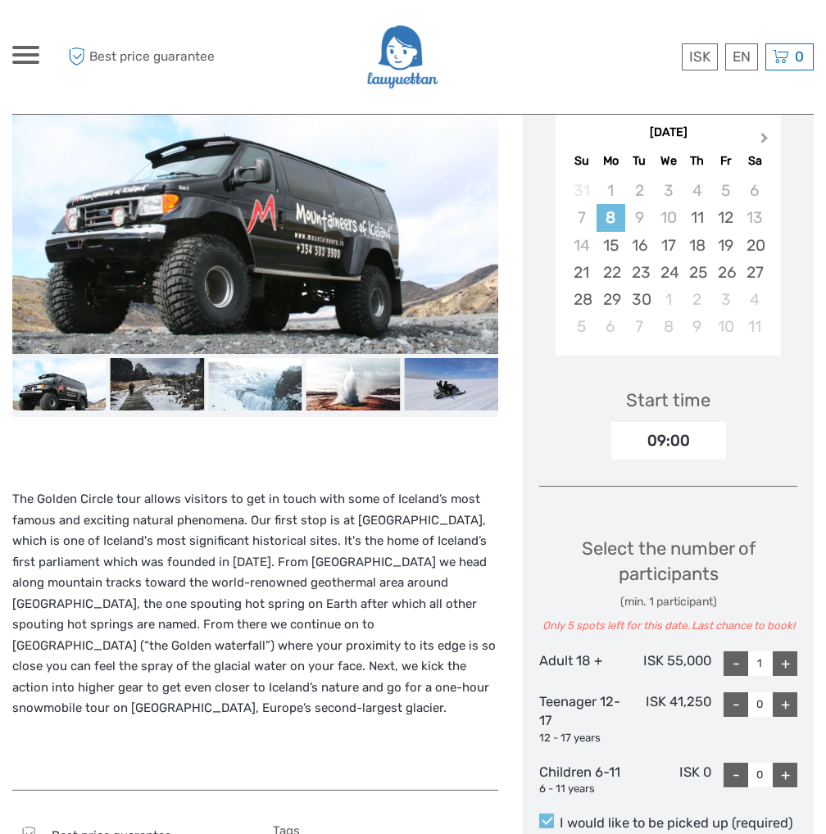
click at [754, 136] on button "Next Month" at bounding box center [766, 142] width 26 height 26
click at [764, 134] on span "Next Month" at bounding box center [764, 141] width 0 height 24
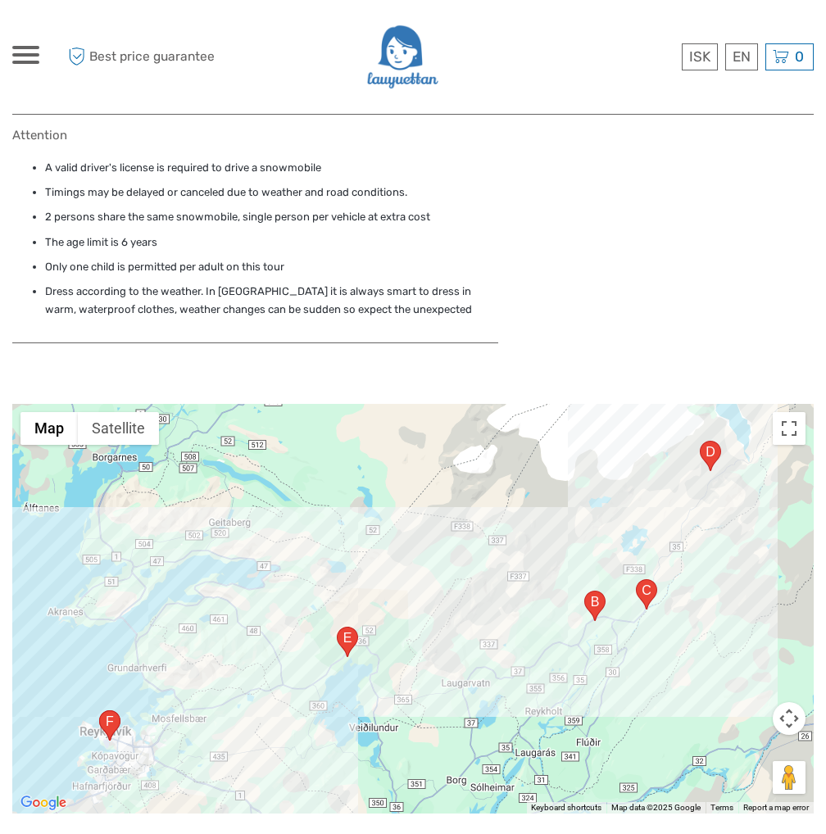
scroll to position [1639, 0]
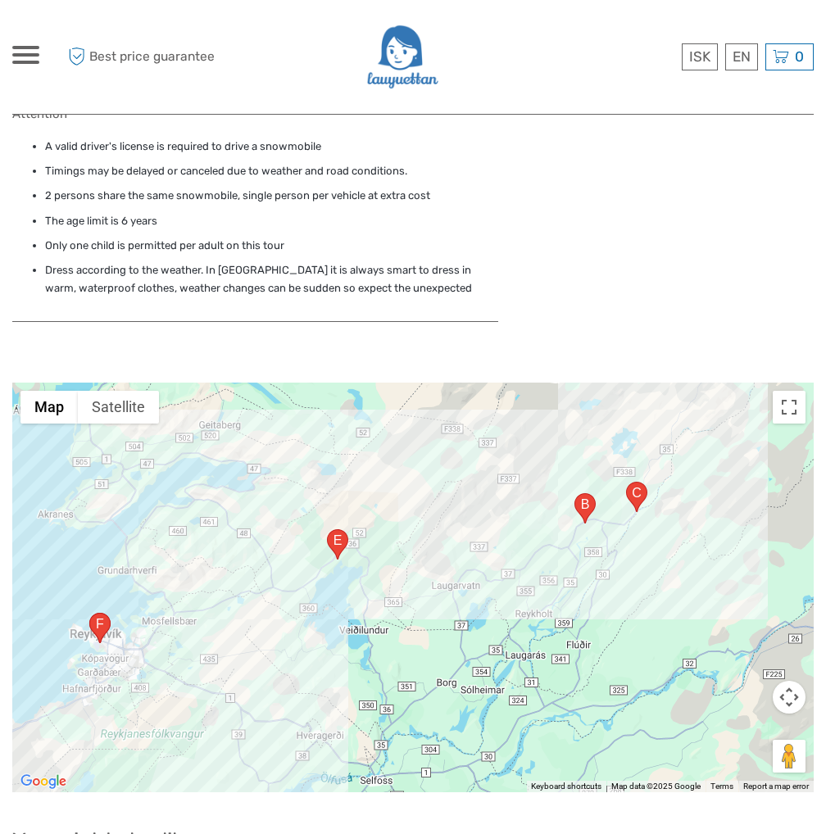
drag, startPoint x: 292, startPoint y: 515, endPoint x: 279, endPoint y: 477, distance: 39.9
click at [279, 477] on div at bounding box center [412, 588] width 801 height 410
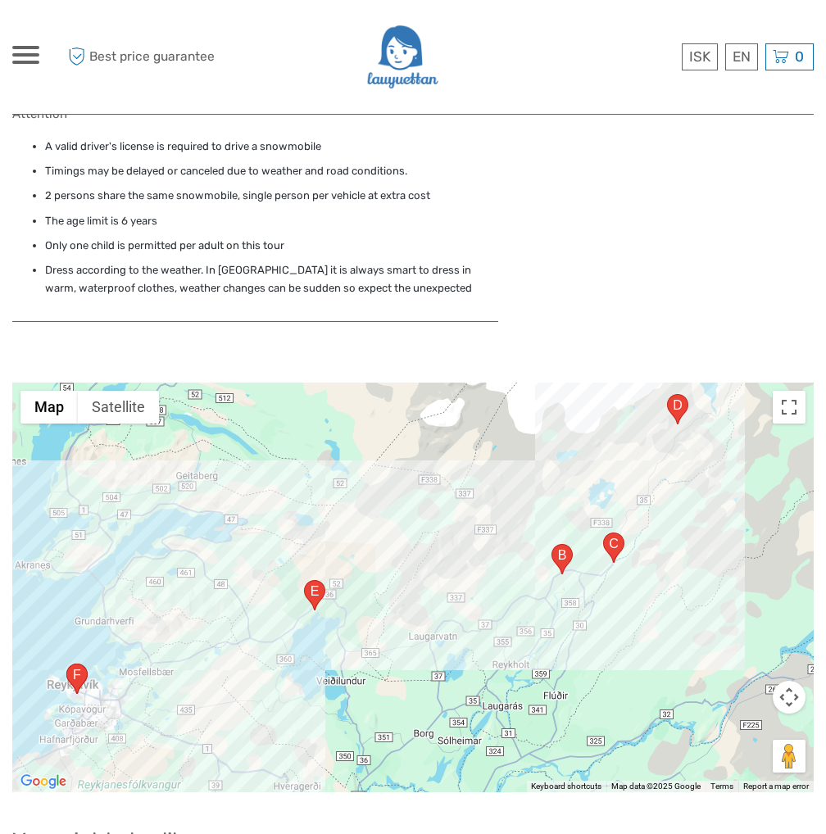
drag, startPoint x: 623, startPoint y: 545, endPoint x: 598, endPoint y: 614, distance: 73.1
click at [598, 614] on div at bounding box center [412, 588] width 801 height 410
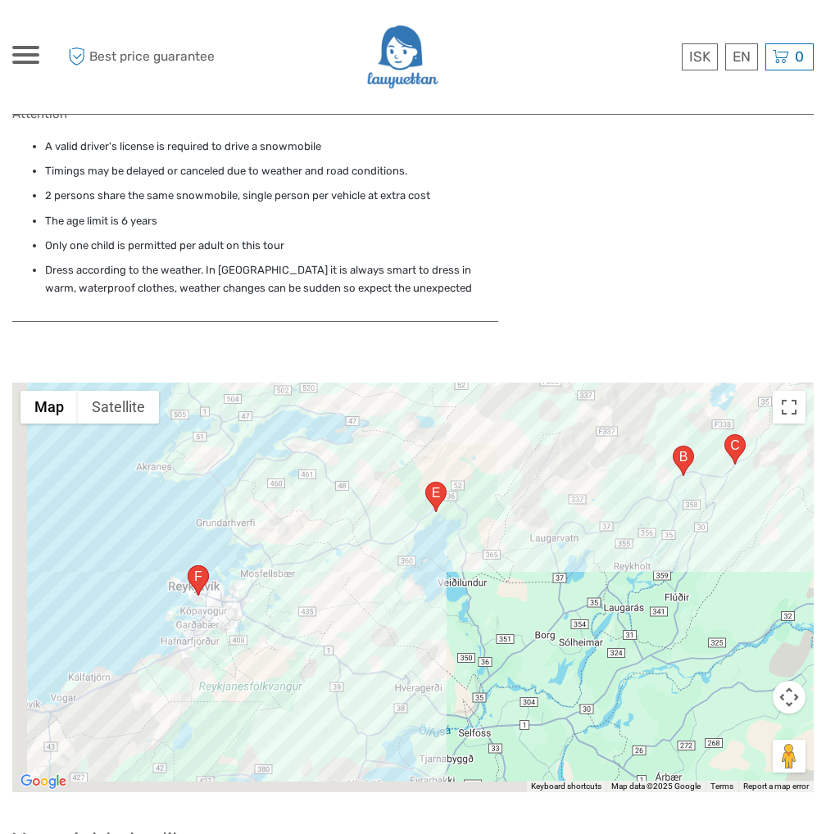
drag, startPoint x: 554, startPoint y: 483, endPoint x: 666, endPoint y: 387, distance: 148.2
click at [673, 385] on div at bounding box center [412, 588] width 801 height 410
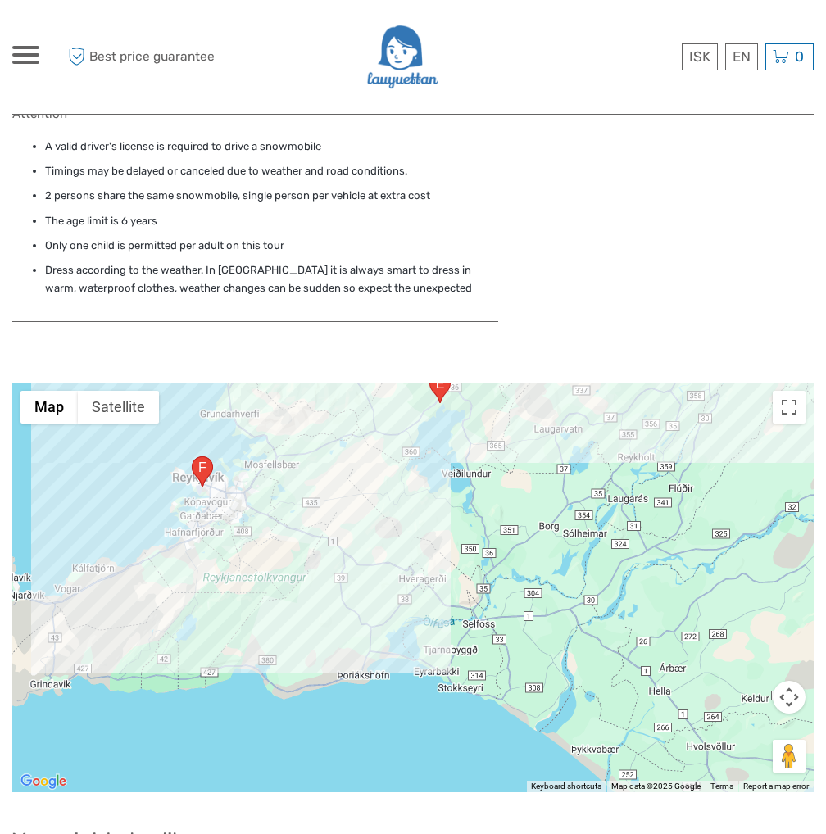
drag, startPoint x: 392, startPoint y: 592, endPoint x: 391, endPoint y: 479, distance: 113.1
click at [391, 479] on div at bounding box center [412, 588] width 801 height 410
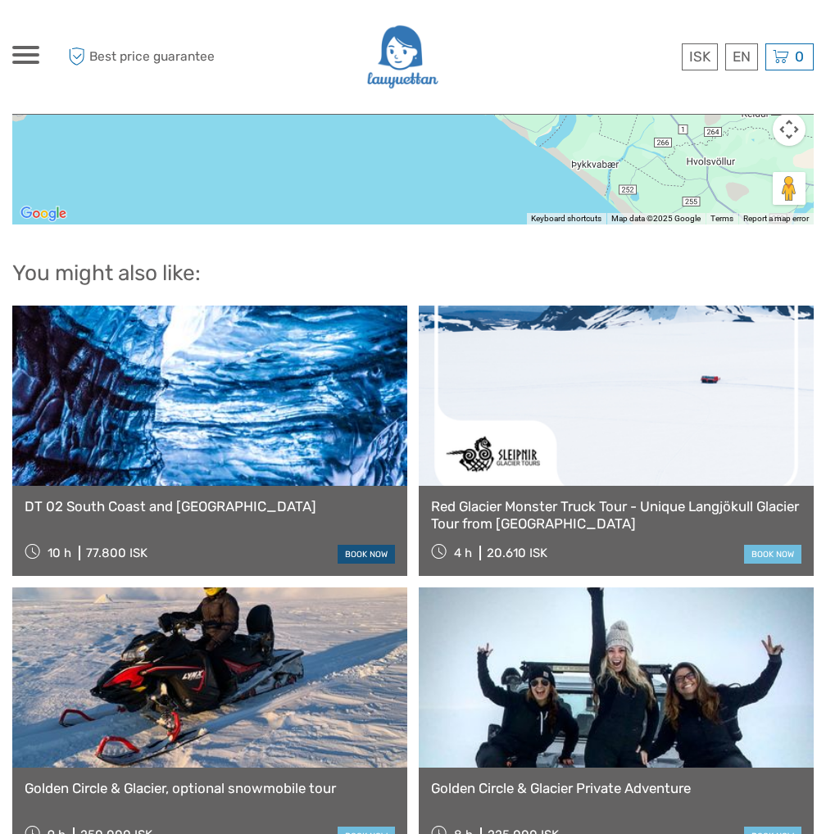
scroll to position [2212, 0]
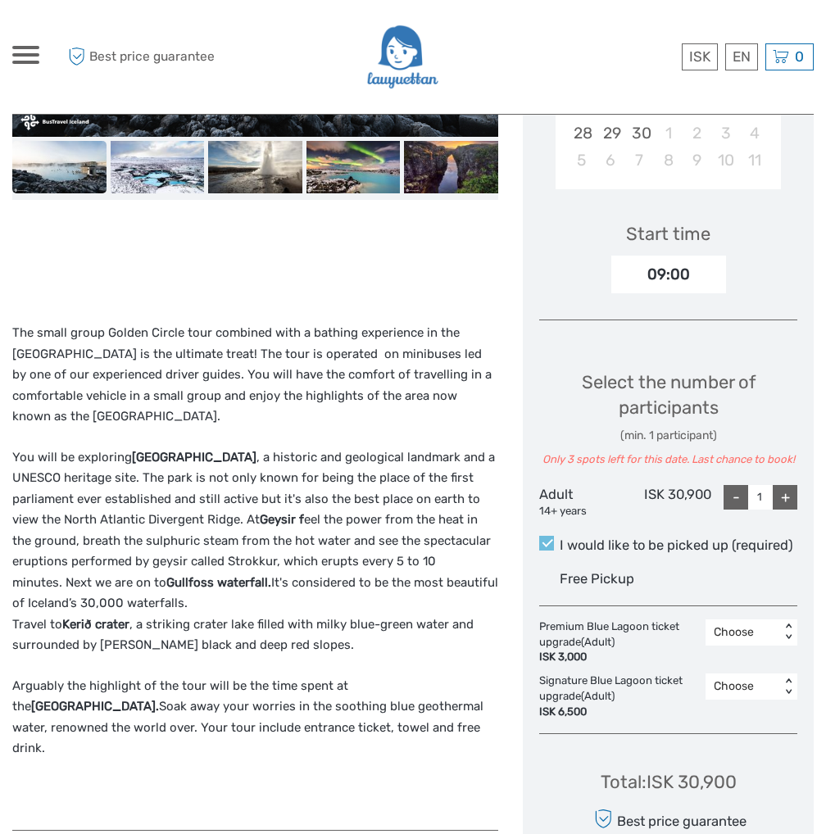
scroll to position [574, 0]
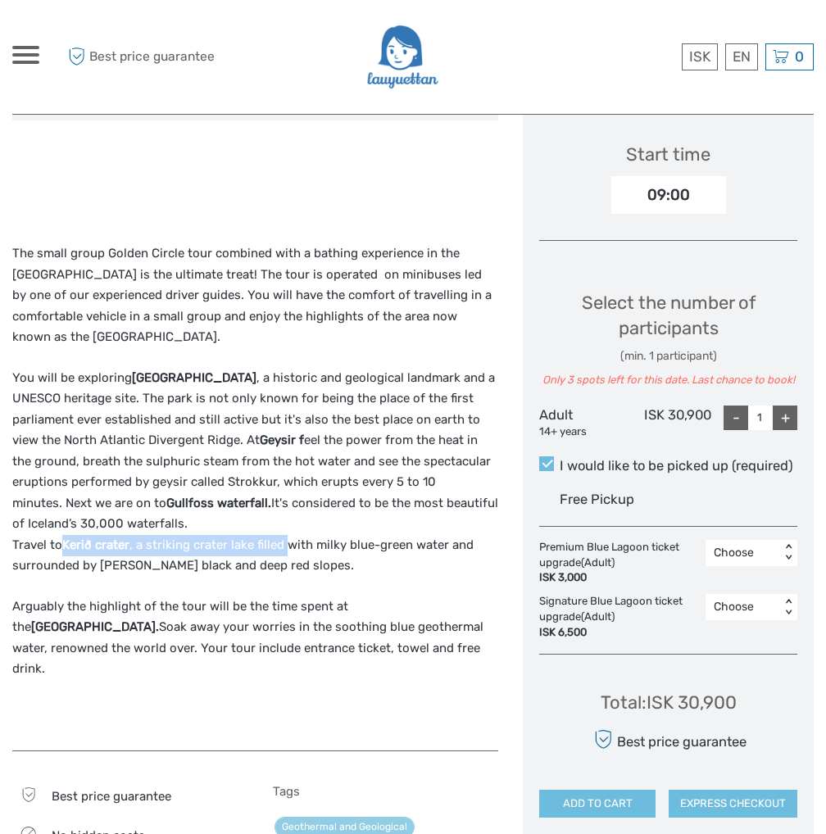
drag, startPoint x: 62, startPoint y: 545, endPoint x: 284, endPoint y: 538, distance: 222.1
click at [284, 538] on p "You will be exploring [GEOGRAPHIC_DATA] , a historic and geological landmark an…" at bounding box center [255, 472] width 486 height 209
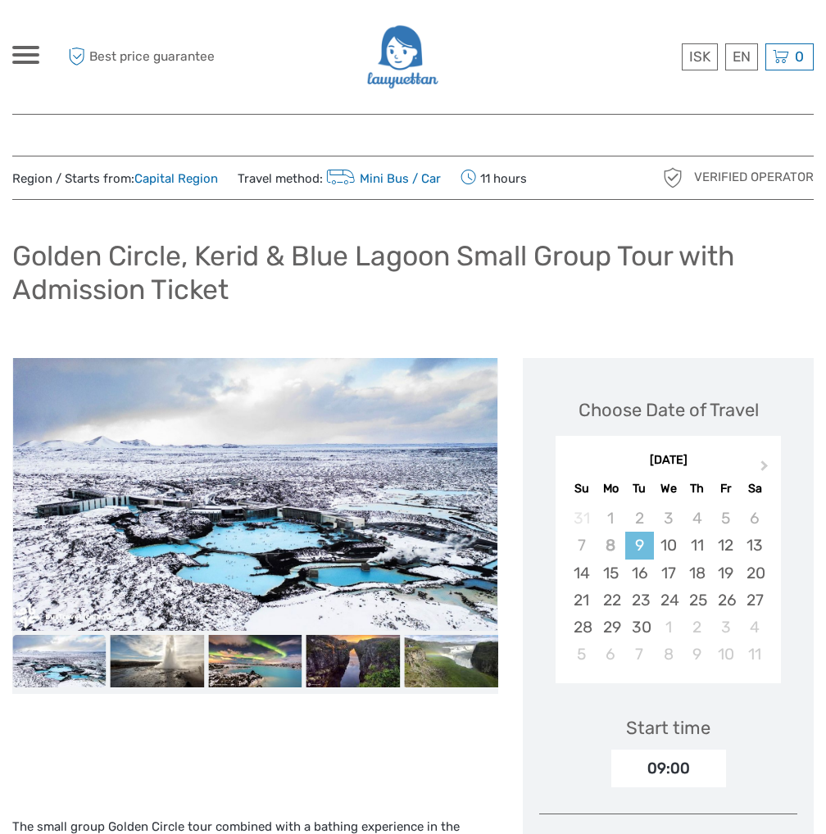
scroll to position [492, 0]
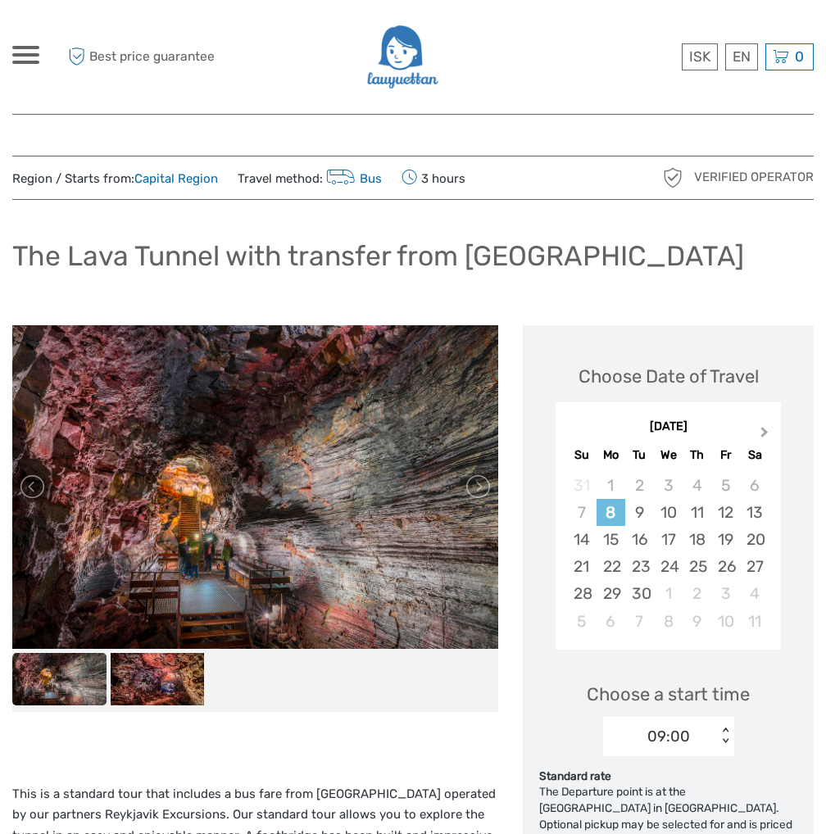
click at [757, 433] on button "Next Month" at bounding box center [766, 436] width 26 height 26
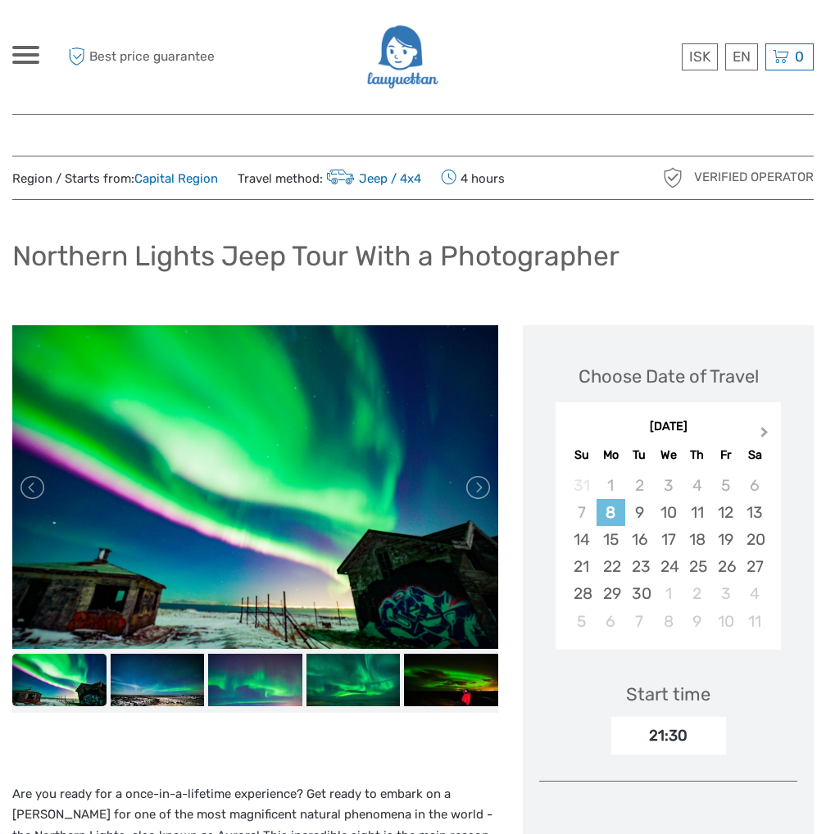
click at [770, 433] on button "Next Month" at bounding box center [766, 436] width 26 height 26
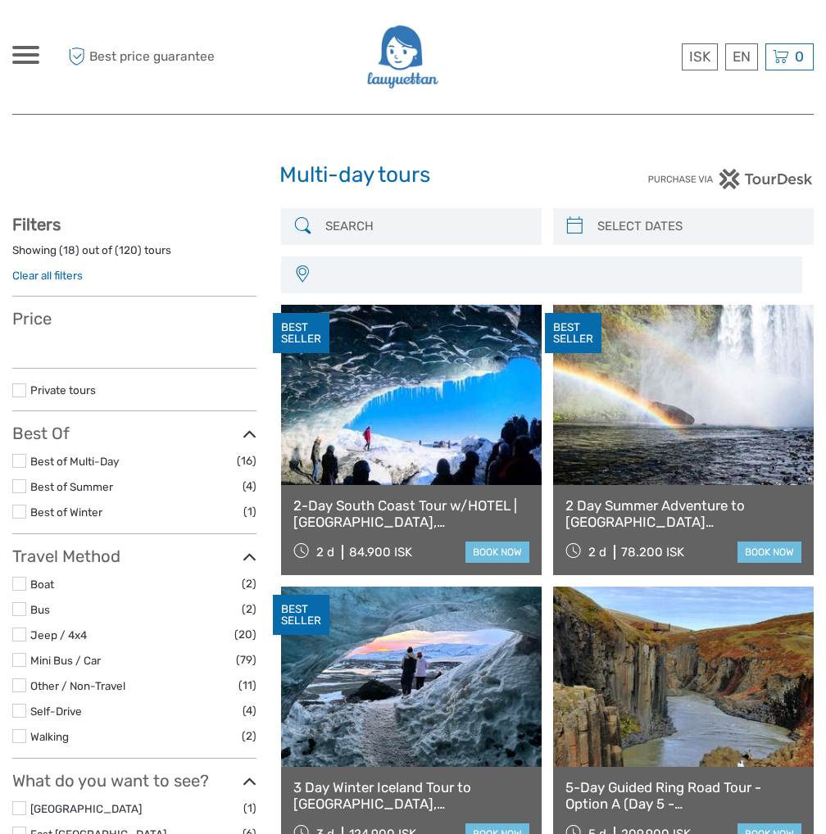
select select
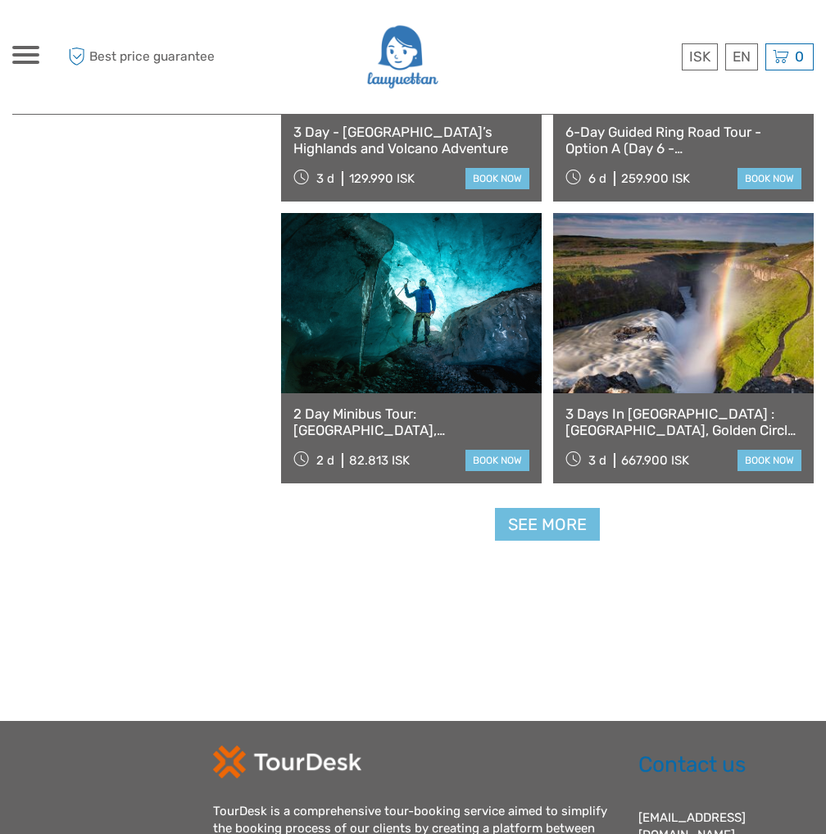
scroll to position [2376, 0]
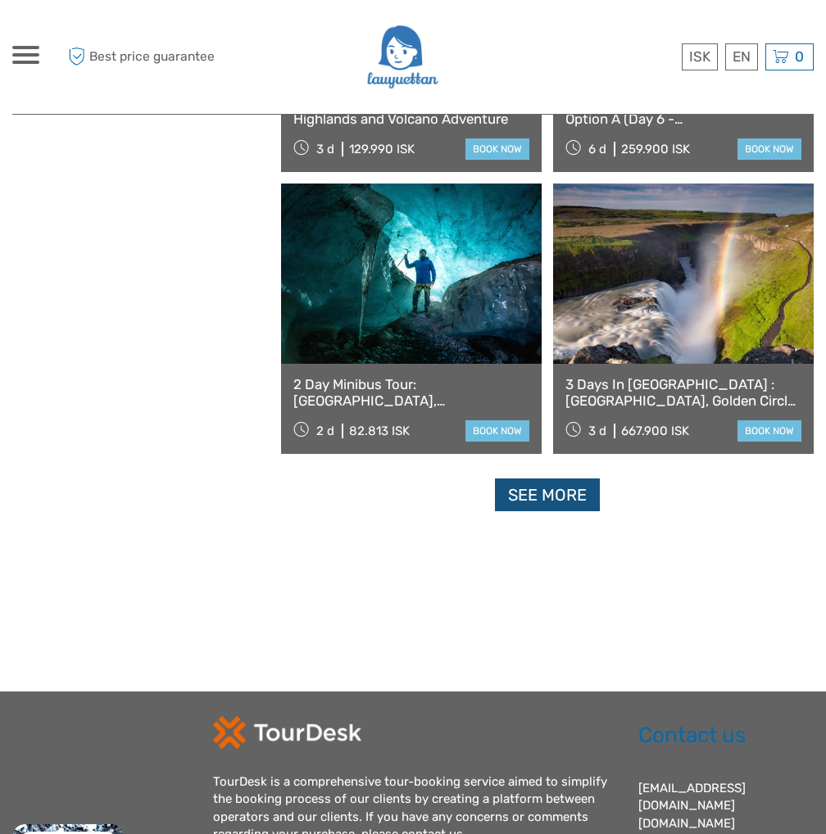
click at [556, 506] on link "See more" at bounding box center [547, 496] width 105 height 34
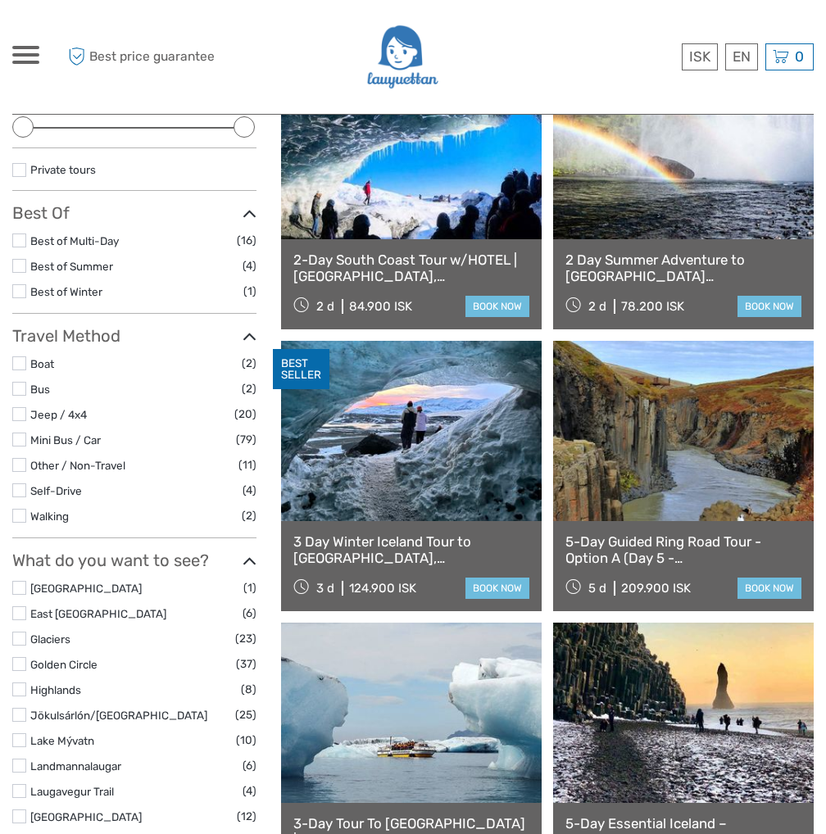
scroll to position [0, 0]
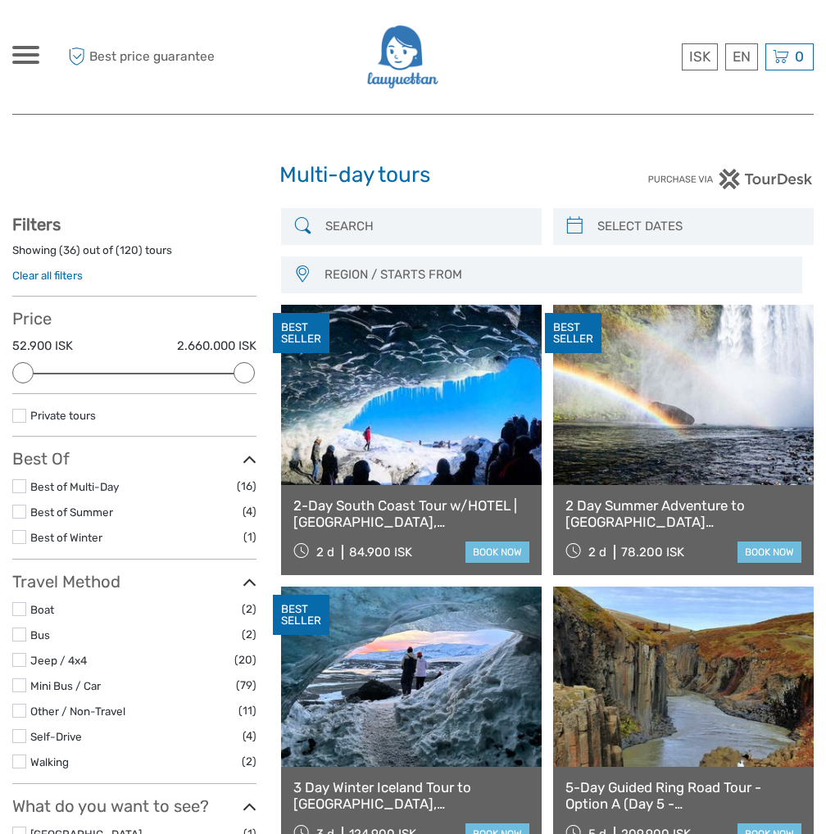
type input "08/09/2025"
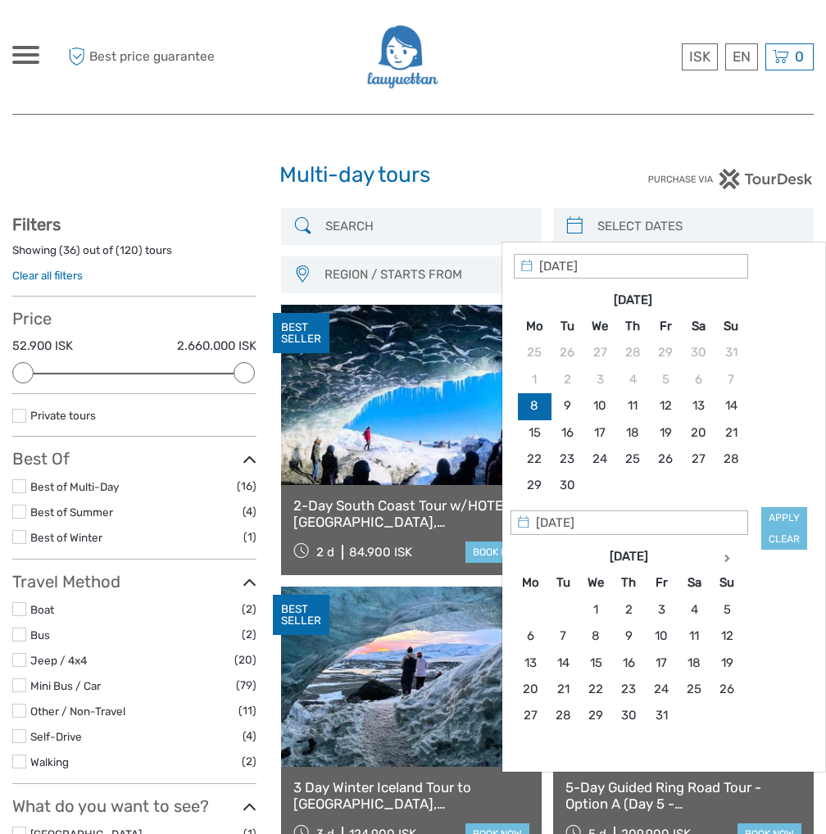
click at [636, 218] on input "search" at bounding box center [698, 226] width 215 height 29
click at [729, 558] on th at bounding box center [726, 556] width 33 height 26
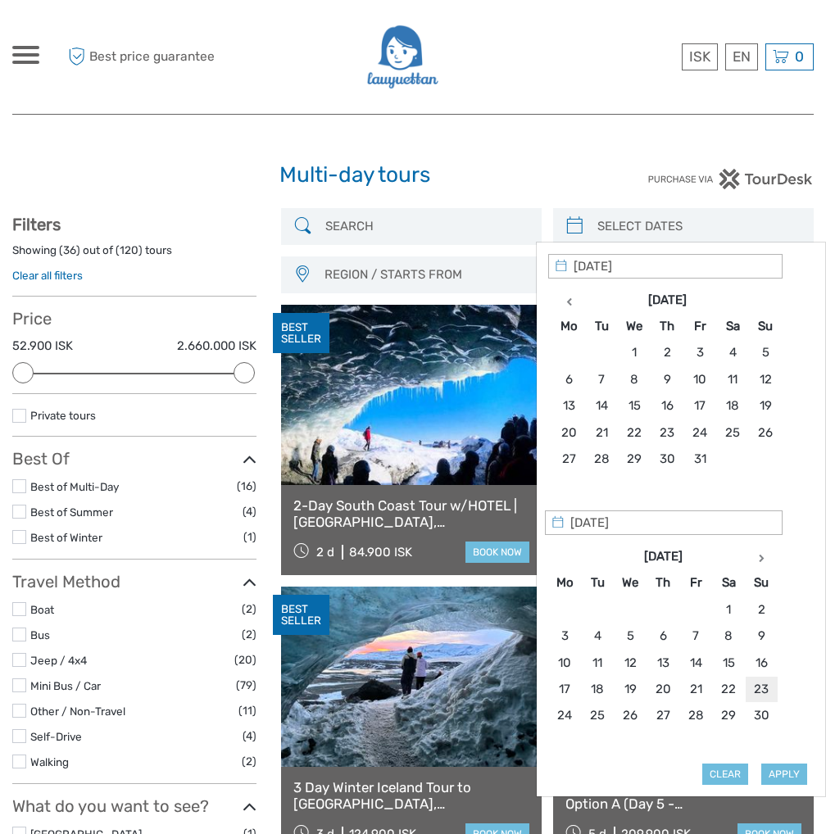
type input "23/11/2025"
type input "30/11/2025"
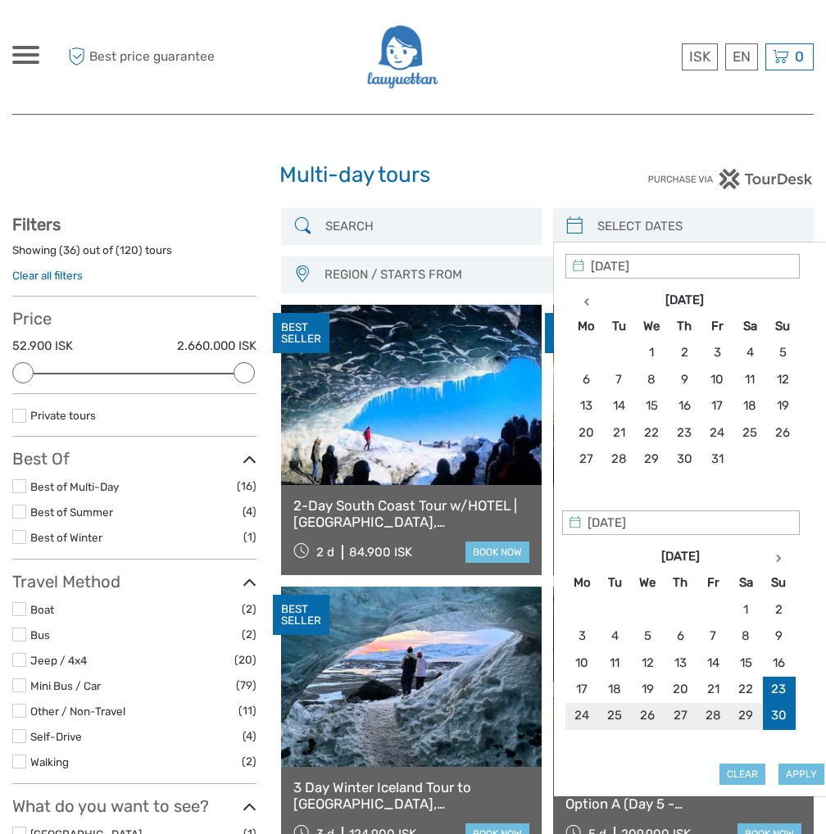
type input "23/11/2025"
click at [802, 764] on button "Apply" at bounding box center [801, 774] width 46 height 21
type input "23/11/2025 - 30/11/2025"
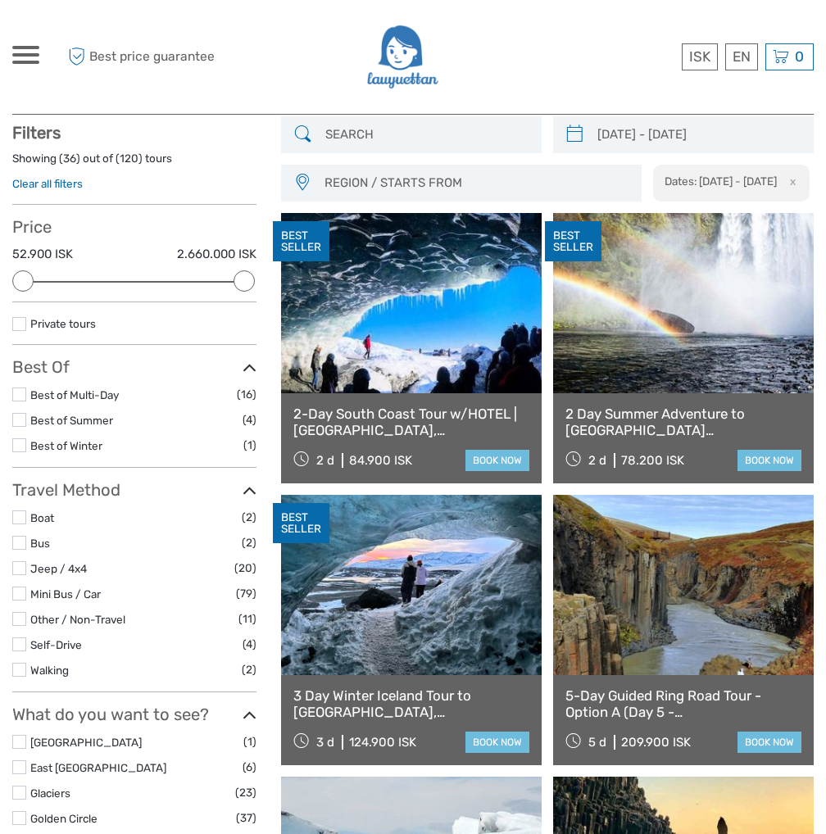
scroll to position [93, 0]
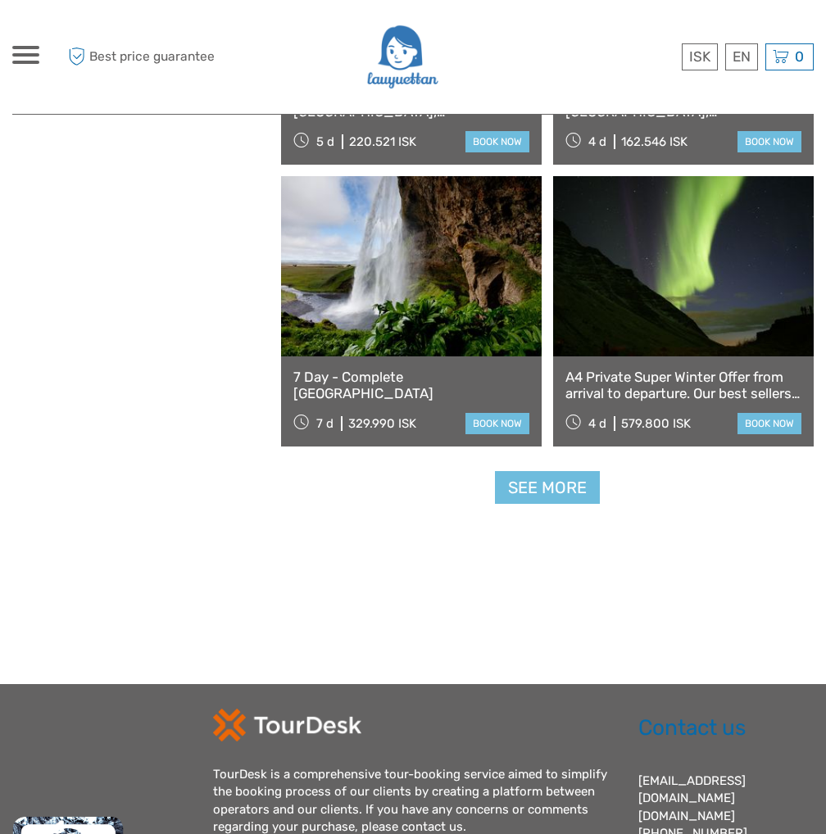
scroll to position [2387, 0]
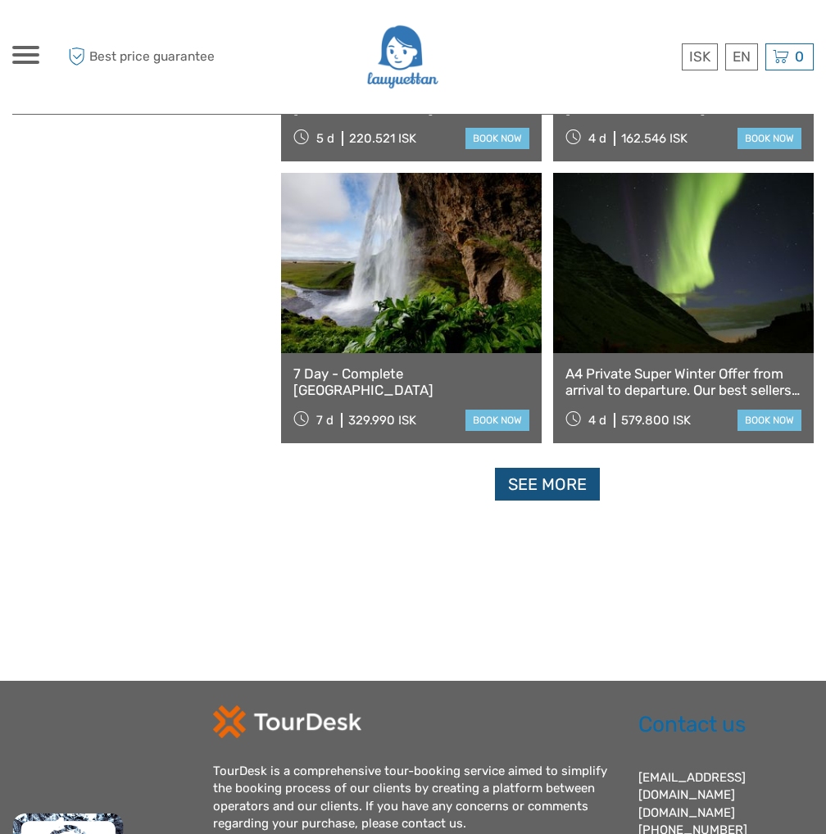
click at [565, 488] on link "See more" at bounding box center [547, 485] width 105 height 34
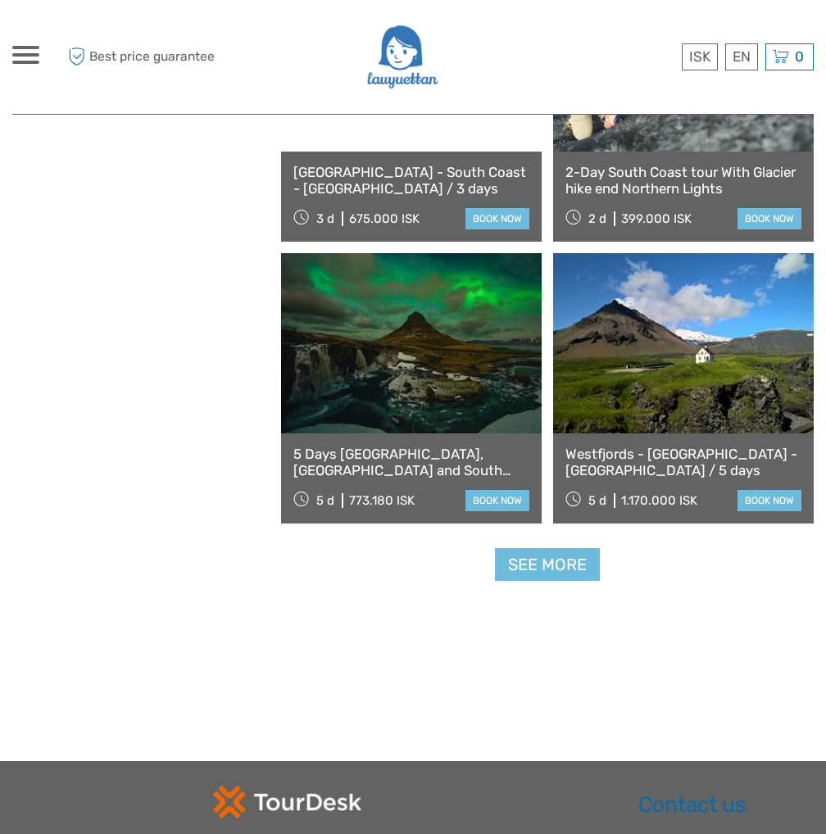
scroll to position [4845, 0]
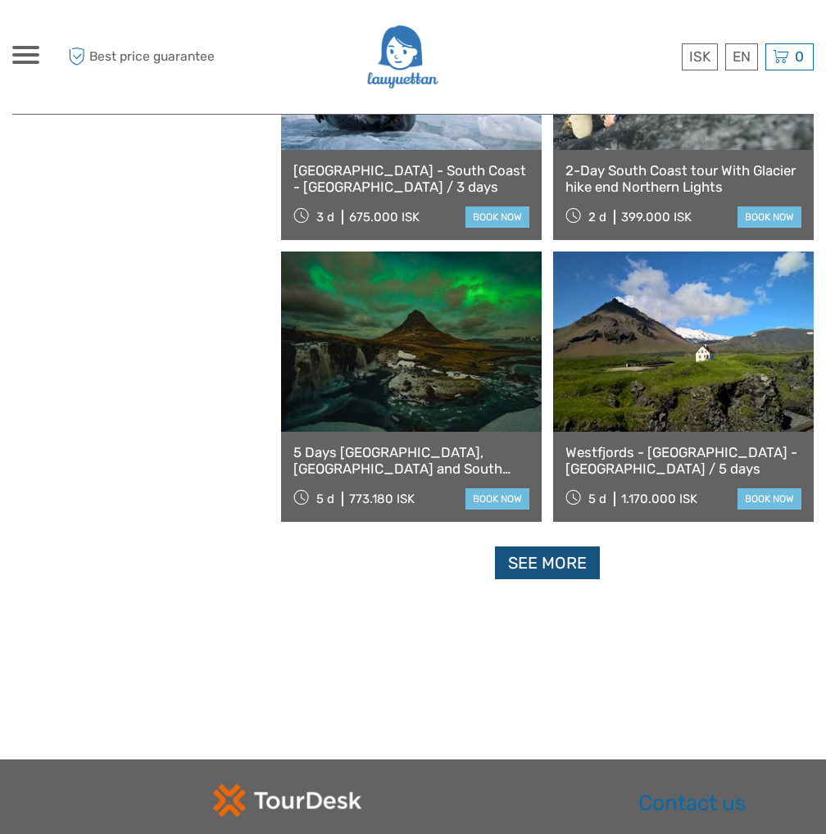
click at [563, 564] on link "See more" at bounding box center [547, 564] width 105 height 34
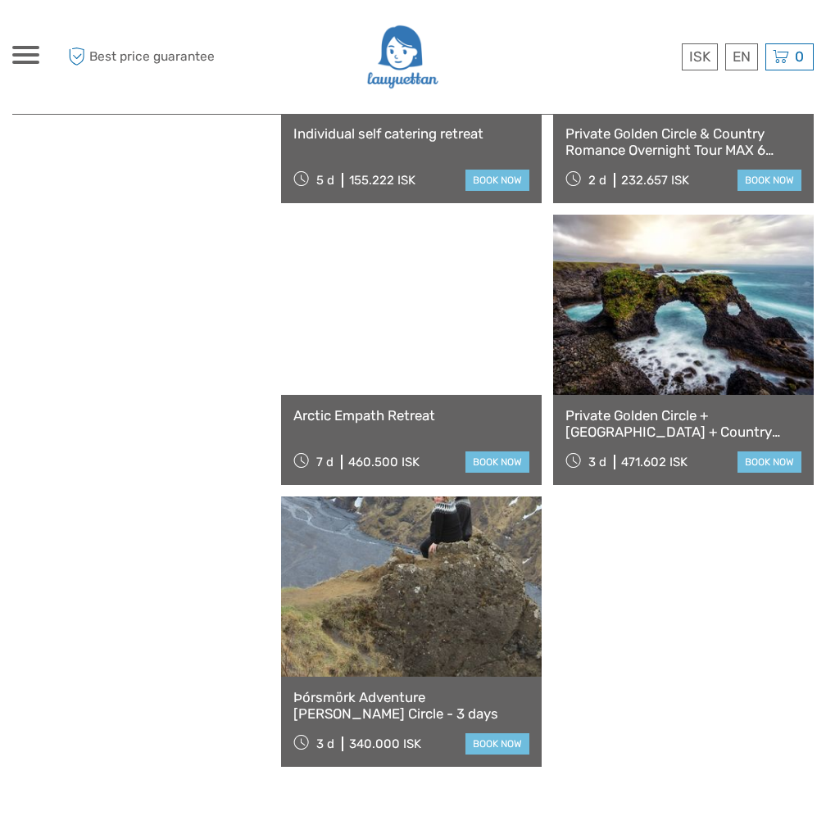
scroll to position [7303, 0]
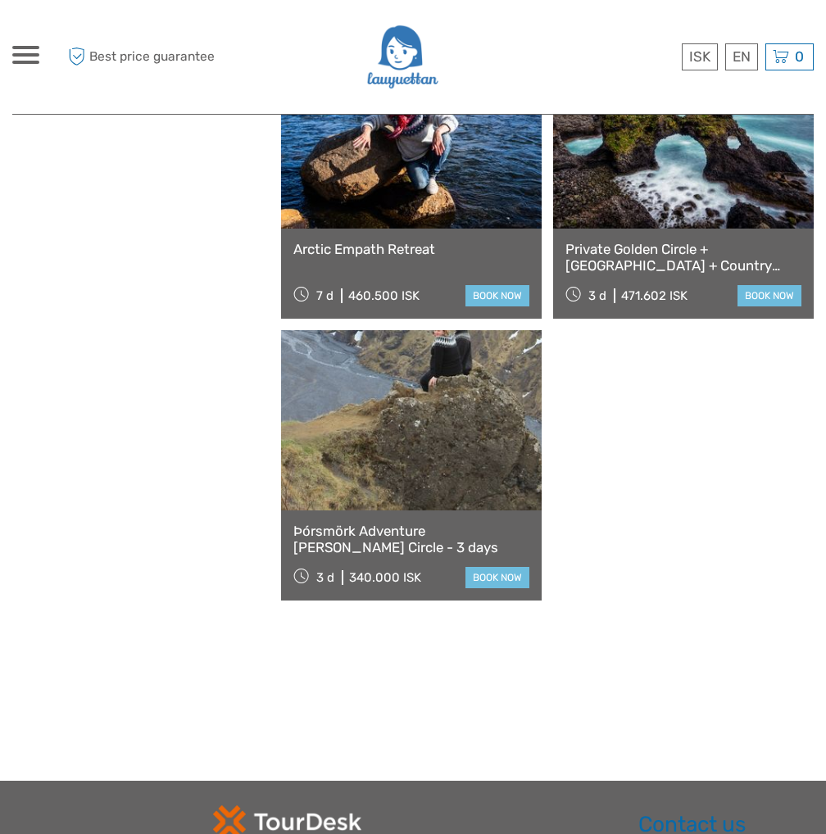
drag, startPoint x: 639, startPoint y: 188, endPoint x: 837, endPoint y: 223, distance: 200.6
click at [639, 188] on link at bounding box center [683, 138] width 261 height 180
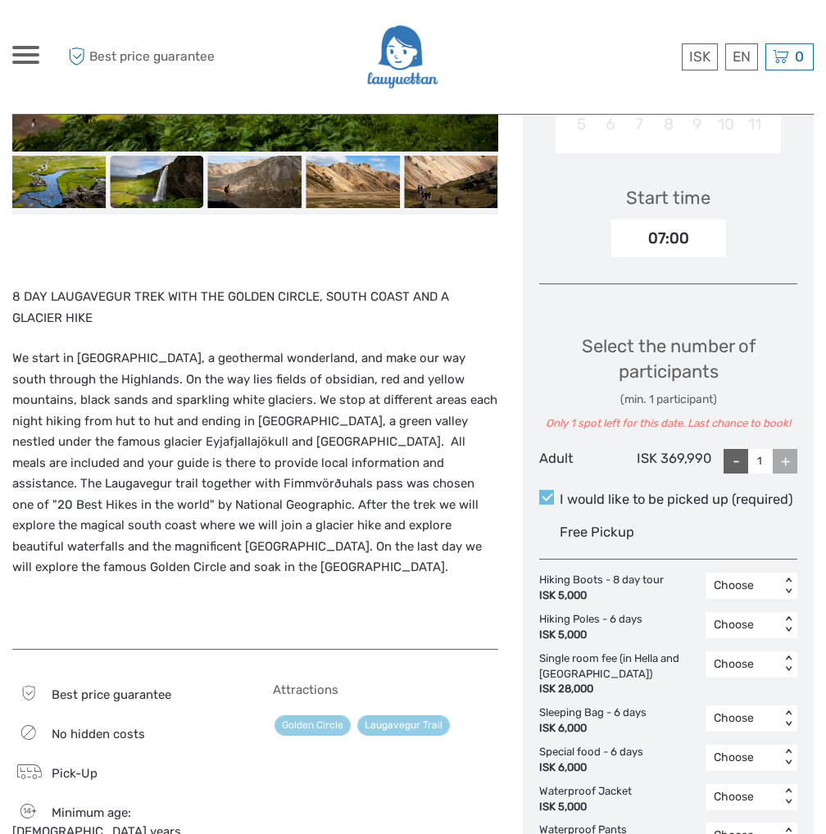
scroll to position [819, 0]
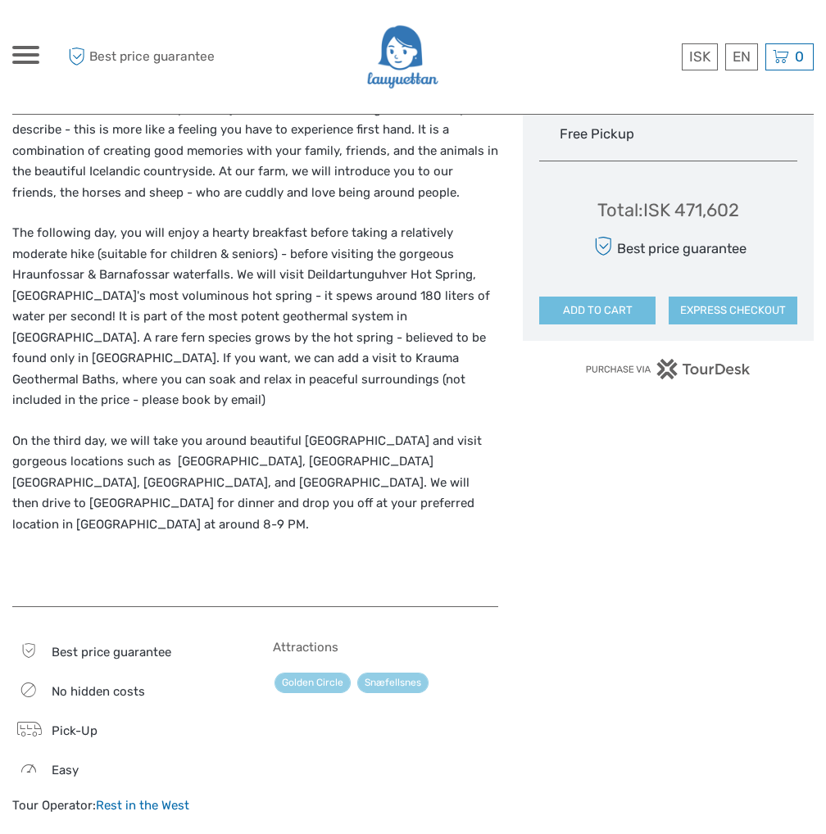
scroll to position [492, 0]
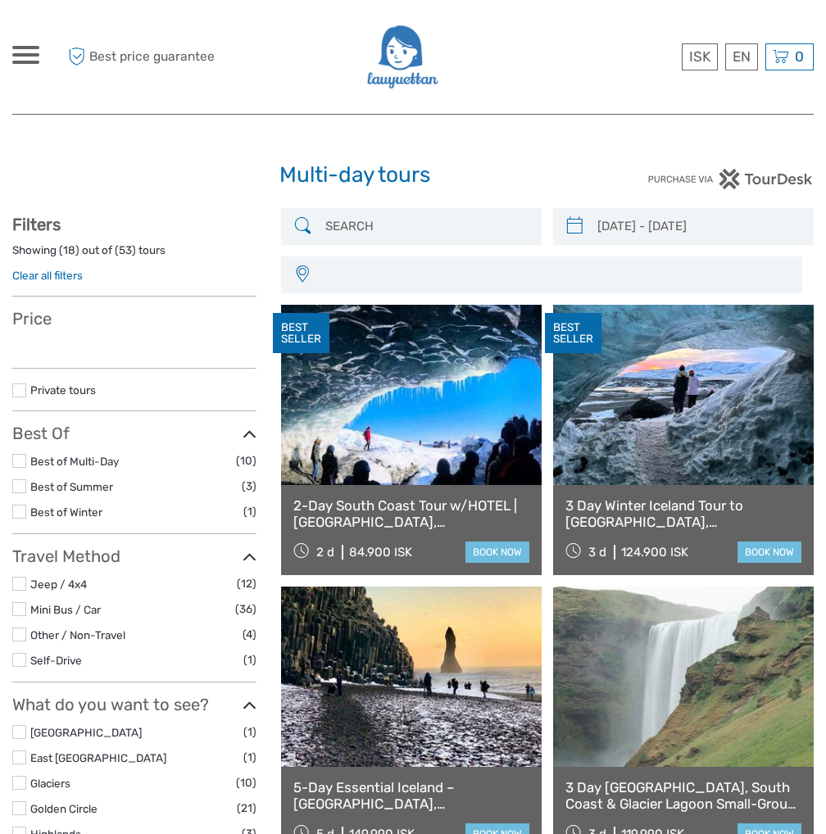
select select
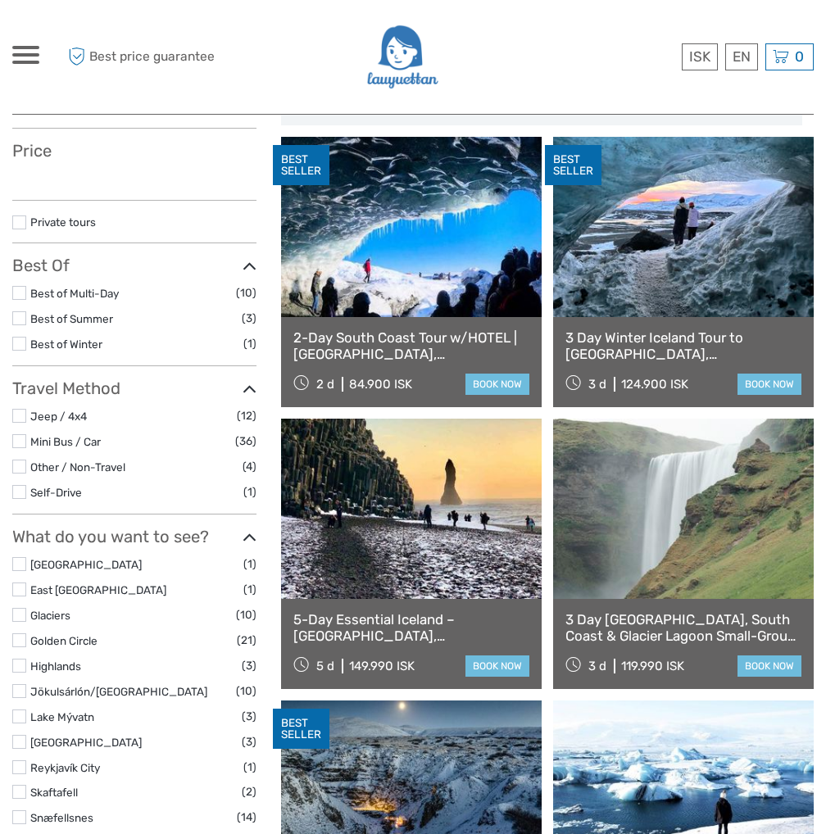
scroll to position [328, 0]
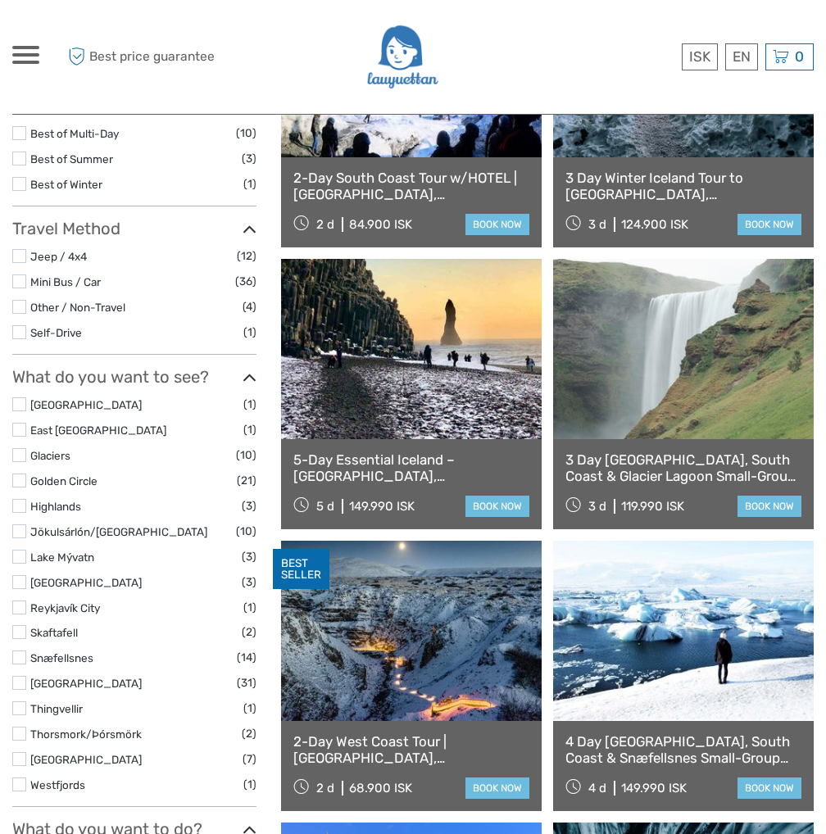
type input "[DATE] - [DATE]"
select select
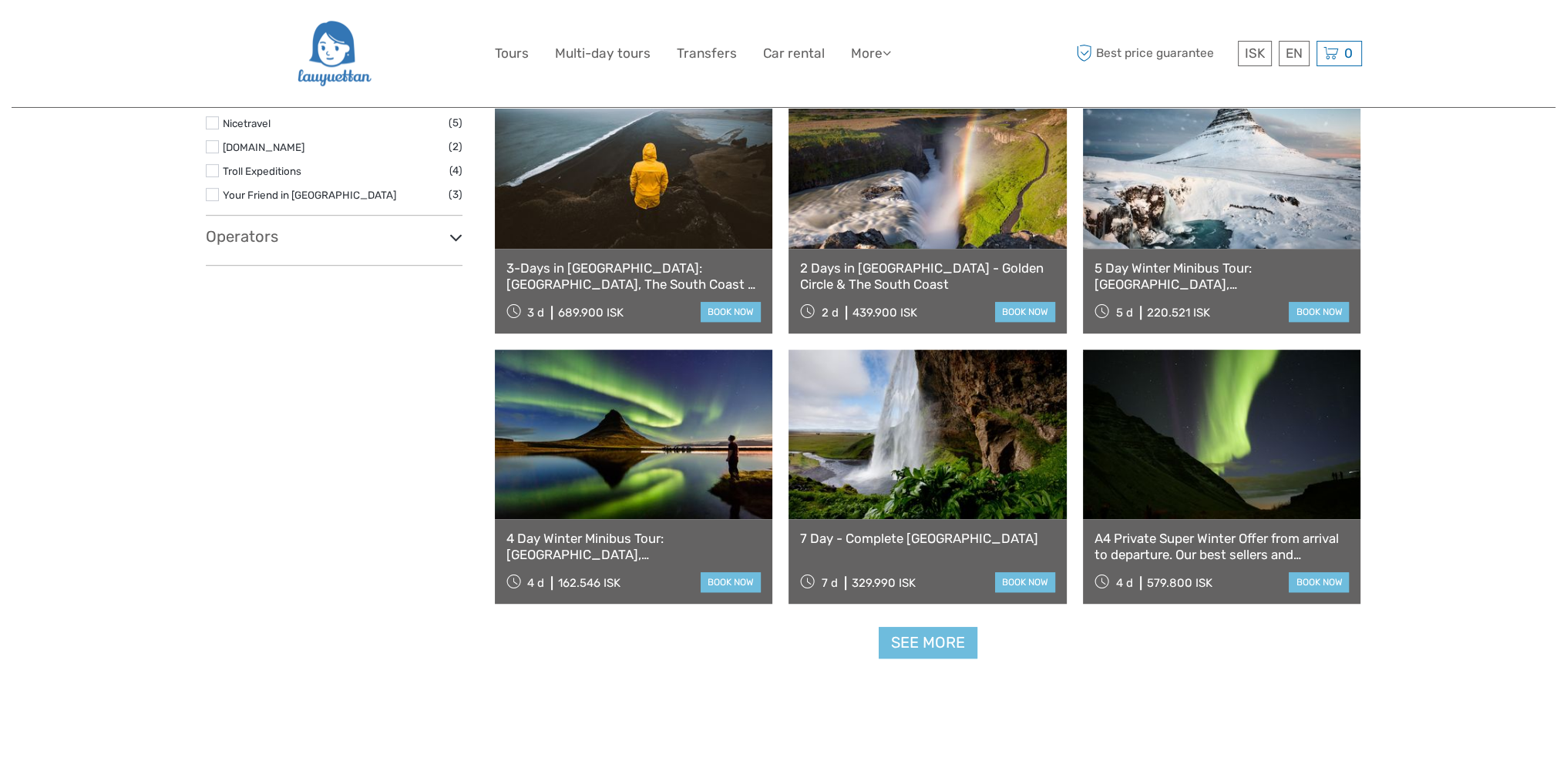
scroll to position [1375, 0]
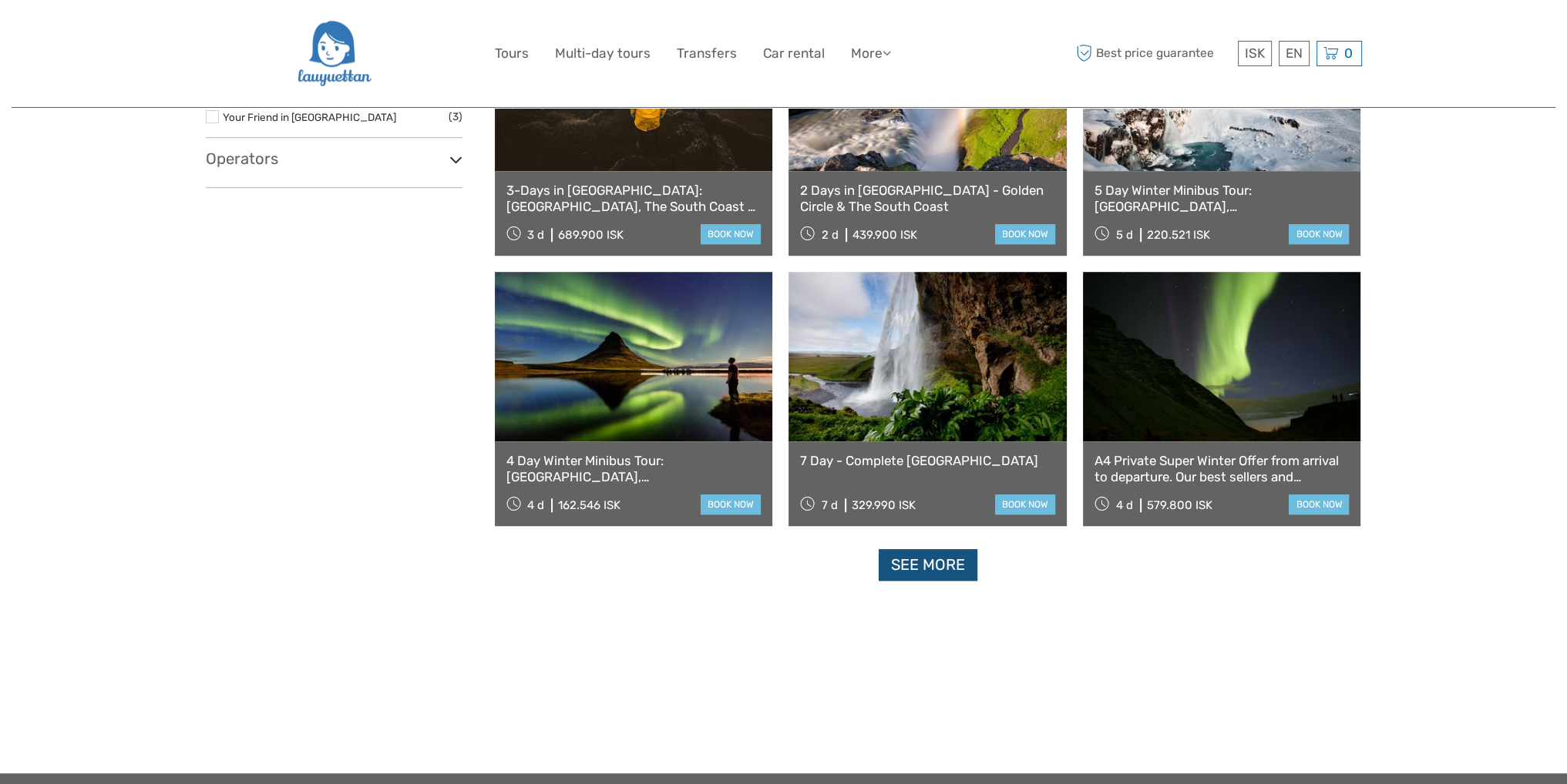
click at [776, 569] on link "See more" at bounding box center [927, 565] width 99 height 32
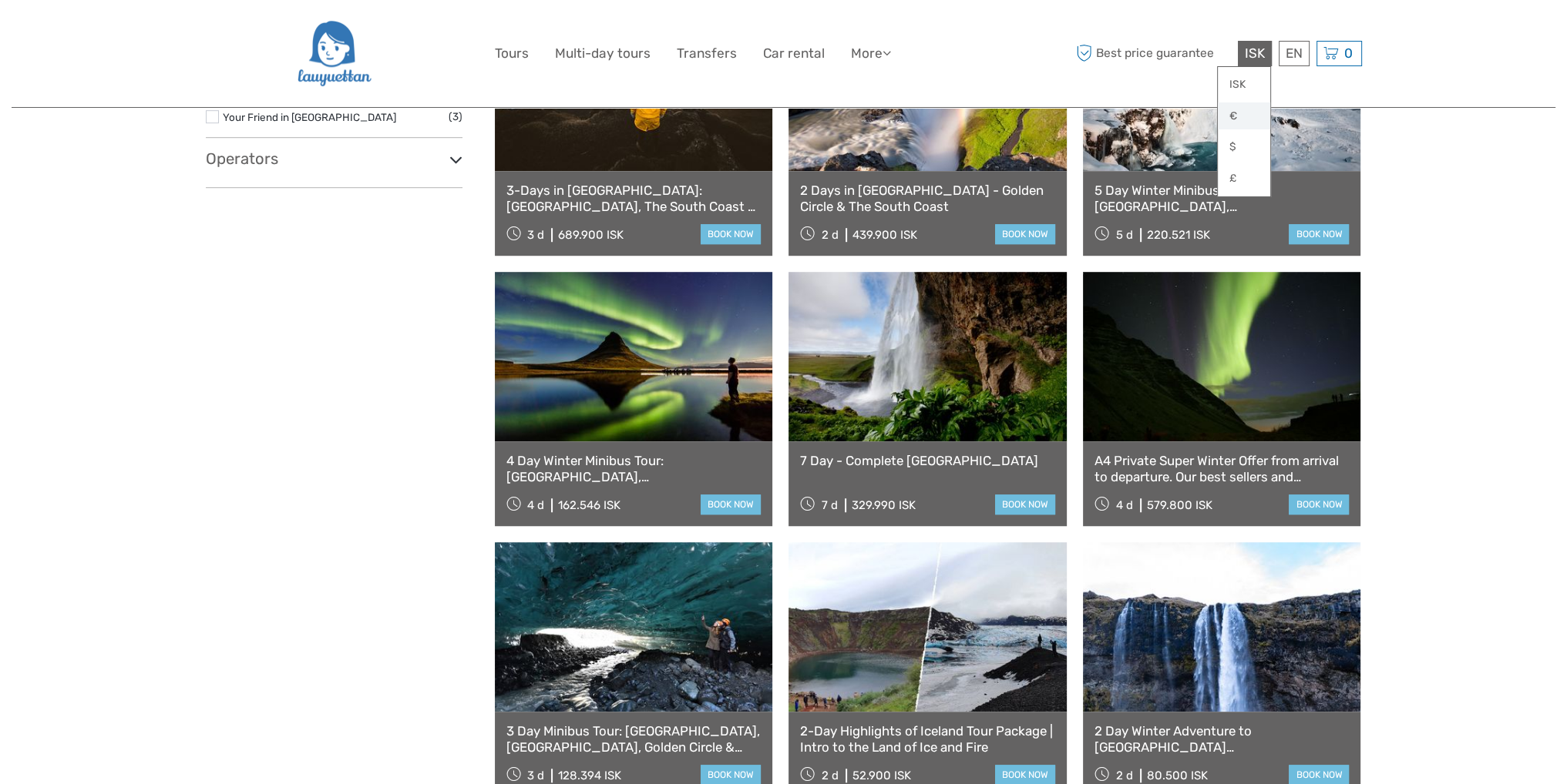
click at [776, 114] on link "€" at bounding box center [1244, 116] width 53 height 27
click at [776, 82] on link "ISK" at bounding box center [1244, 84] width 53 height 27
click at [776, 117] on link "€" at bounding box center [1244, 116] width 53 height 27
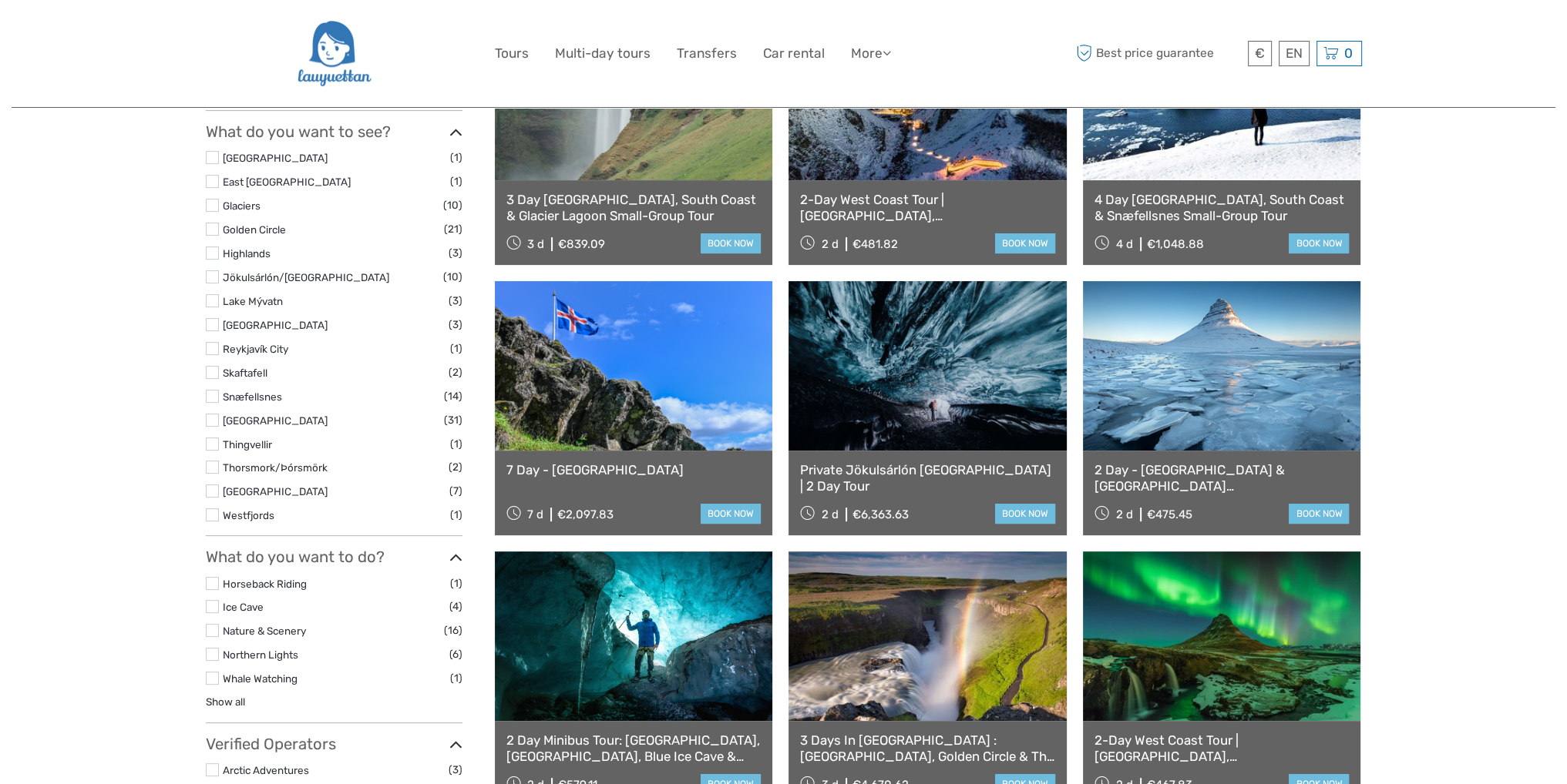
scroll to position [632, 0]
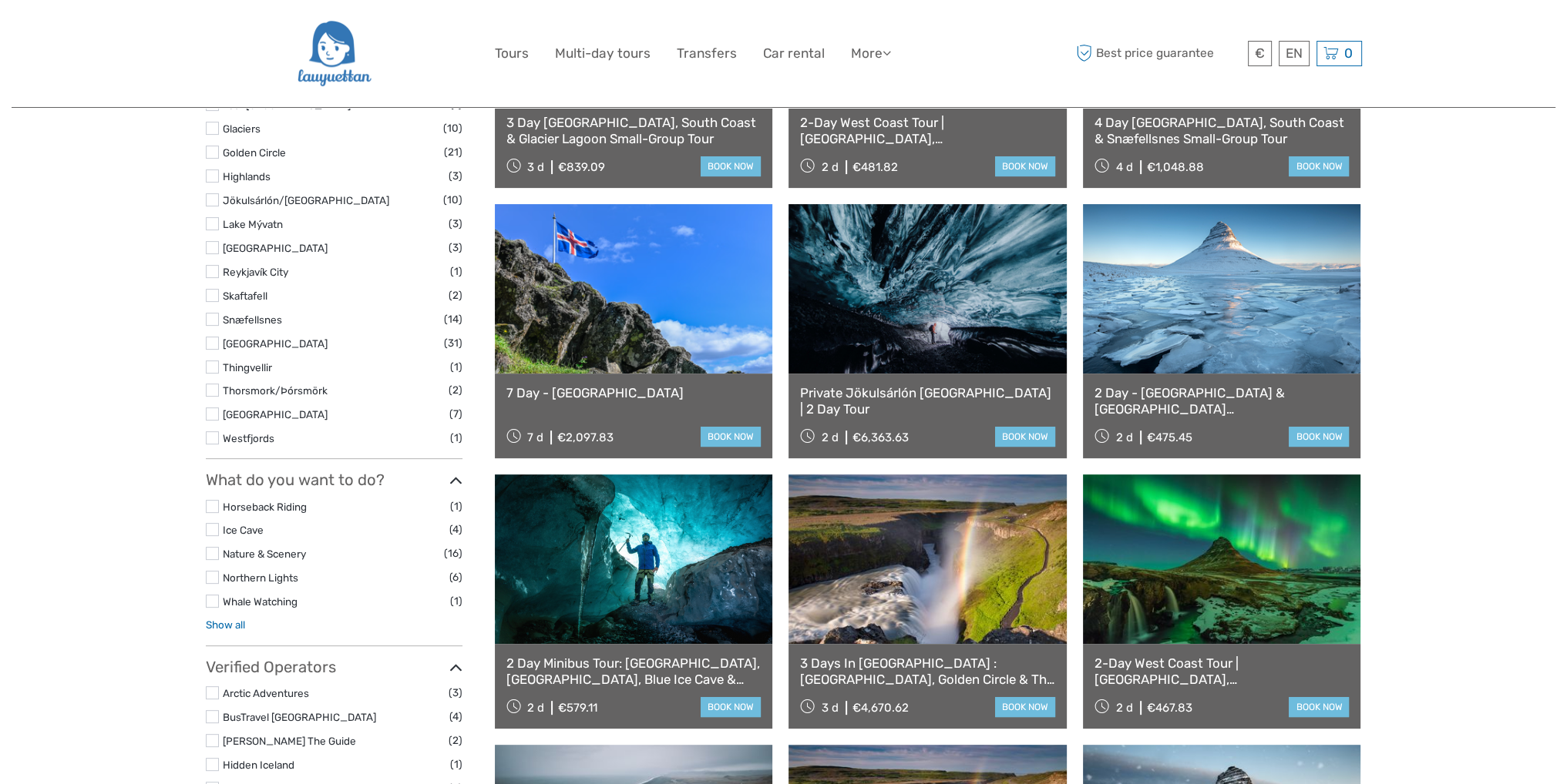
click at [237, 622] on link "Show all" at bounding box center [226, 624] width 40 height 12
click at [216, 528] on label at bounding box center [213, 529] width 13 height 13
click at [0, 0] on input "checkbox" at bounding box center [0, 0] width 0 height 0
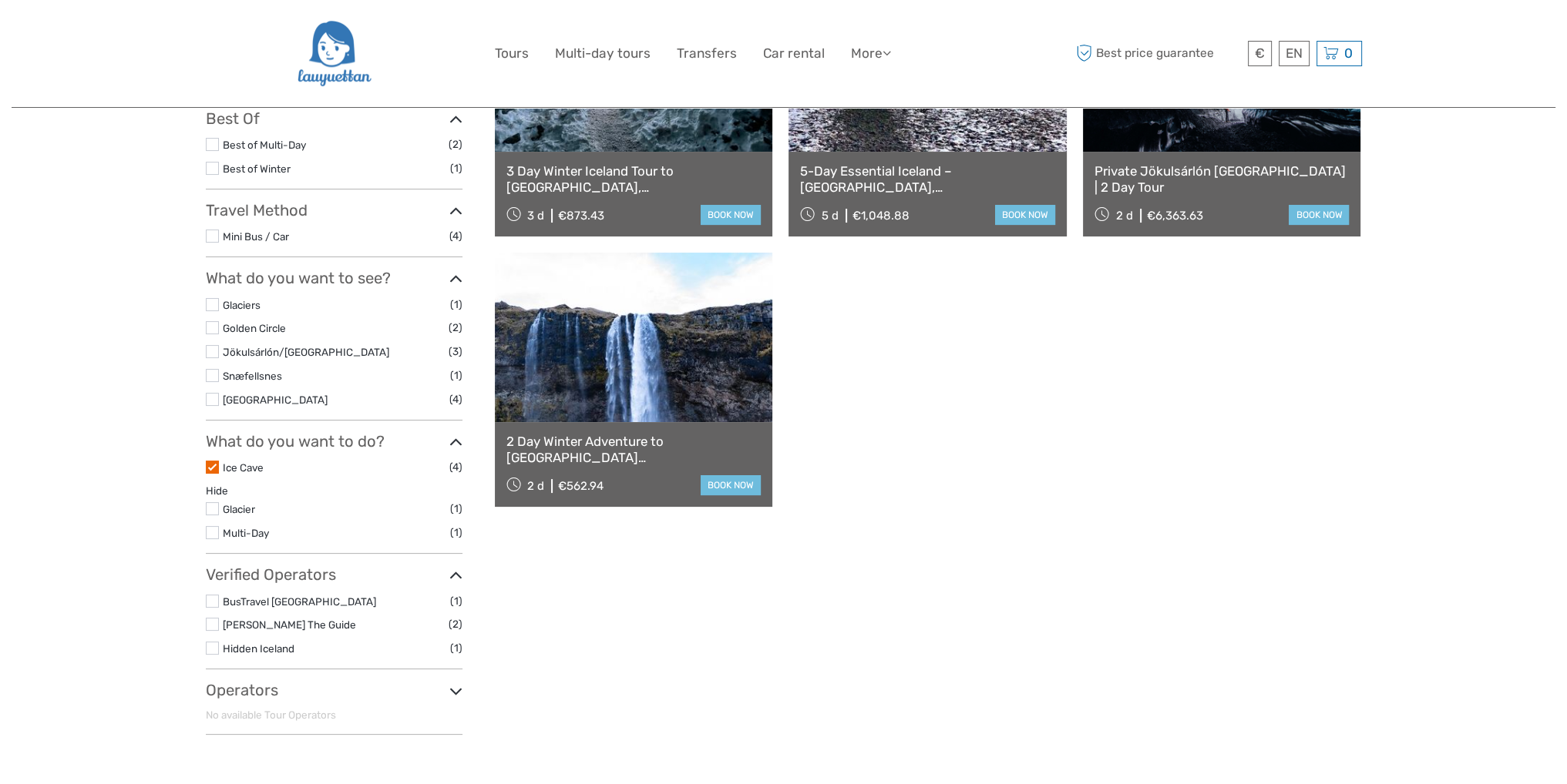
scroll to position [318, 0]
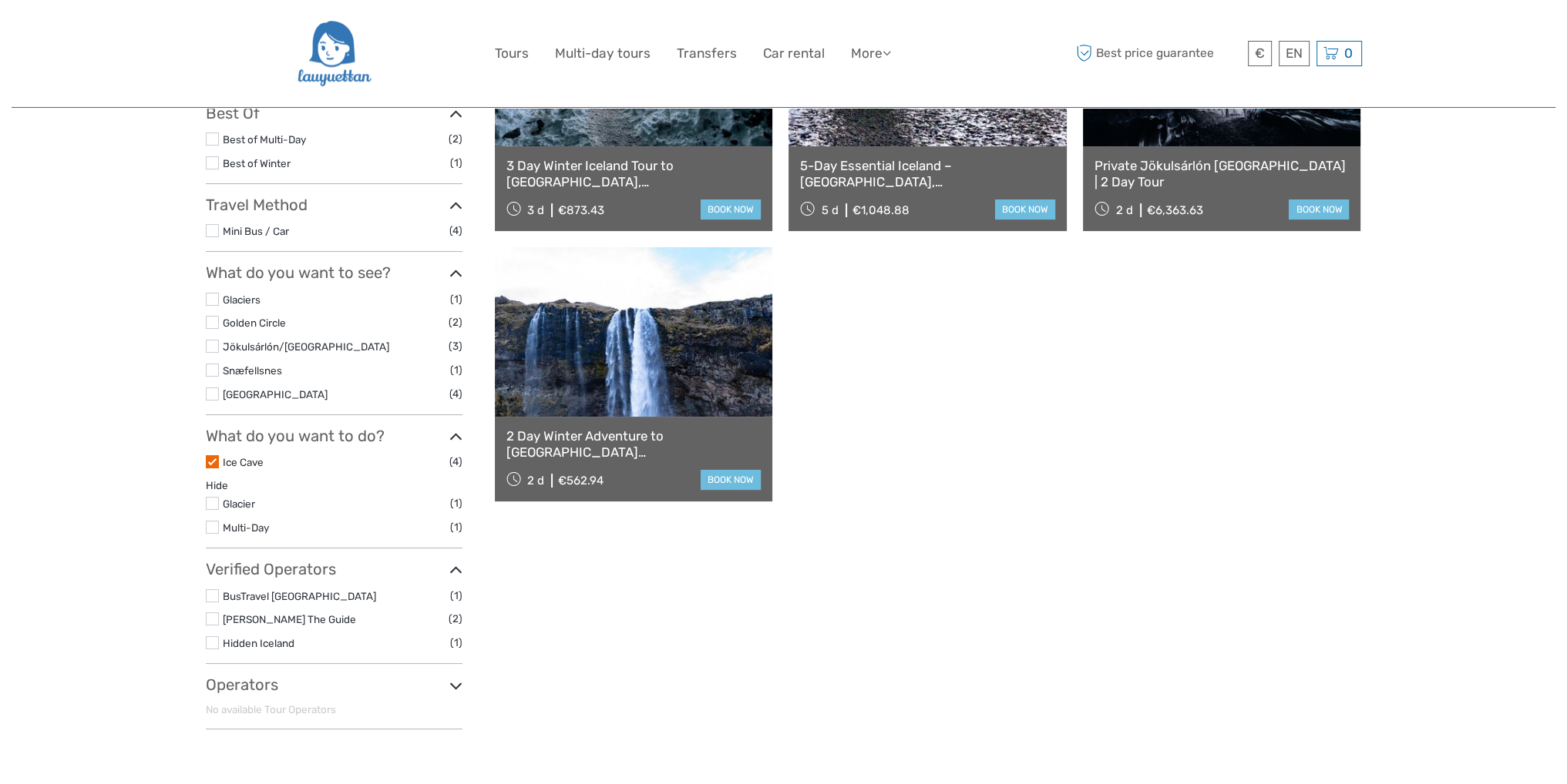
click at [213, 505] on label at bounding box center [213, 503] width 13 height 13
click at [0, 0] on input "checkbox" at bounding box center [0, 0] width 0 height 0
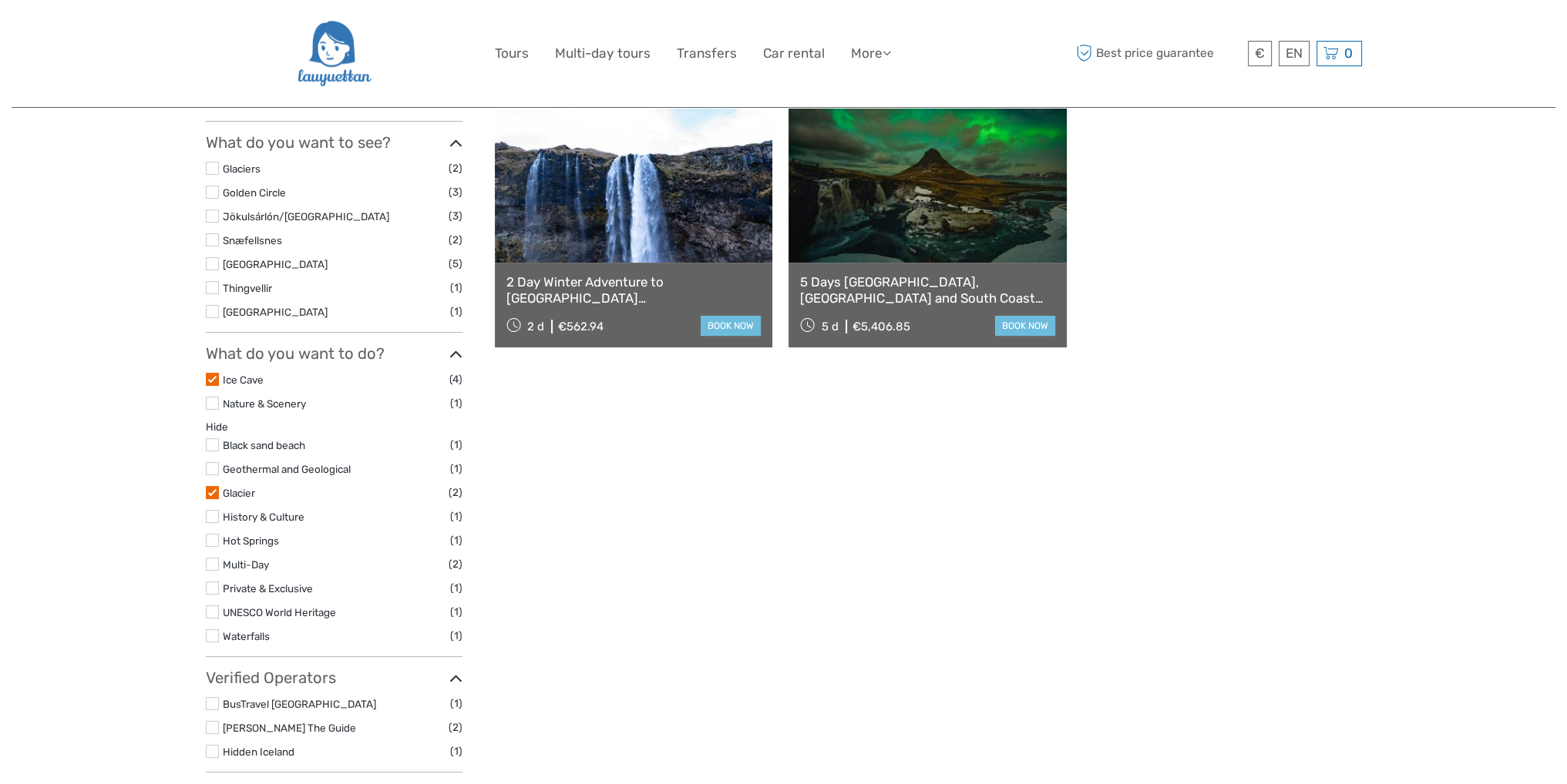
scroll to position [549, 0]
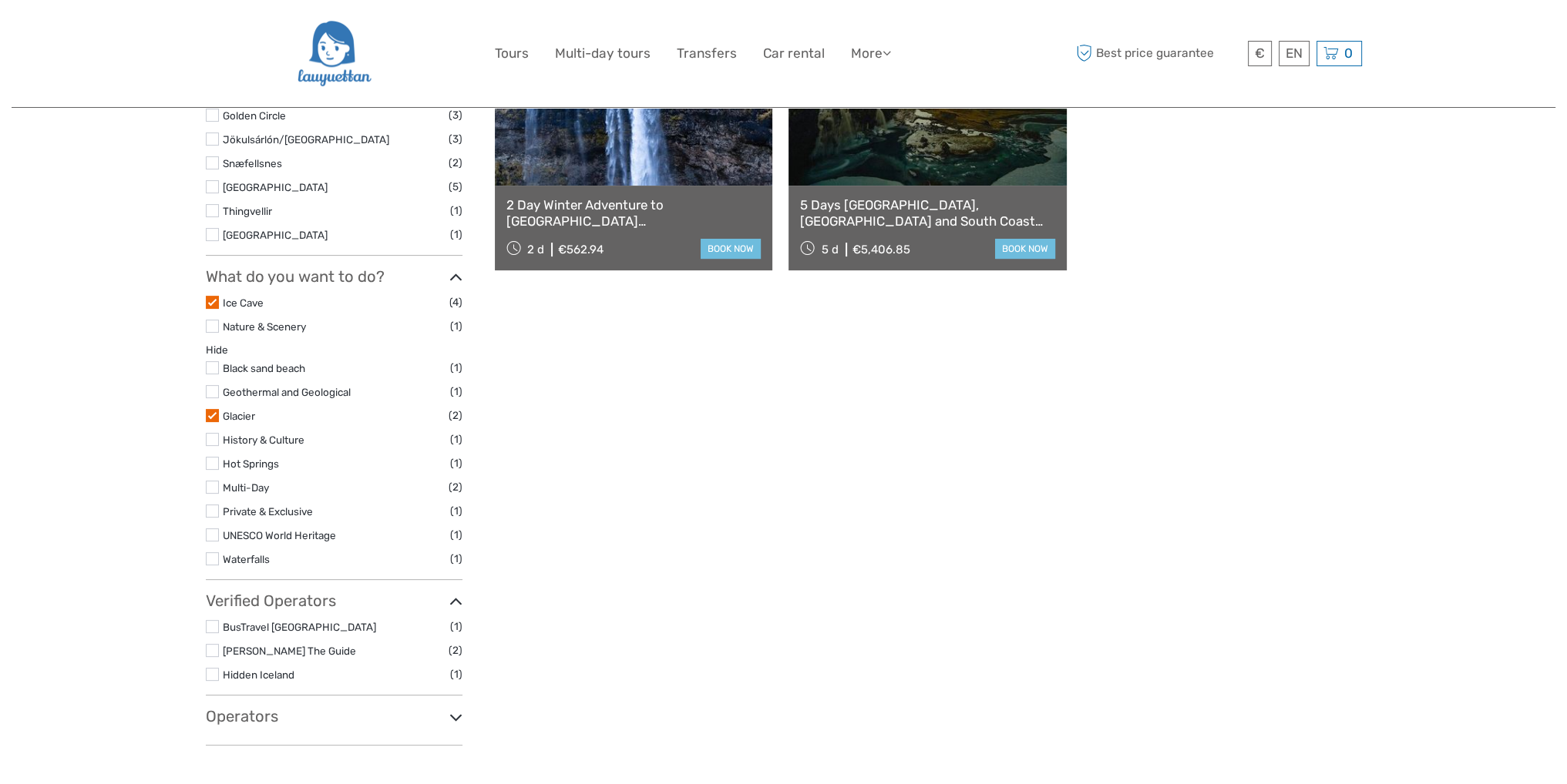
click at [217, 393] on label at bounding box center [213, 392] width 13 height 13
click at [0, 0] on input "checkbox" at bounding box center [0, 0] width 0 height 0
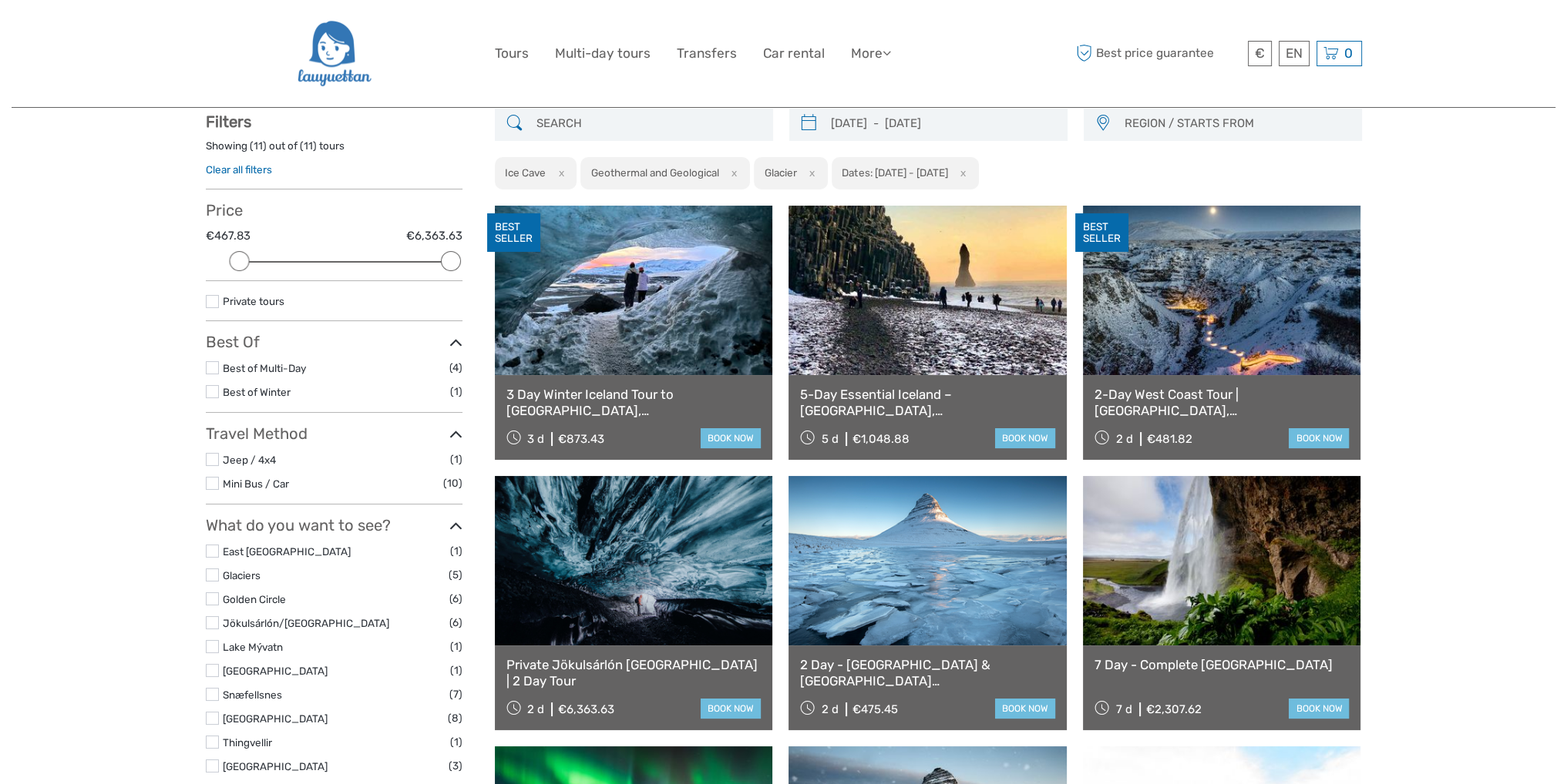
scroll to position [87, 0]
